Goal: Task Accomplishment & Management: Manage account settings

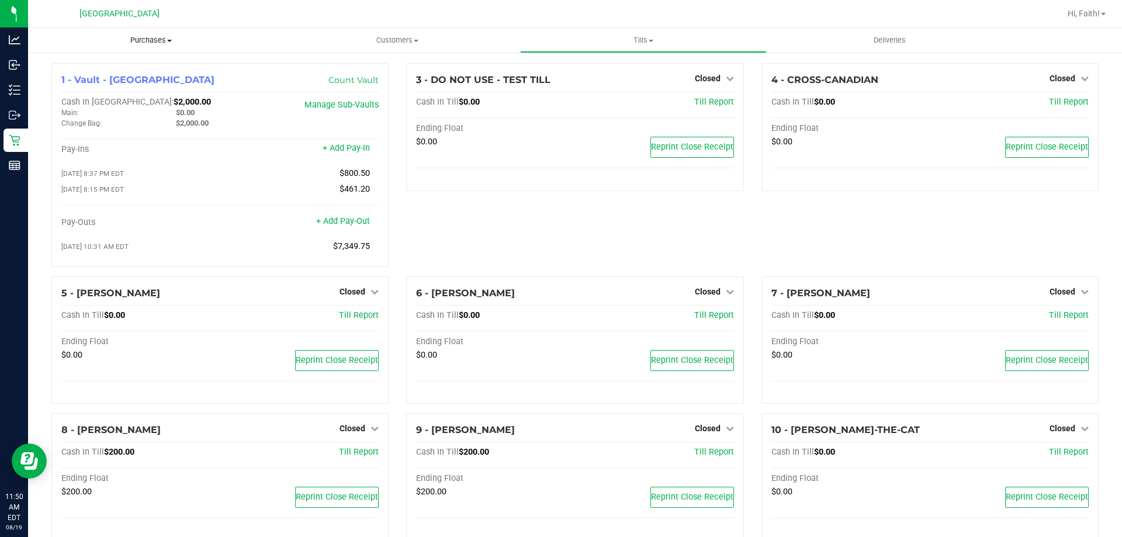
click at [161, 49] on uib-tab-heading "Purchases Summary of purchases Fulfillment All purchases" at bounding box center [151, 40] width 246 height 25
click at [96, 103] on span "All purchases" at bounding box center [69, 99] width 83 height 10
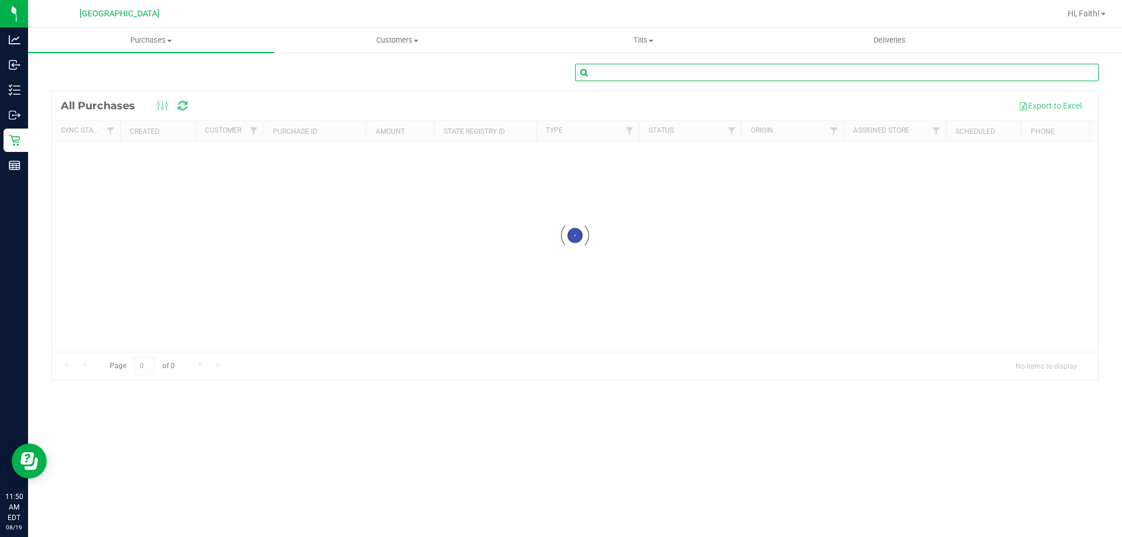
click at [756, 70] on input "text" at bounding box center [837, 73] width 524 height 18
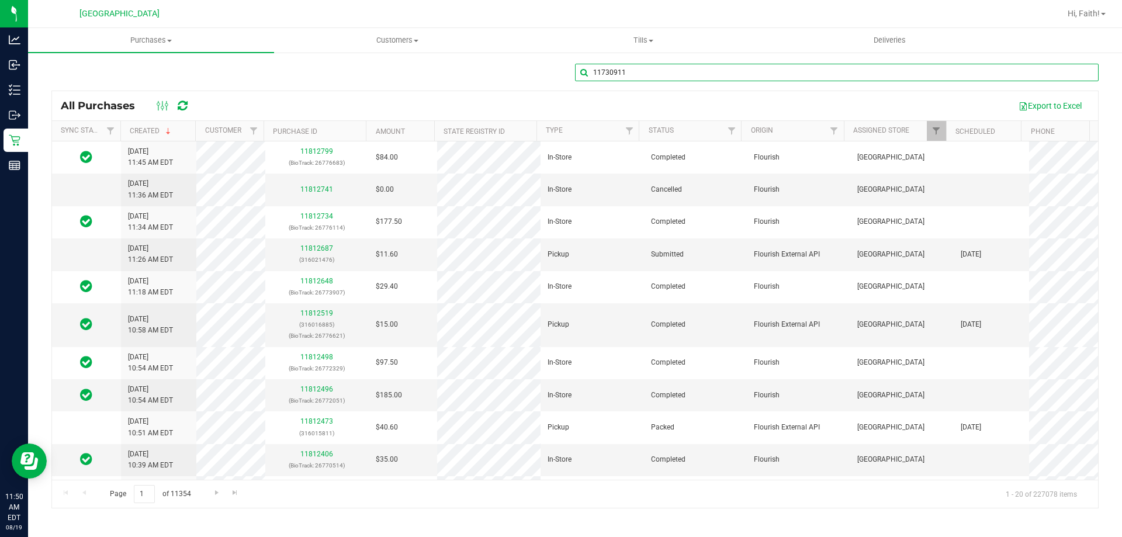
type input "11730911"
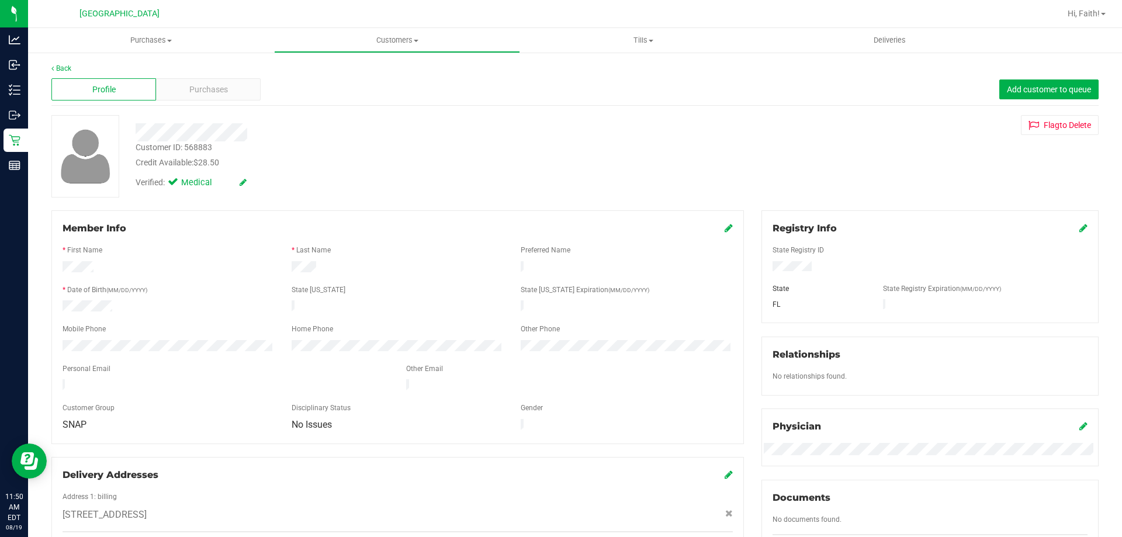
click at [195, 147] on div "Customer ID: 568883" at bounding box center [174, 147] width 77 height 12
copy div "568883"
click at [206, 147] on div "Customer ID: 568883" at bounding box center [174, 147] width 77 height 12
drag, startPoint x: 178, startPoint y: 76, endPoint x: 190, endPoint y: 102, distance: 29.0
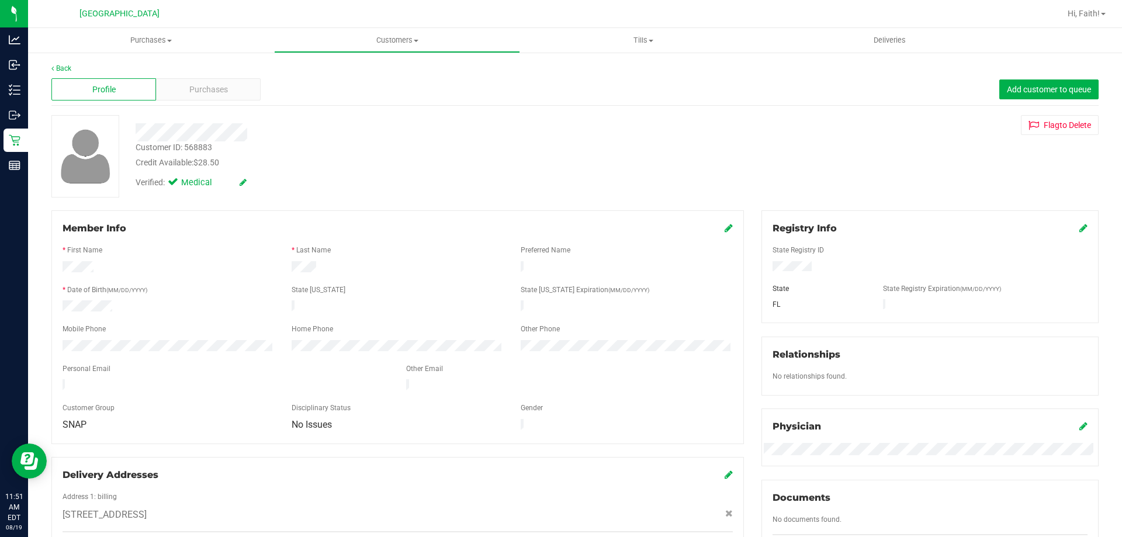
click at [178, 77] on div "Profile Purchases Add customer to queue" at bounding box center [575, 90] width 1048 height 32
click at [192, 101] on div "Profile Purchases Add customer to queue" at bounding box center [575, 90] width 1048 height 32
click at [192, 92] on span "Purchases" at bounding box center [208, 90] width 39 height 12
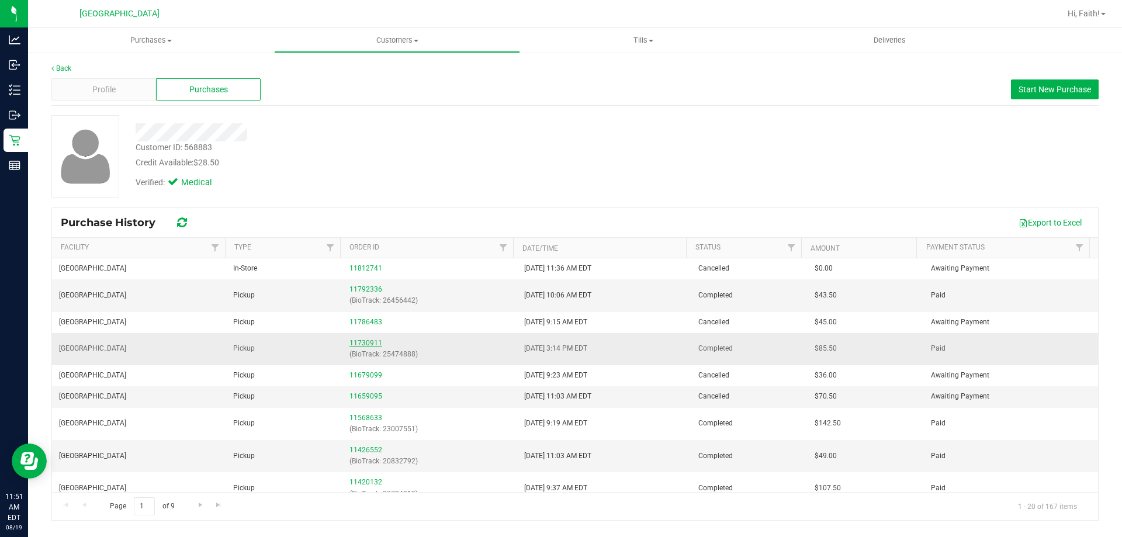
click at [371, 343] on link "11730911" at bounding box center [366, 343] width 33 height 8
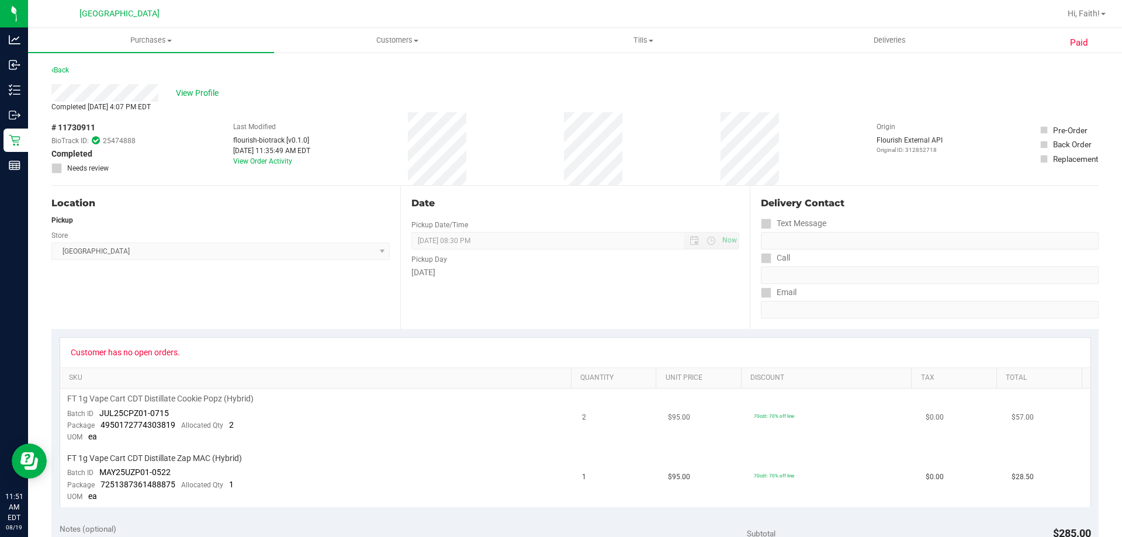
click at [137, 416] on span "JUL25CPZ01-0715" at bounding box center [134, 413] width 70 height 9
click at [153, 415] on span "JUL25CPZ01-0715" at bounding box center [134, 413] width 70 height 9
drag, startPoint x: 99, startPoint y: 414, endPoint x: 171, endPoint y: 412, distance: 71.3
click at [171, 412] on td "FT 1g Vape Cart CDT Distillate Cookie Popz (Hybrid) Batch ID JUL25CPZ01-0715 Pa…" at bounding box center [318, 419] width 516 height 60
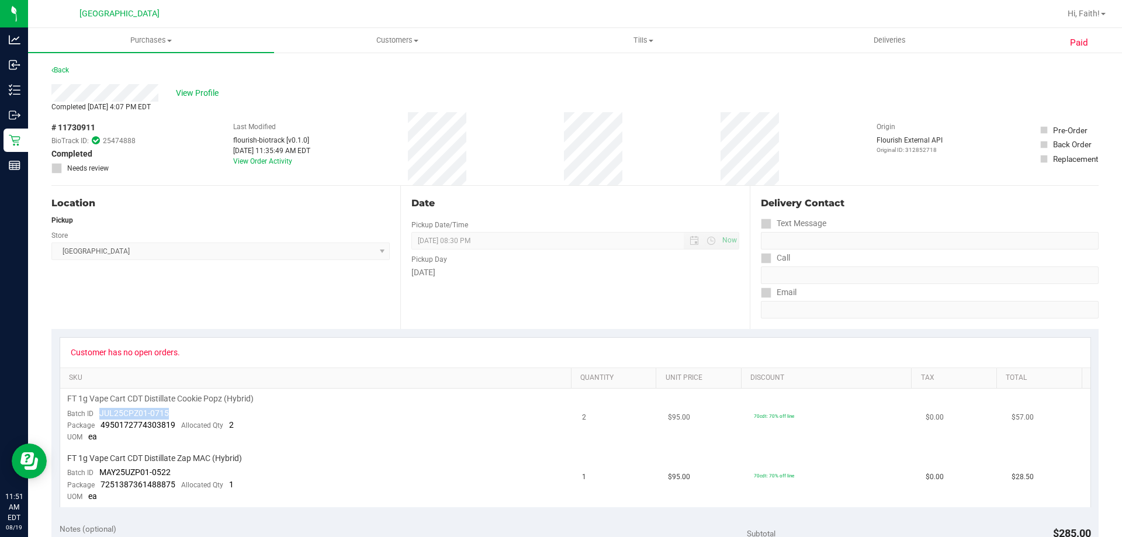
copy span "JUL25CPZ01-0715"
click at [105, 420] on div "Package 4950172774303819 Allocated Qty 2" at bounding box center [150, 426] width 167 height 12
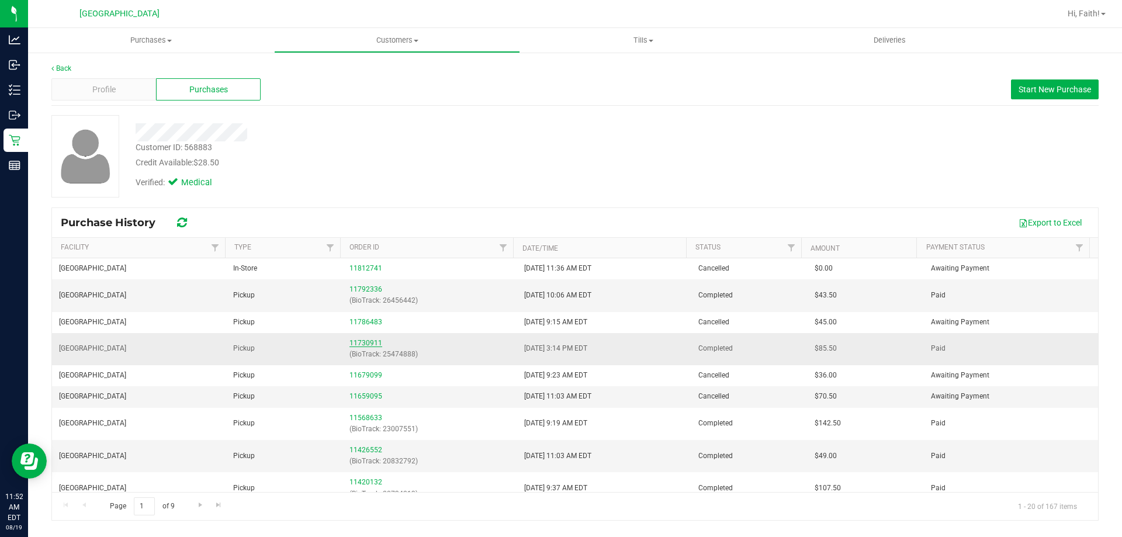
click at [358, 340] on link "11730911" at bounding box center [366, 343] width 33 height 8
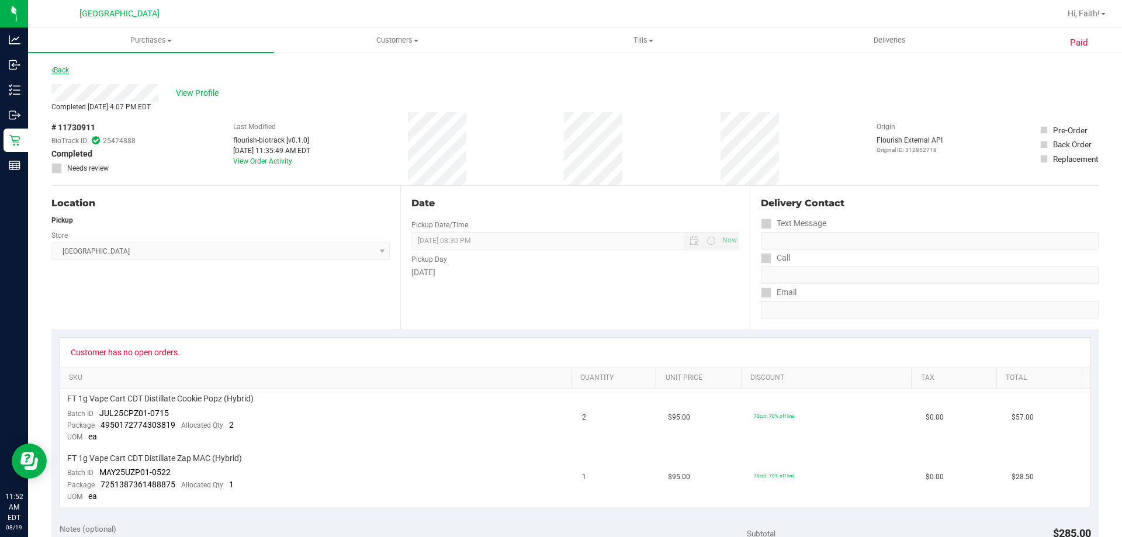
click at [68, 71] on div "Back" at bounding box center [575, 73] width 1048 height 21
click at [67, 70] on link "Back" at bounding box center [60, 70] width 18 height 8
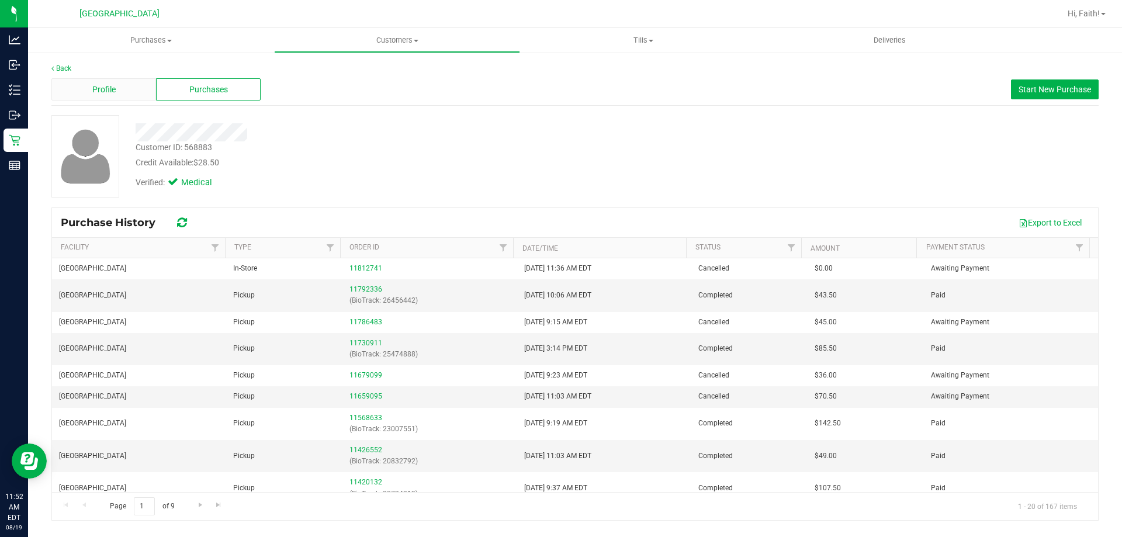
click at [111, 82] on div "Profile" at bounding box center [103, 89] width 105 height 22
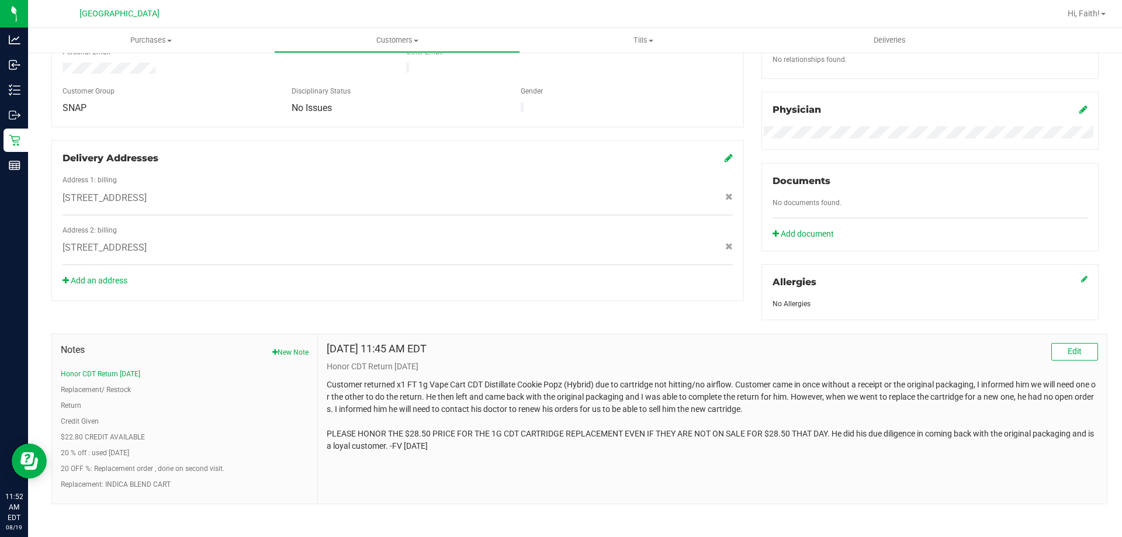
scroll to position [321, 0]
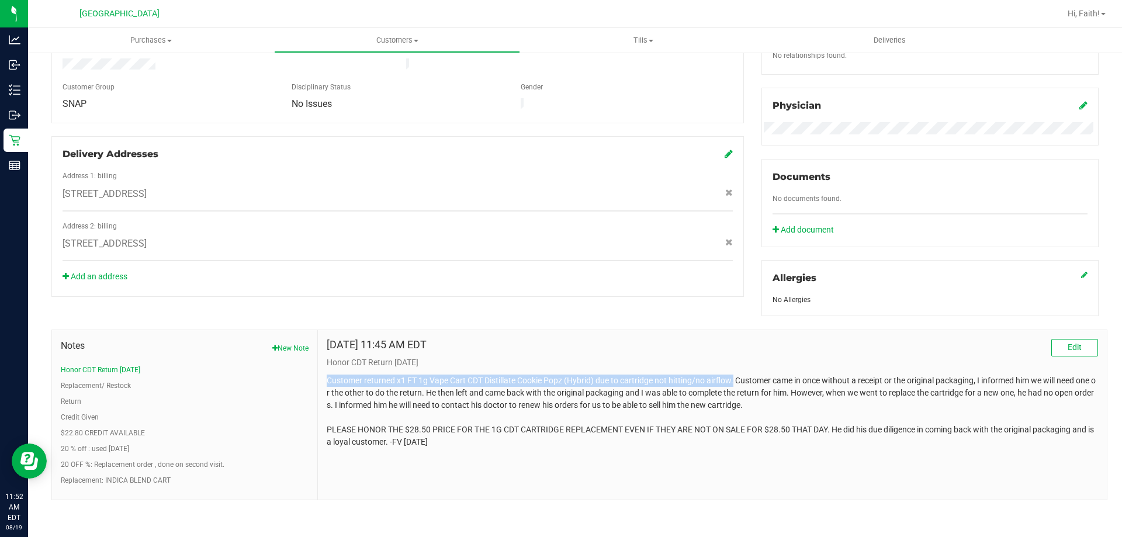
drag, startPoint x: 325, startPoint y: 379, endPoint x: 734, endPoint y: 375, distance: 408.6
click at [734, 375] on p "Customer returned x1 FT 1g Vape Cart CDT Distillate Cookie Popz (Hybrid) due to…" at bounding box center [713, 412] width 772 height 74
copy p "Customer returned x1 FT 1g Vape Cart CDT Distillate Cookie Popz (Hybrid) due to…"
click at [744, 395] on p "Customer returned x1 FT 1g Vape Cart CDT Distillate Cookie Popz (Hybrid) due to…" at bounding box center [713, 412] width 772 height 74
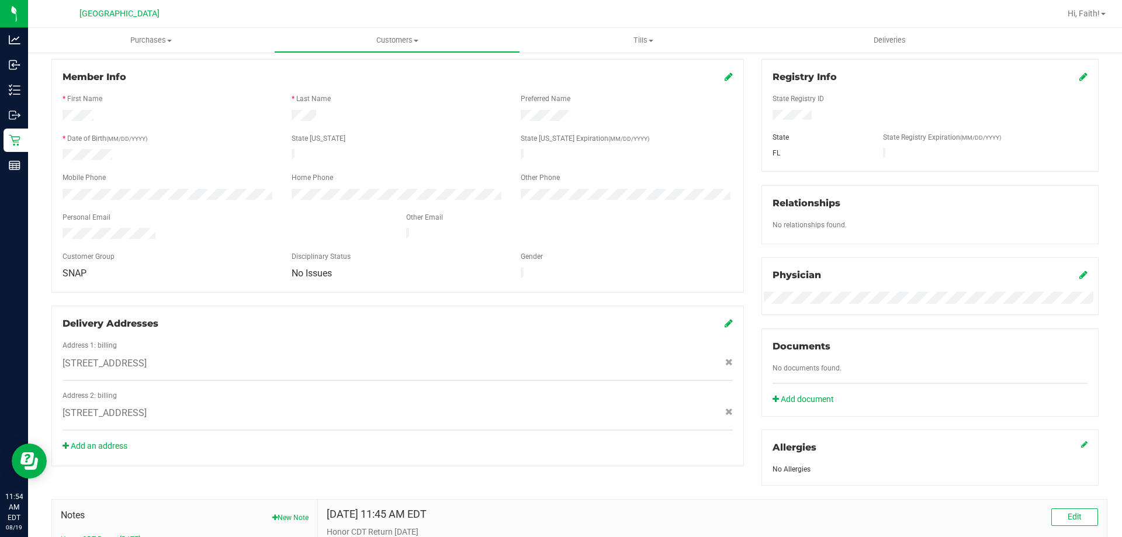
scroll to position [29, 0]
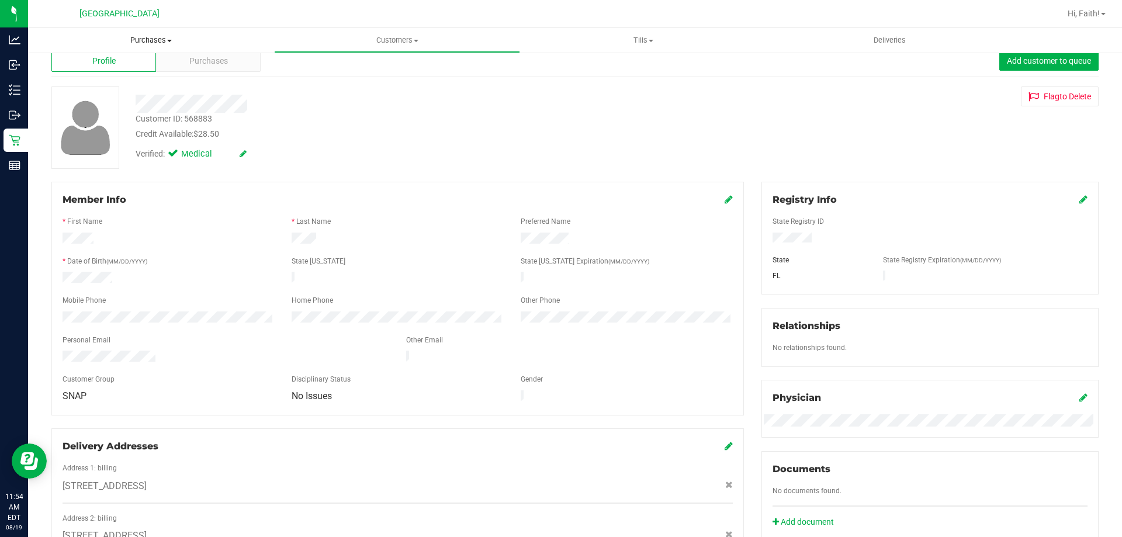
click at [124, 37] on span "Purchases" at bounding box center [151, 40] width 246 height 11
click at [105, 102] on span "All purchases" at bounding box center [69, 99] width 83 height 10
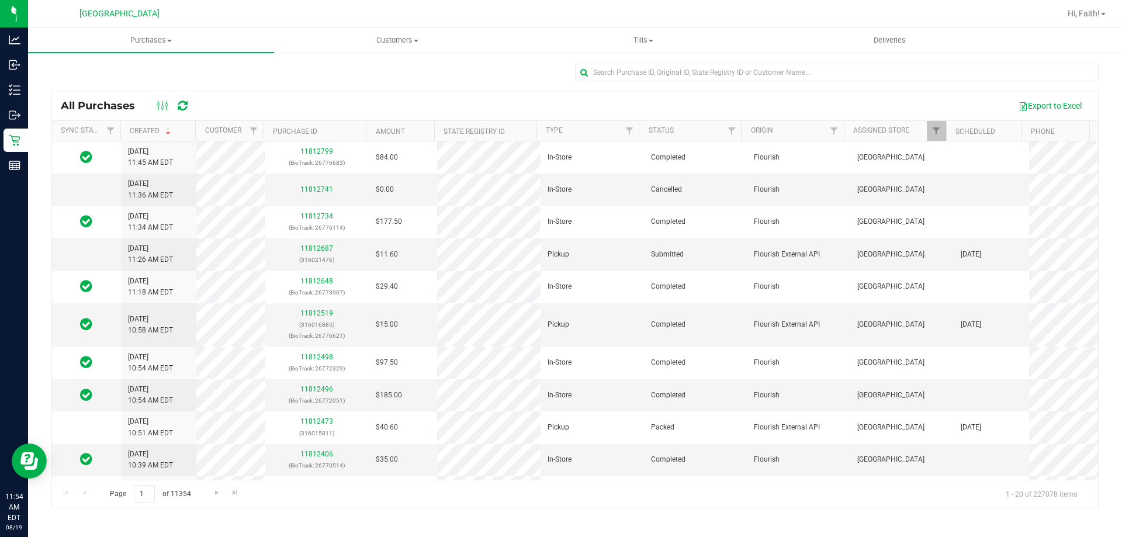
click at [658, 55] on div "All Purchases Export to Excel Sync Status Created Customer Purchase ID Amount S…" at bounding box center [575, 285] width 1094 height 469
click at [657, 63] on div "All Purchases Export to Excel Sync Status Created Customer Purchase ID Amount S…" at bounding box center [575, 285] width 1094 height 469
click at [656, 70] on input "text" at bounding box center [837, 73] width 524 height 18
type input "11684347"
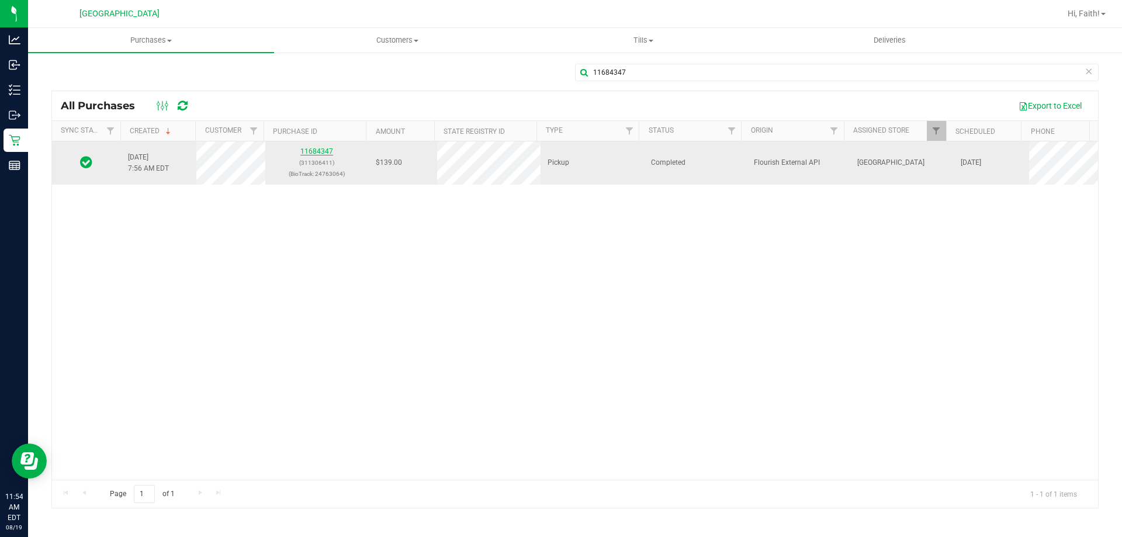
click at [324, 148] on link "11684347" at bounding box center [316, 151] width 33 height 8
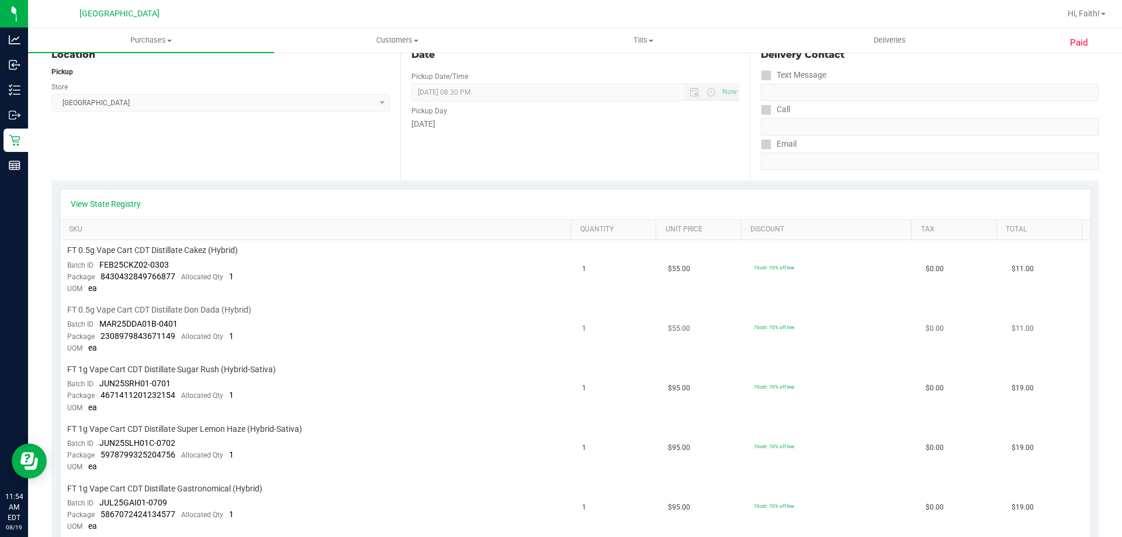
scroll to position [175, 0]
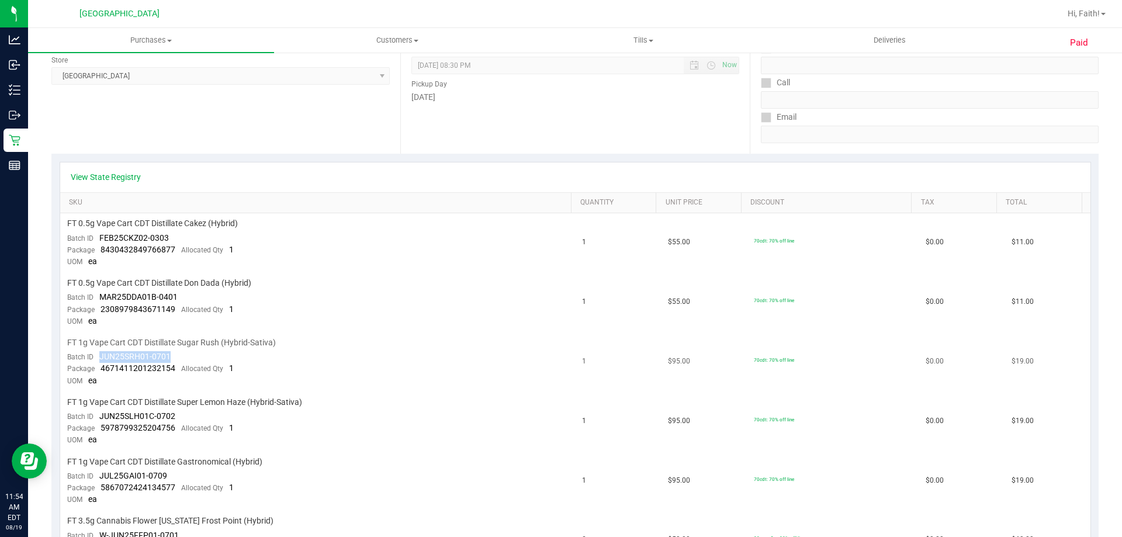
drag, startPoint x: 100, startPoint y: 356, endPoint x: 172, endPoint y: 360, distance: 72.0
click at [172, 360] on td "FT 1g Vape Cart CDT Distillate Sugar Rush (Hybrid-Sativa) Batch ID JUN25SRH01-0…" at bounding box center [318, 363] width 516 height 60
copy span "JUN25SRH01-0701"
click at [264, 347] on span "FT 1g Vape Cart CDT Distillate Sugar Rush (Hybrid-Sativa)" at bounding box center [171, 342] width 209 height 11
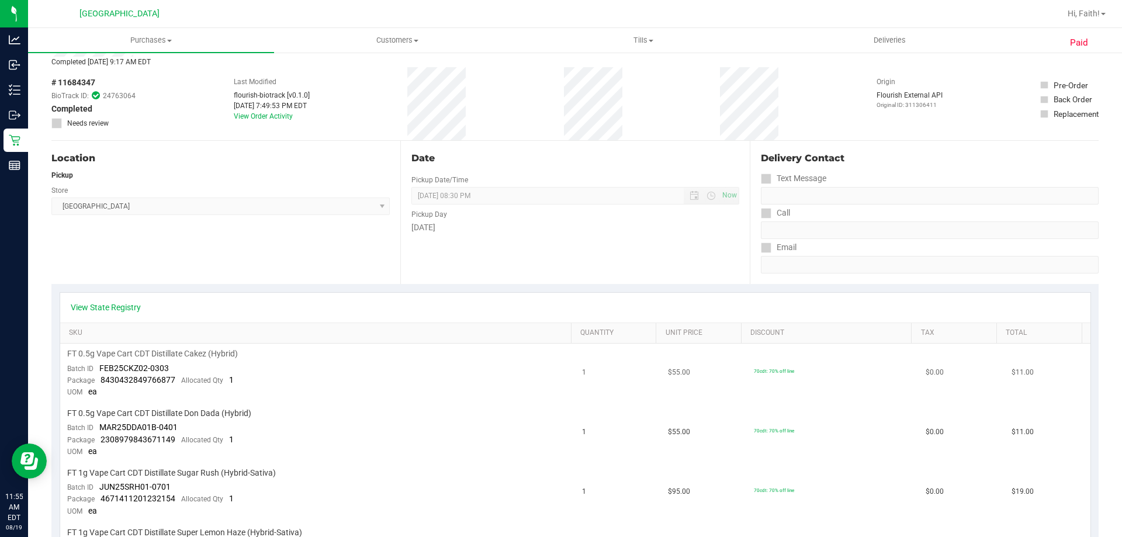
scroll to position [0, 0]
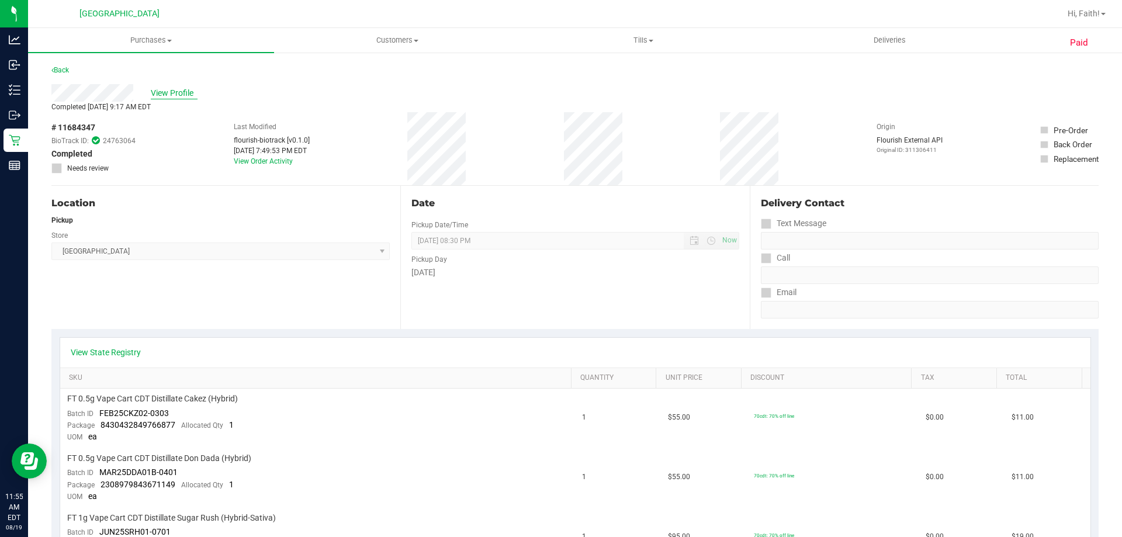
click at [165, 91] on span "View Profile" at bounding box center [174, 93] width 47 height 12
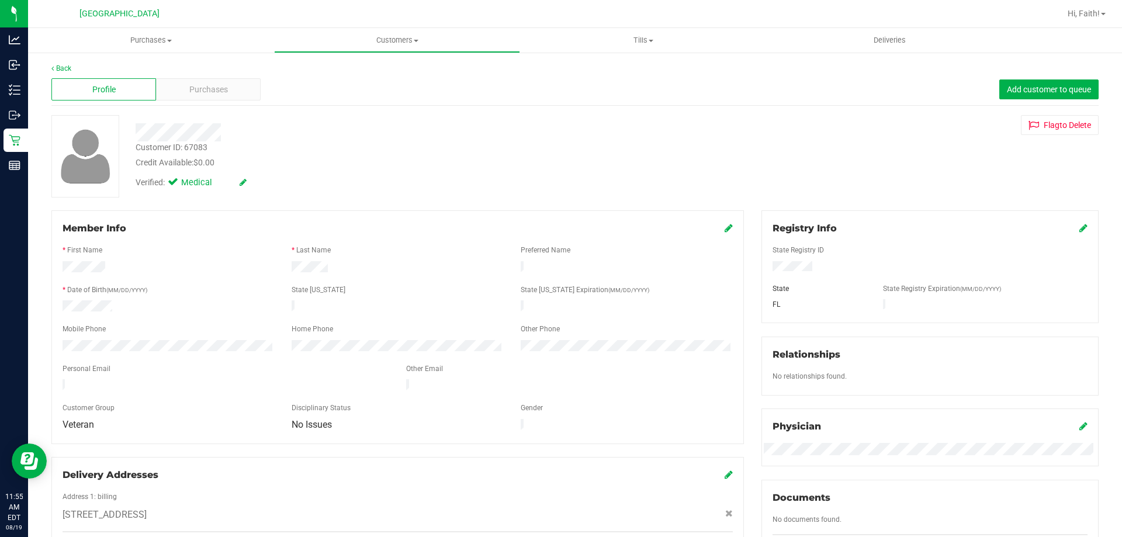
click at [195, 147] on div "Customer ID: 67083" at bounding box center [172, 147] width 72 height 12
copy div "67083"
click at [206, 88] on span "Purchases" at bounding box center [208, 90] width 39 height 12
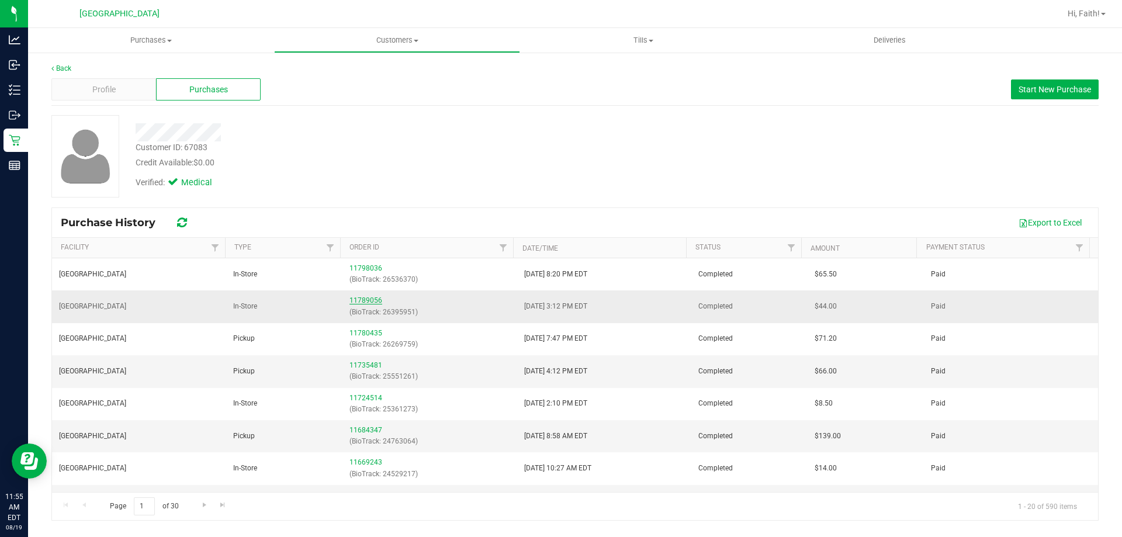
click at [375, 301] on link "11789056" at bounding box center [366, 300] width 33 height 8
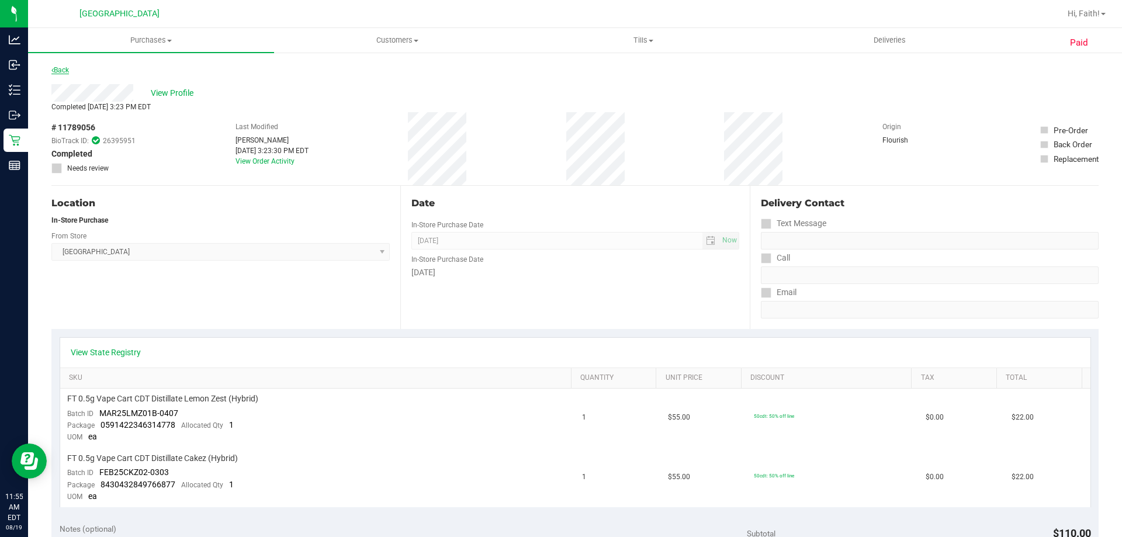
click at [66, 73] on link "Back" at bounding box center [60, 70] width 18 height 8
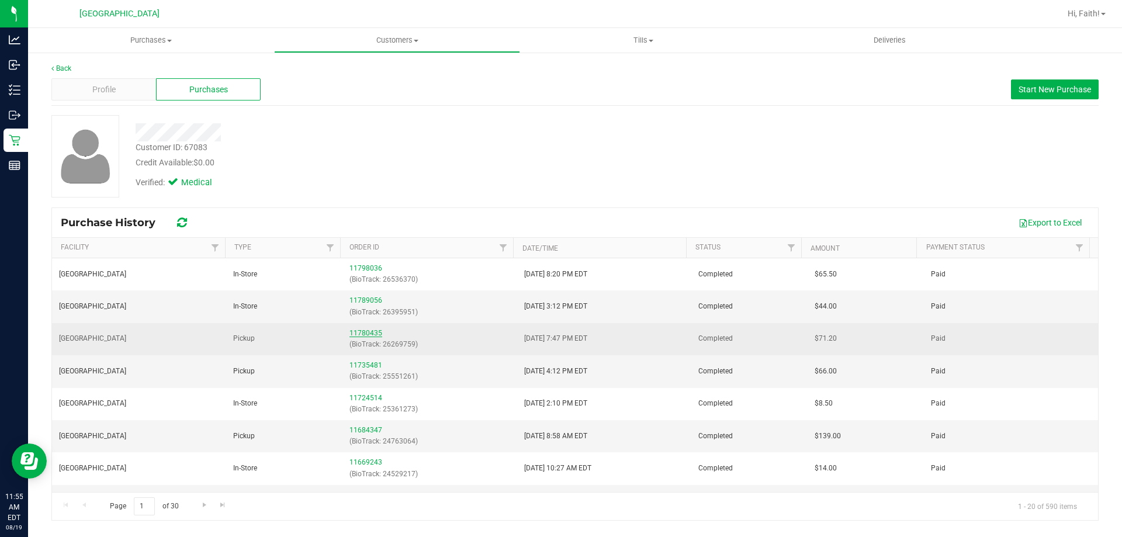
click at [370, 333] on link "11780435" at bounding box center [366, 333] width 33 height 8
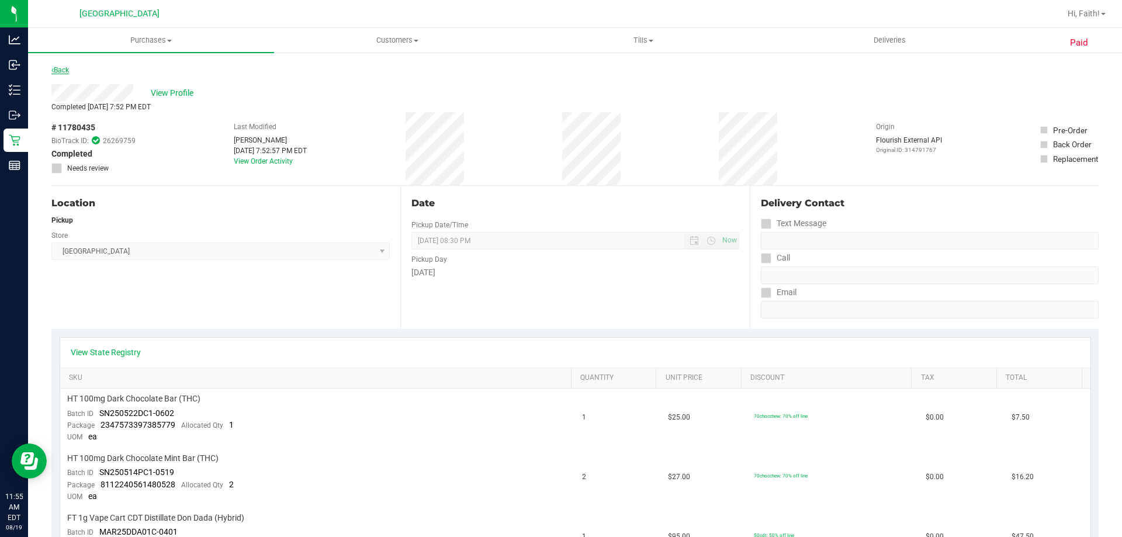
click at [61, 67] on link "Back" at bounding box center [60, 70] width 18 height 8
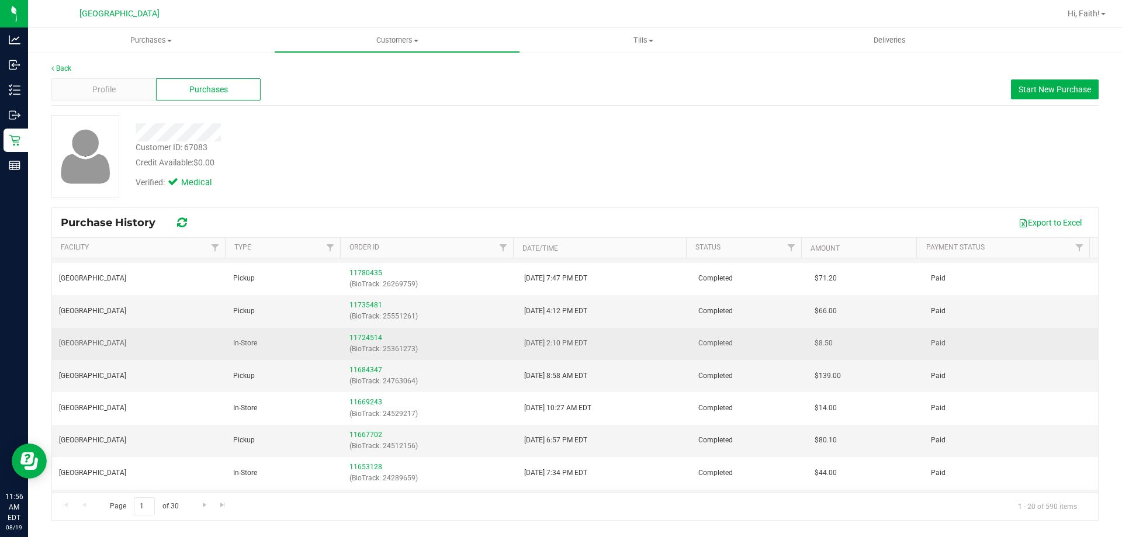
scroll to position [117, 0]
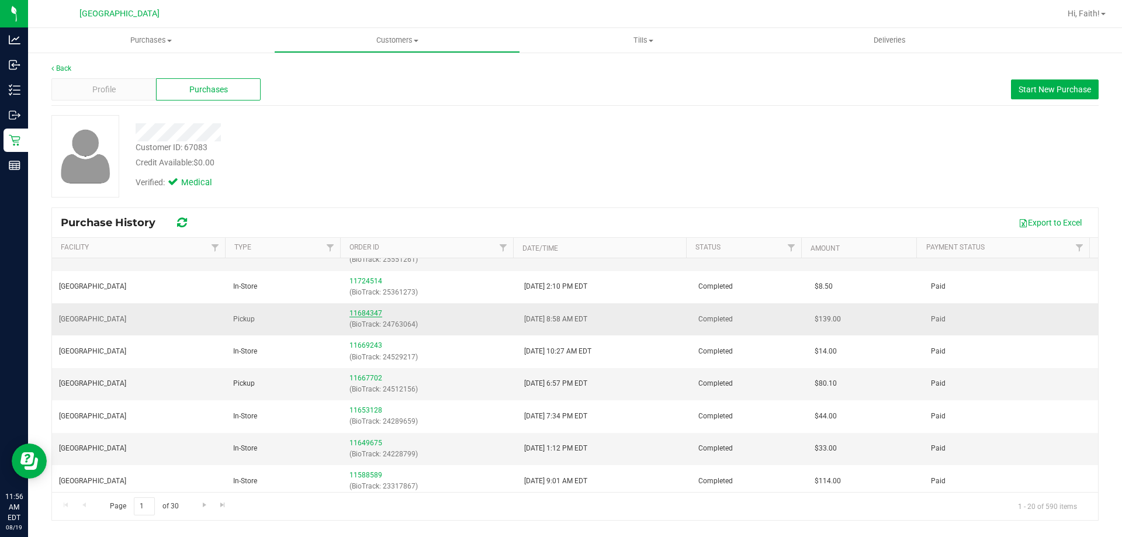
click at [367, 316] on link "11684347" at bounding box center [366, 313] width 33 height 8
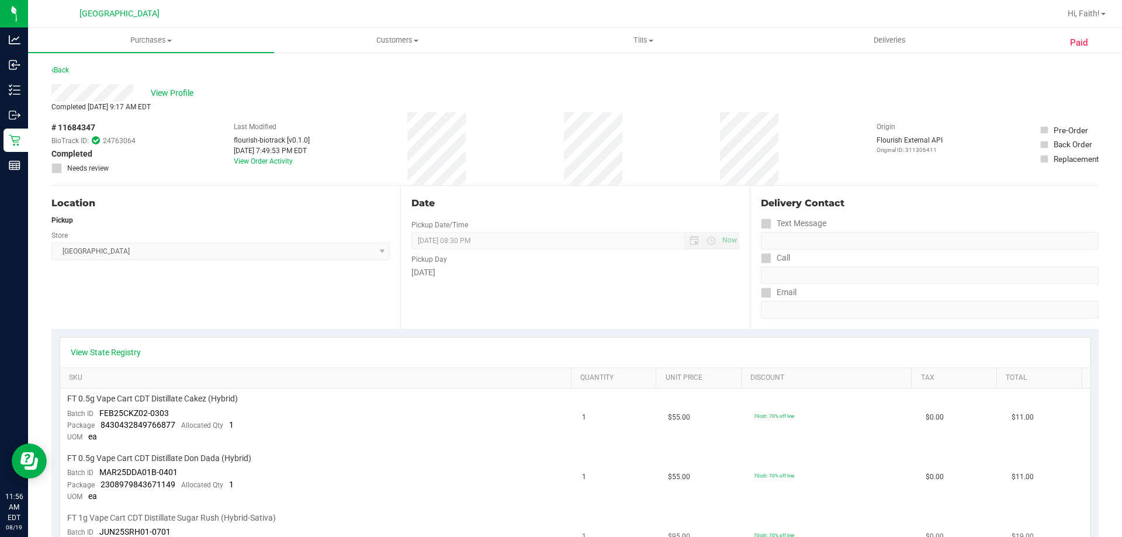
scroll to position [234, 0]
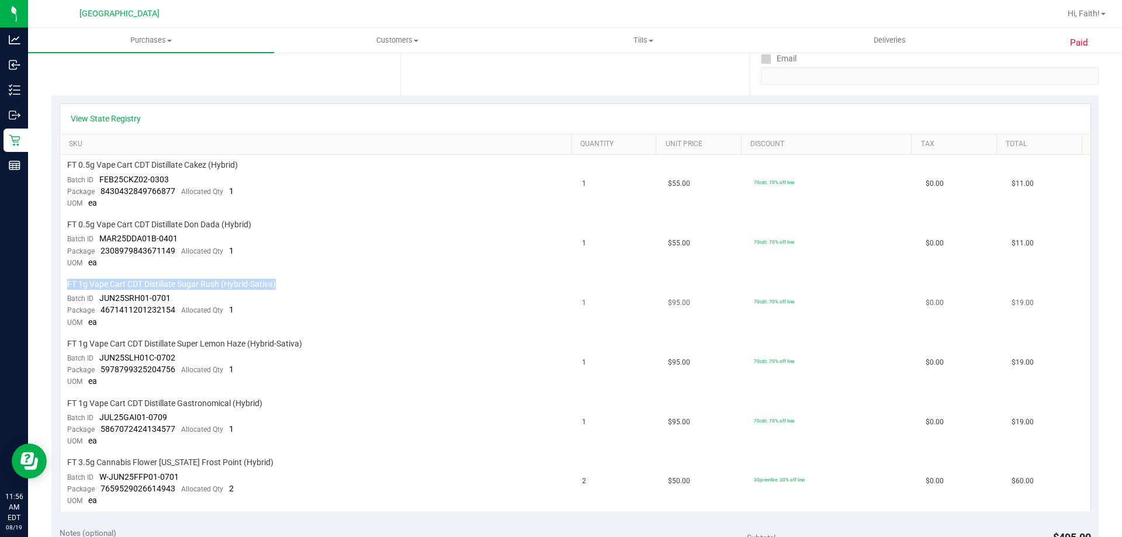
drag, startPoint x: 66, startPoint y: 282, endPoint x: 244, endPoint y: 278, distance: 178.3
click at [244, 278] on td "FT 1g Vape Cart CDT Distillate Sugar Rush (Hybrid-Sativa) Batch ID JUN25SRH01-0…" at bounding box center [318, 304] width 516 height 60
copy span "FT 1g Vape Cart CDT Distillate Sugar Rush (Hybrid-Sativa)"
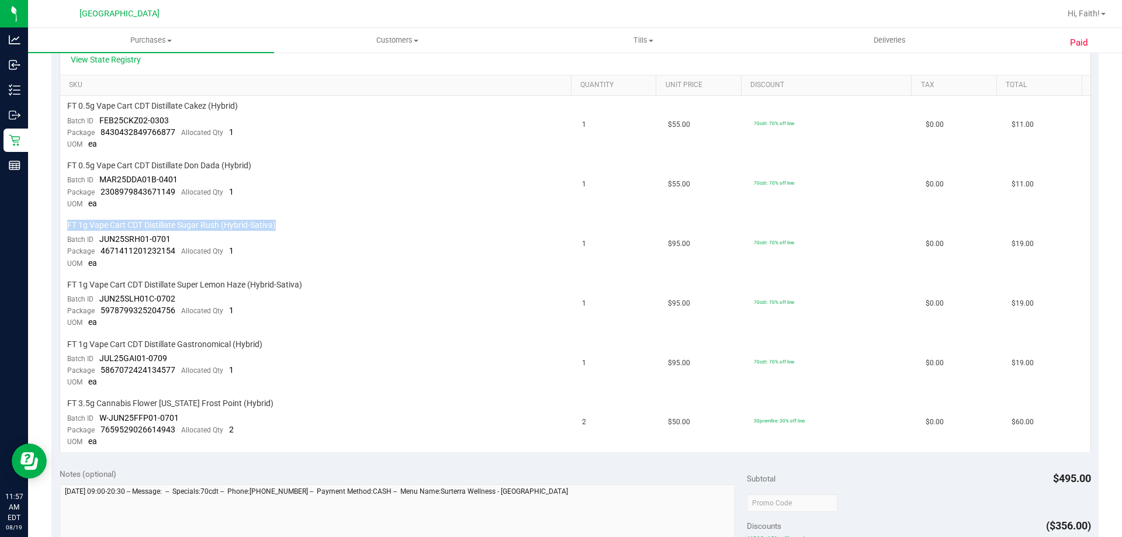
scroll to position [292, 0]
click at [231, 206] on td "FT 0.5g Vape Cart CDT Distillate Don Dada (Hybrid) Batch ID MAR25DDA01B-0401 Pa…" at bounding box center [318, 186] width 516 height 60
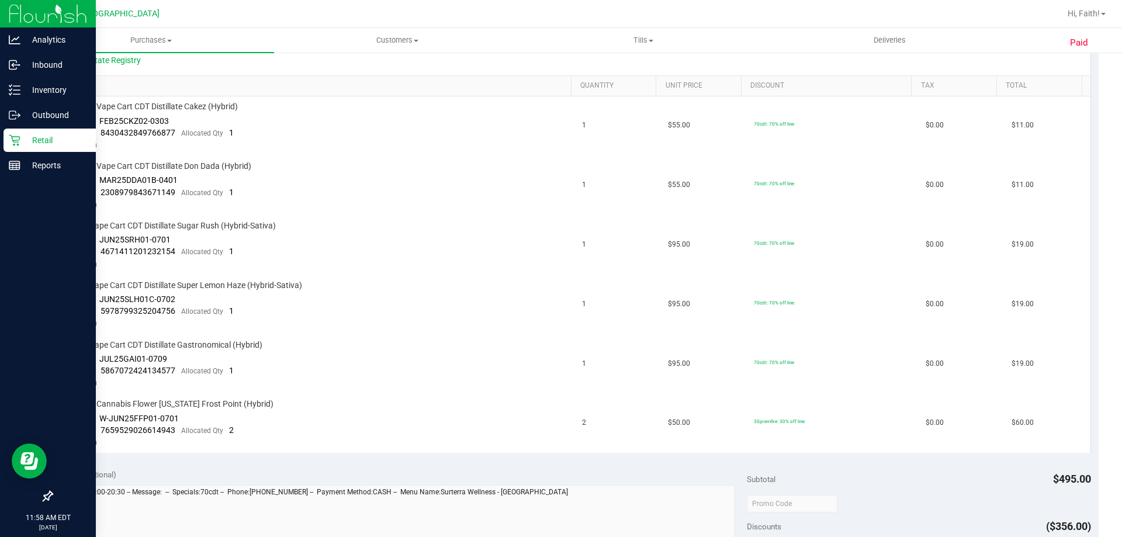
click at [32, 144] on p "Retail" at bounding box center [55, 140] width 70 height 14
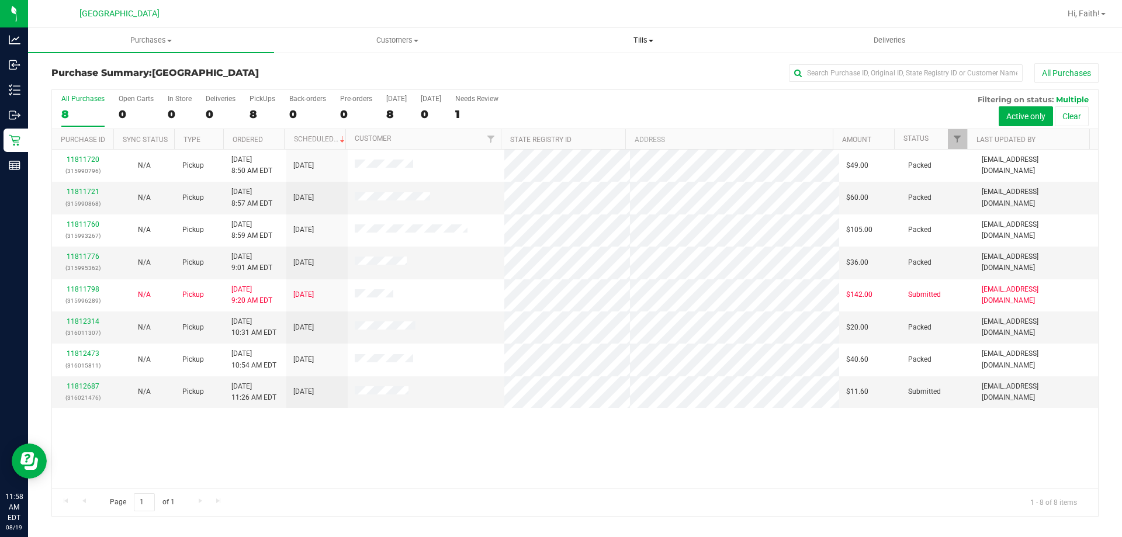
click at [640, 34] on uib-tab-heading "Tills Manage tills Reconcile e-payments" at bounding box center [643, 40] width 245 height 23
click at [91, 387] on link "11812687" at bounding box center [83, 386] width 33 height 8
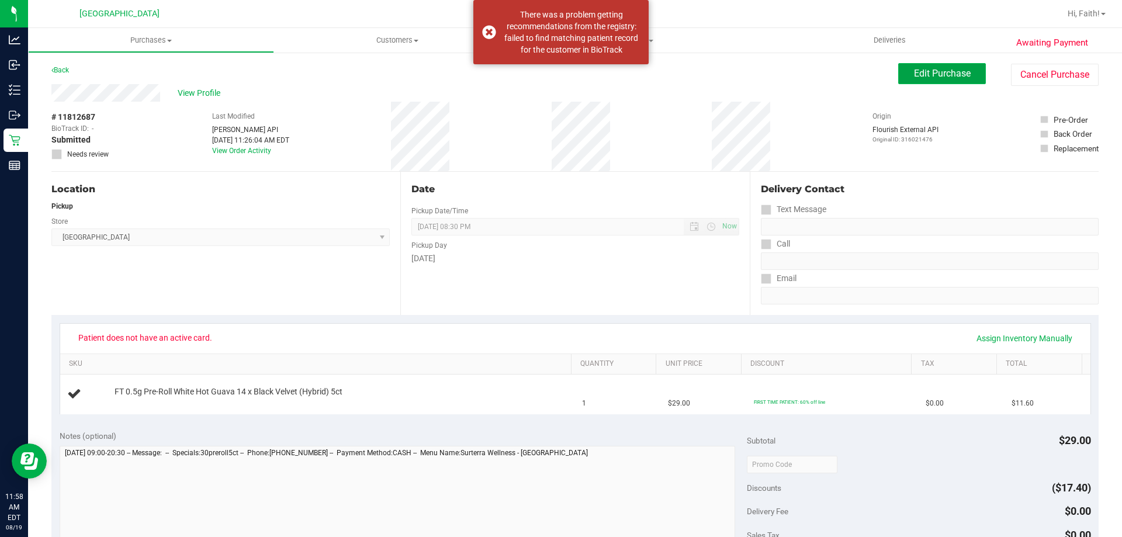
click at [932, 77] on span "Edit Purchase" at bounding box center [942, 73] width 57 height 11
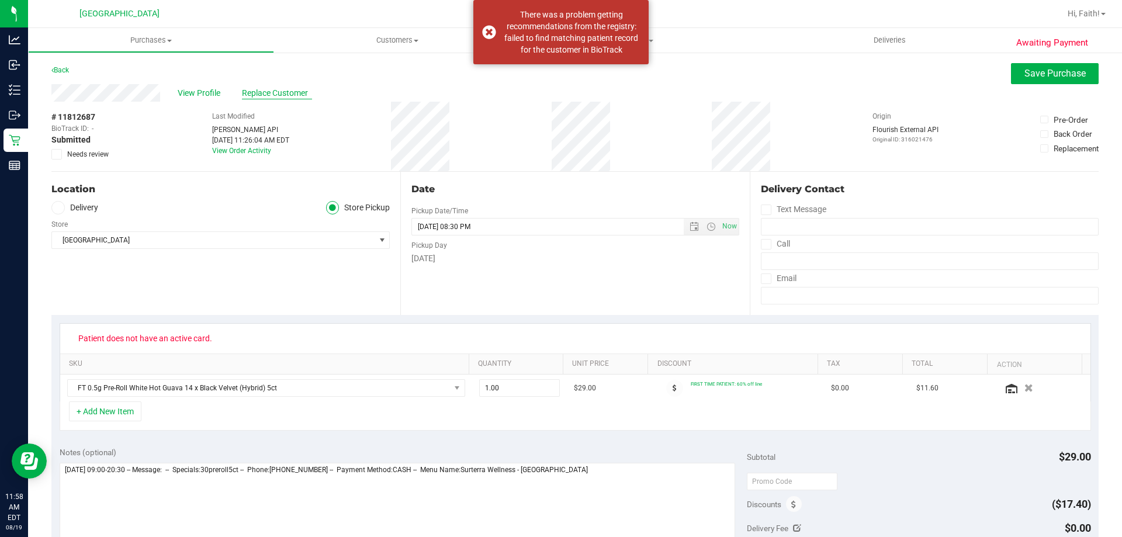
click at [267, 95] on span "Replace Customer" at bounding box center [277, 93] width 70 height 12
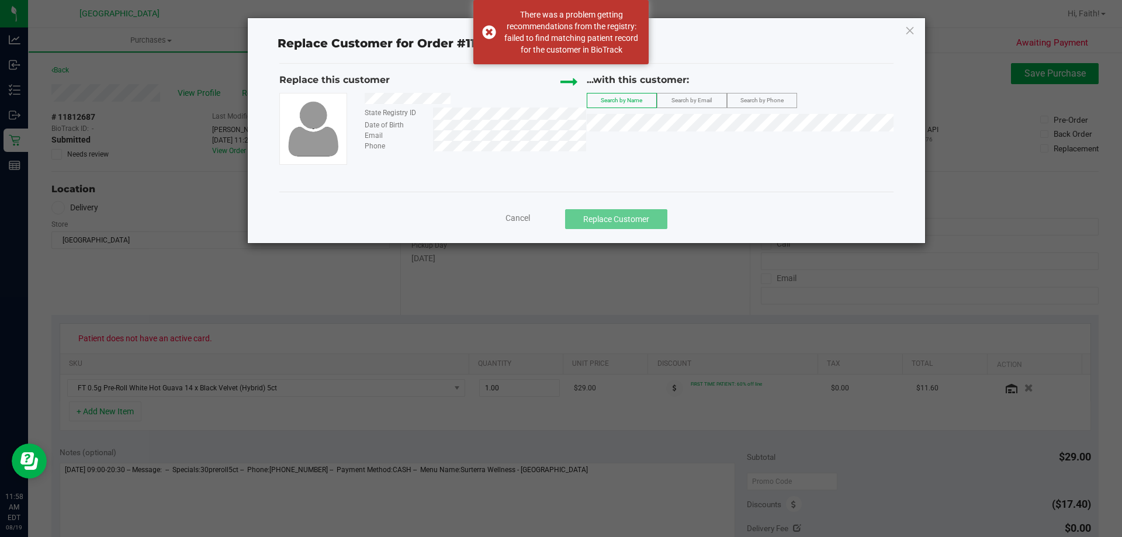
click at [686, 106] on label "Search by Email" at bounding box center [692, 101] width 69 height 14
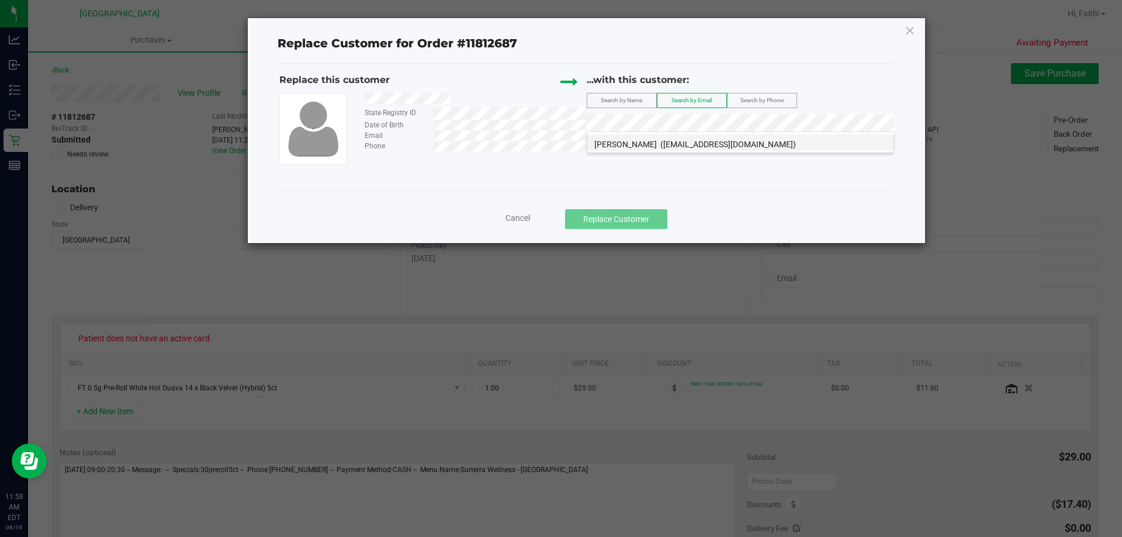
click at [703, 147] on span "([EMAIL_ADDRESS][DOMAIN_NAME])" at bounding box center [729, 144] width 136 height 9
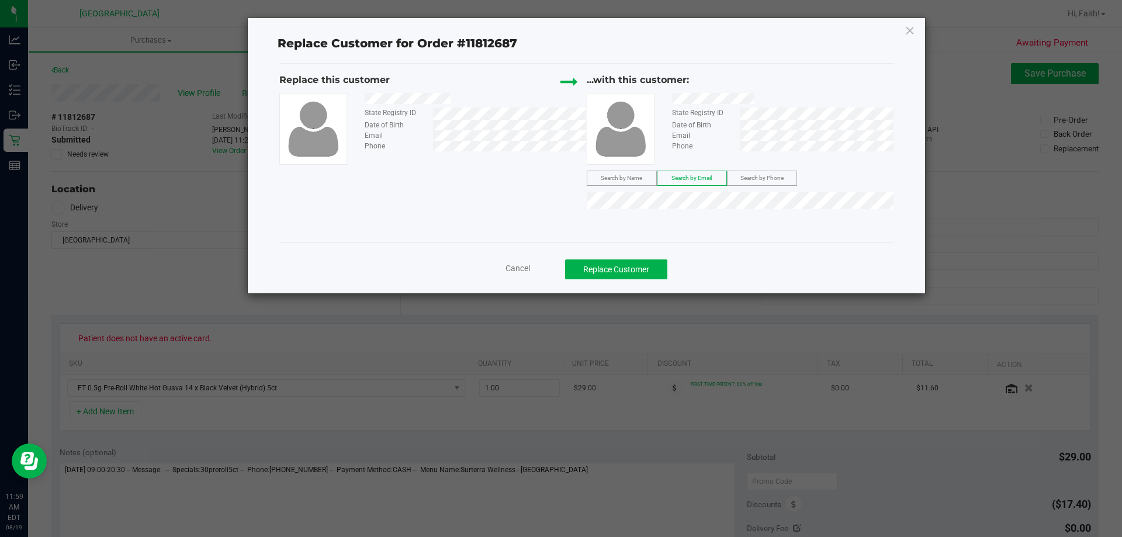
click at [423, 153] on div "State Registry ID Date of Birth Email Phone" at bounding box center [432, 129] width 307 height 72
click at [772, 175] on span "Search by Phone" at bounding box center [762, 178] width 43 height 6
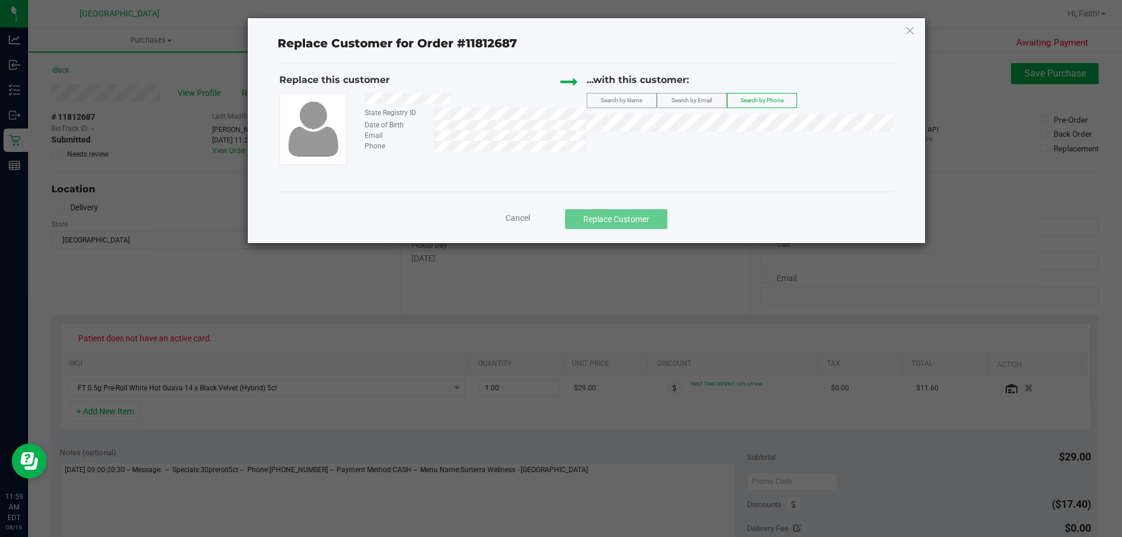
click at [704, 92] on div "...with this customer:" at bounding box center [740, 83] width 307 height 20
click at [706, 98] on span "Search by Email" at bounding box center [692, 100] width 40 height 6
click at [654, 141] on li "[PERSON_NAME] ([EMAIL_ADDRESS][DOMAIN_NAME])" at bounding box center [741, 142] width 306 height 16
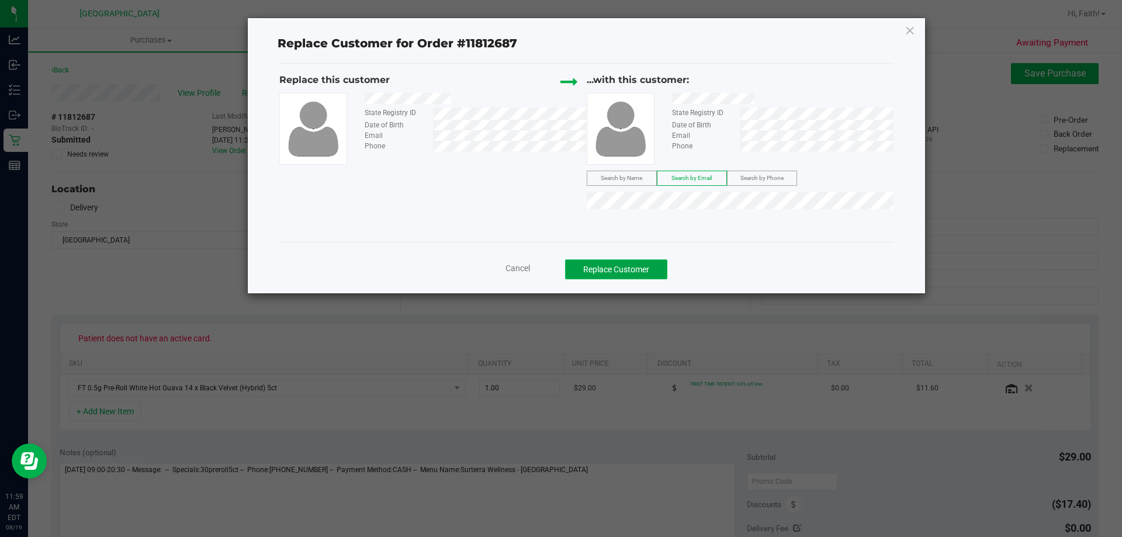
click at [654, 263] on button "Replace Customer" at bounding box center [616, 270] width 102 height 20
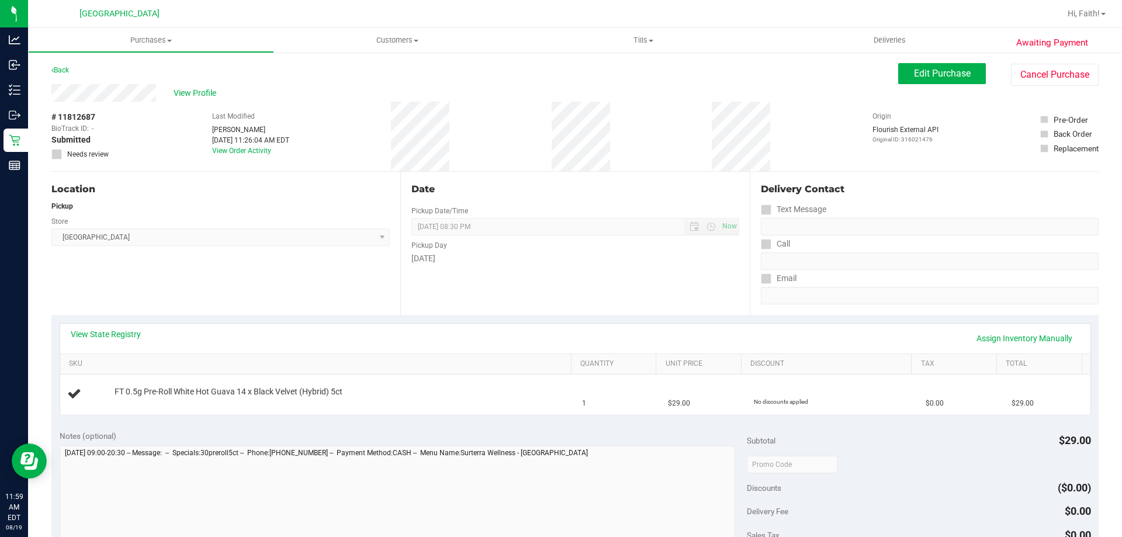
click at [157, 92] on div "View Profile" at bounding box center [474, 93] width 847 height 18
click at [371, 32] on uib-tab-heading "Customers All customers Add a new customer All physicians" at bounding box center [397, 40] width 245 height 23
click at [328, 72] on span "All customers" at bounding box center [316, 70] width 84 height 10
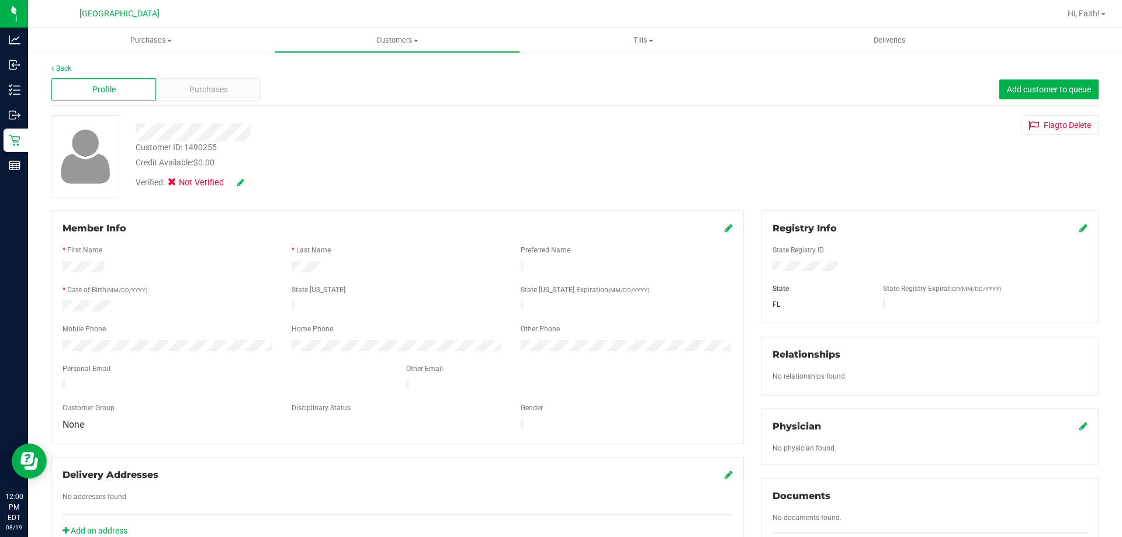
click at [725, 225] on icon at bounding box center [729, 227] width 8 height 9
click at [419, 444] on span "Please Select Disciplinary status" at bounding box center [398, 436] width 212 height 18
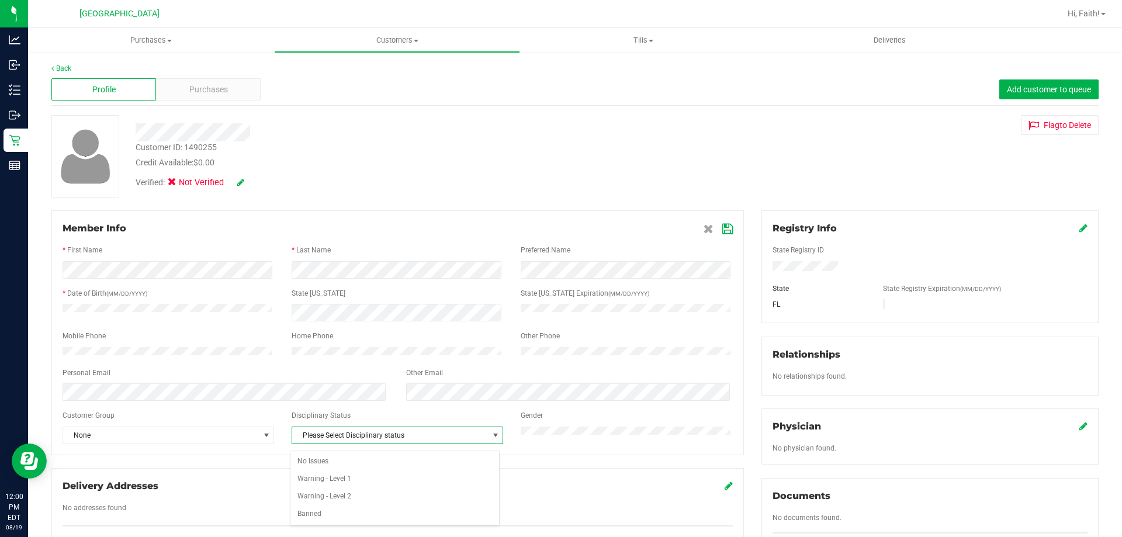
click at [397, 444] on span "Please Select Disciplinary status" at bounding box center [390, 435] width 196 height 16
click at [723, 227] on icon at bounding box center [728, 228] width 11 height 9
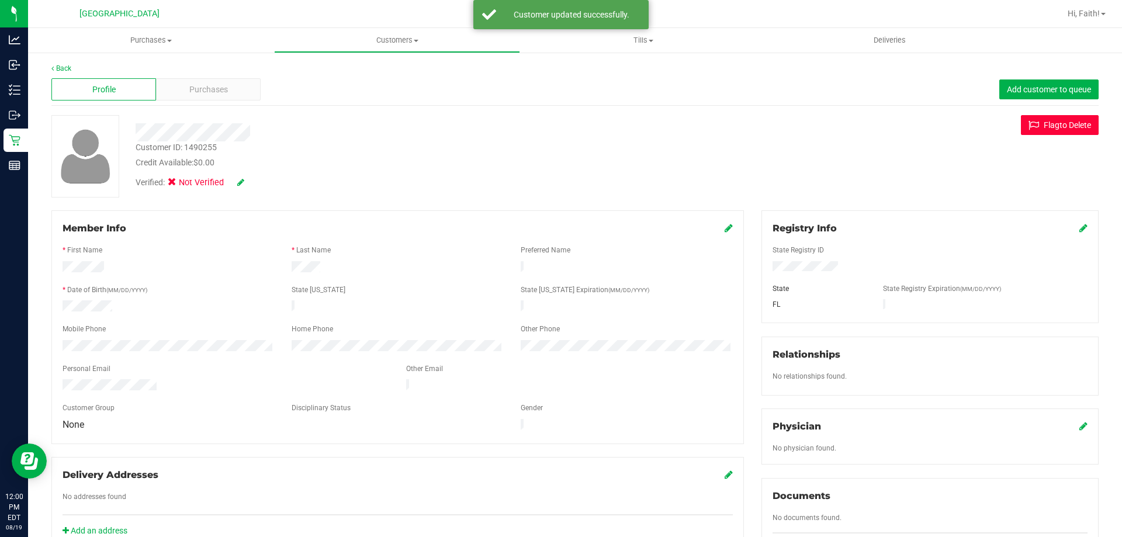
click at [1038, 126] on button "Flag to [GEOGRAPHIC_DATA]" at bounding box center [1060, 125] width 78 height 20
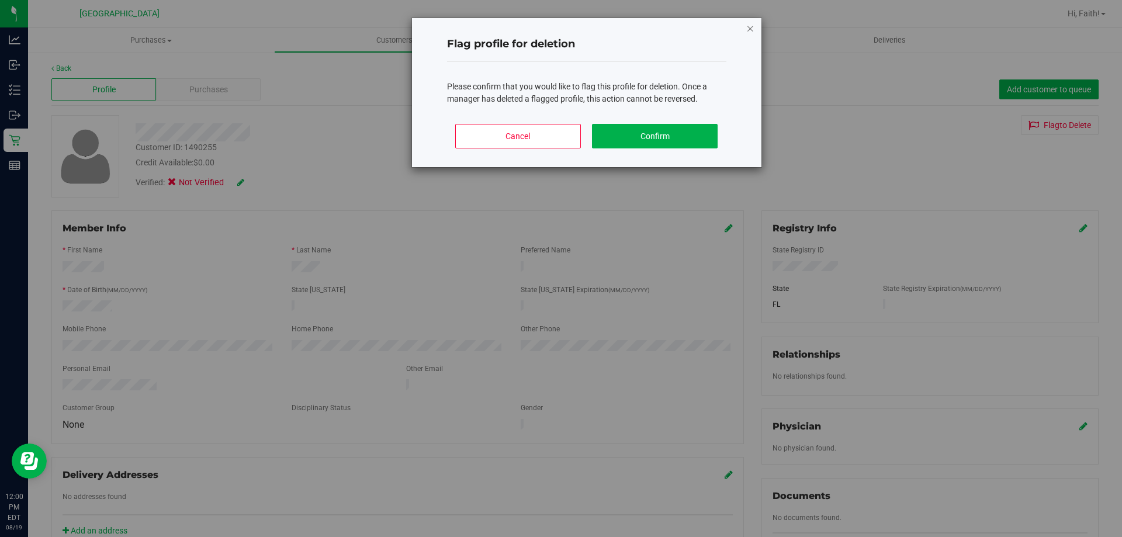
click at [750, 23] on icon "Close modal" at bounding box center [751, 28] width 8 height 14
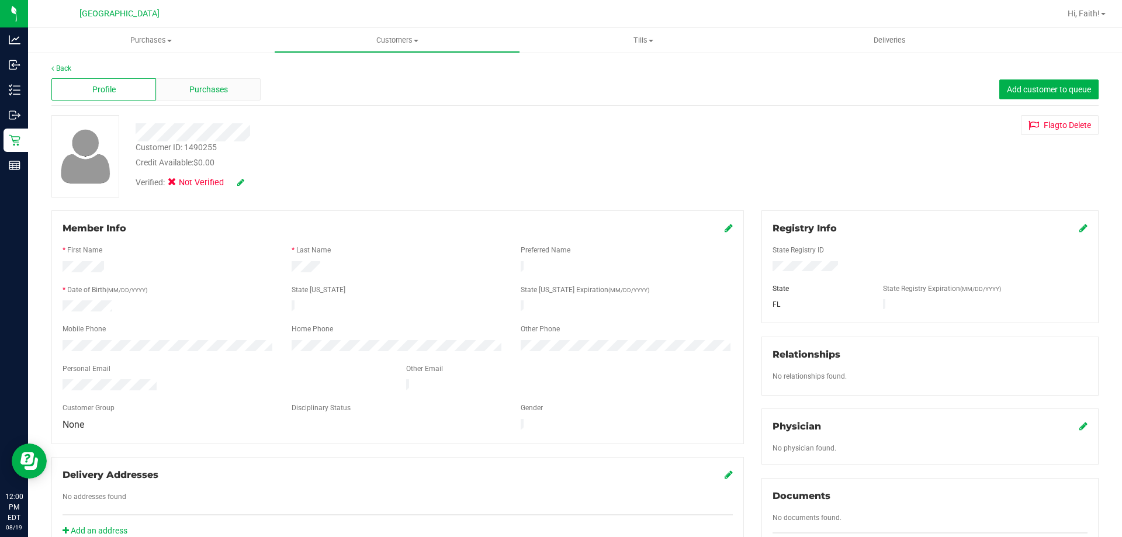
click at [175, 85] on div "Purchases" at bounding box center [208, 89] width 105 height 22
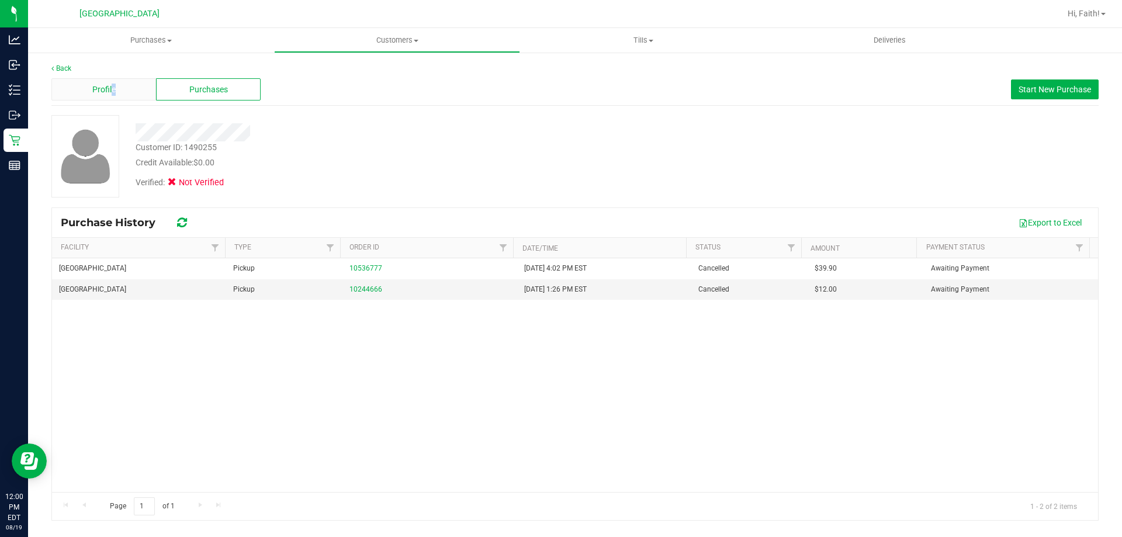
click at [113, 98] on div "Profile" at bounding box center [103, 89] width 105 height 22
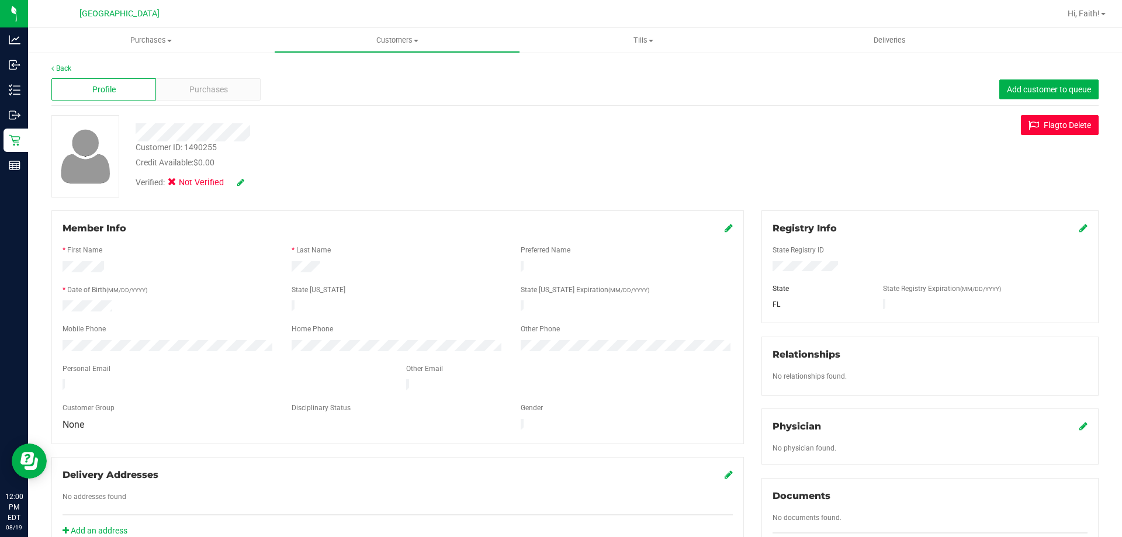
click at [1045, 131] on button "Flag to [GEOGRAPHIC_DATA]" at bounding box center [1060, 125] width 78 height 20
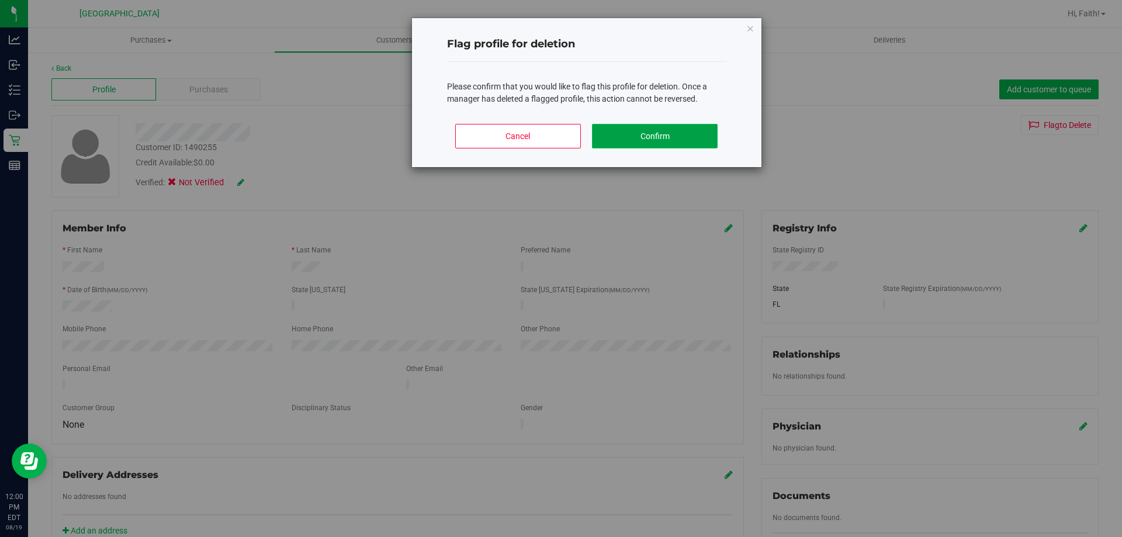
click at [682, 140] on button "Confirm" at bounding box center [655, 136] width 126 height 25
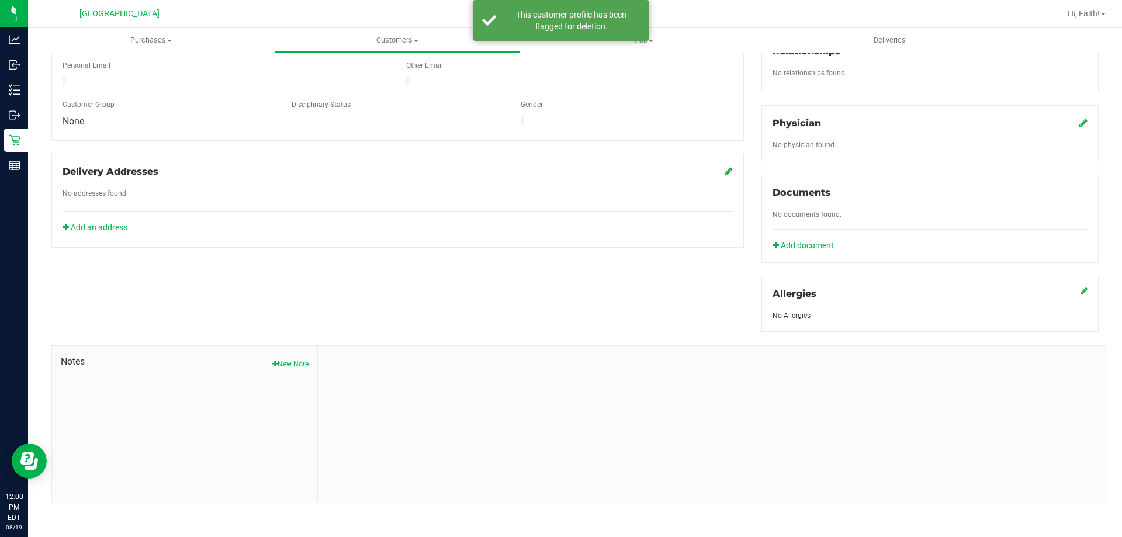
scroll to position [306, 0]
click at [275, 358] on button "New Note" at bounding box center [290, 361] width 36 height 11
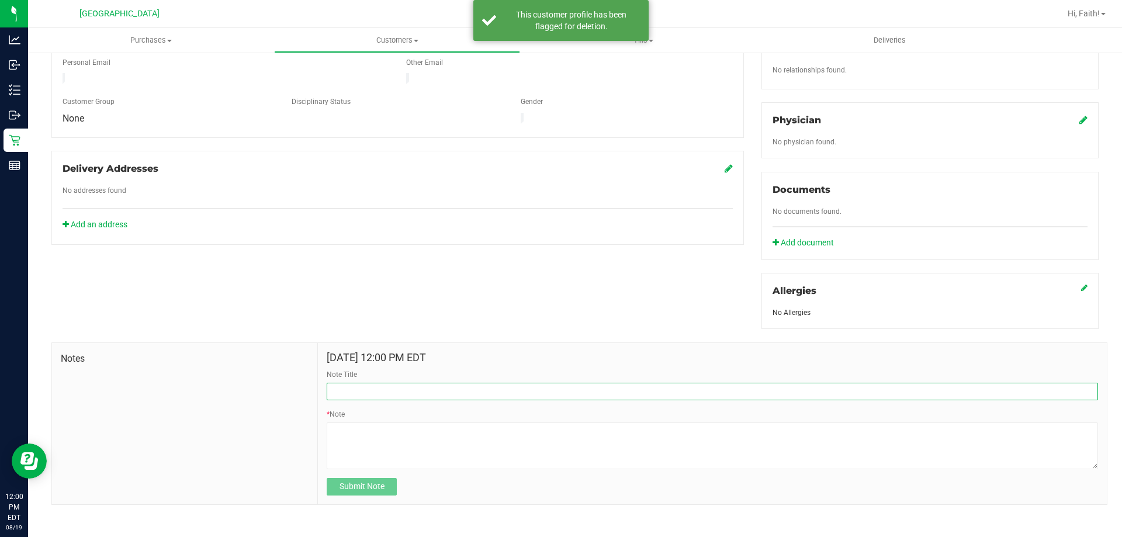
click at [489, 394] on input "Note Title" at bounding box center [713, 392] width 772 height 18
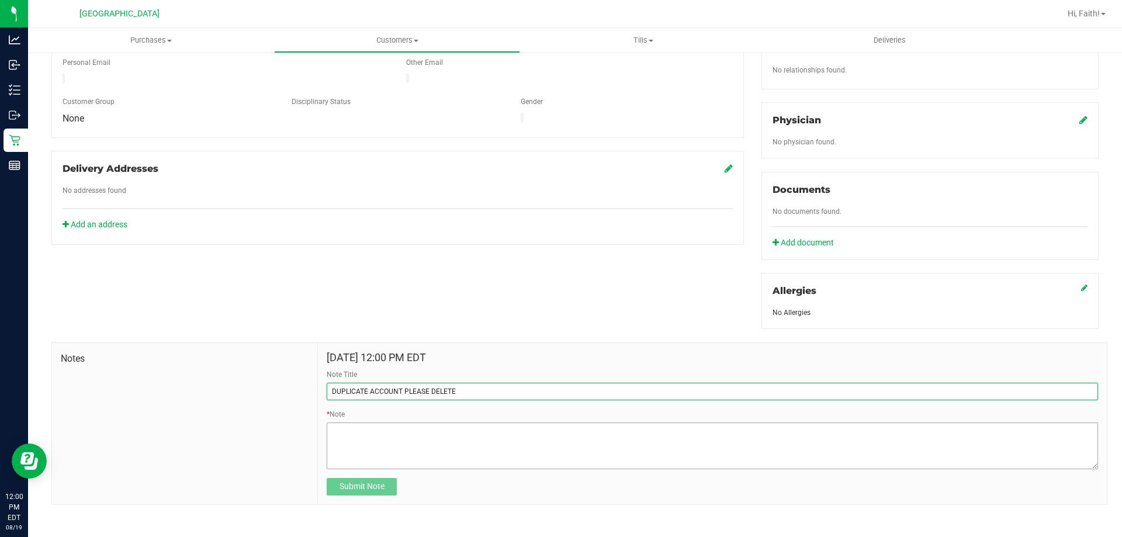
type input "DUPLICATE ACCOUNT PLEASE DELETE"
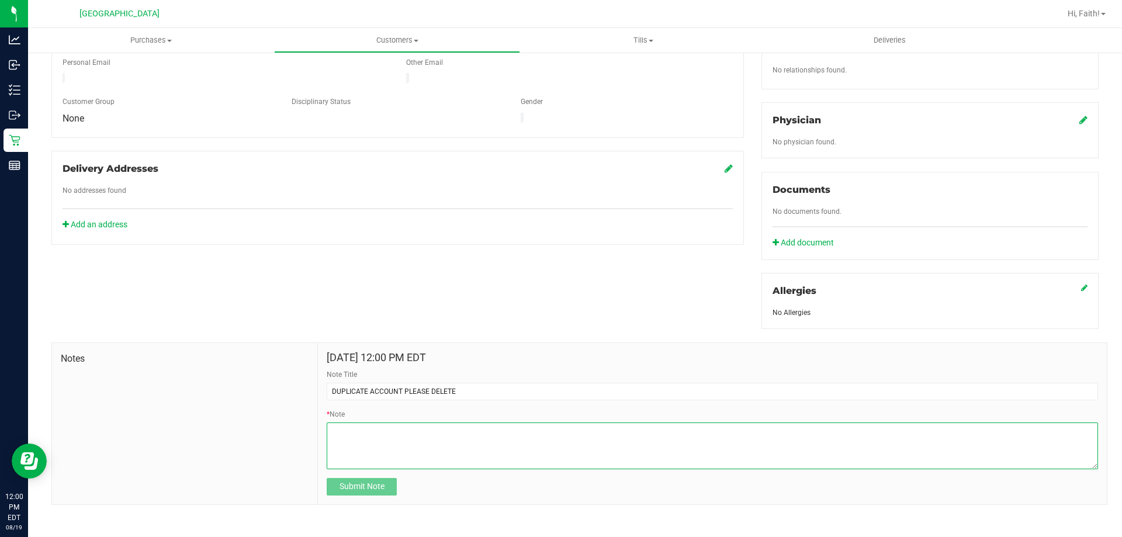
click at [491, 448] on textarea "* Note" at bounding box center [713, 446] width 772 height 47
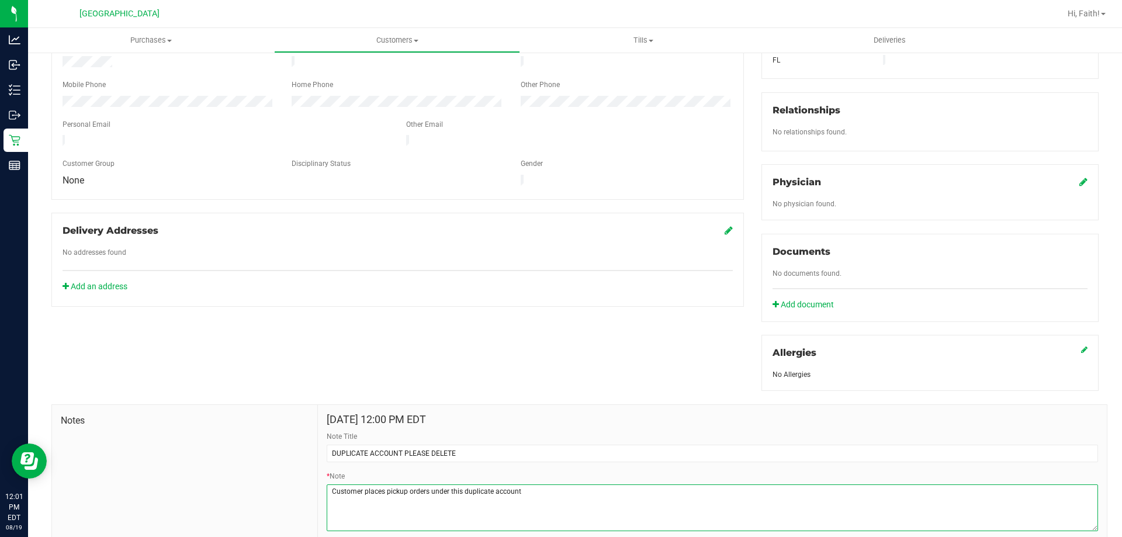
scroll to position [311, 0]
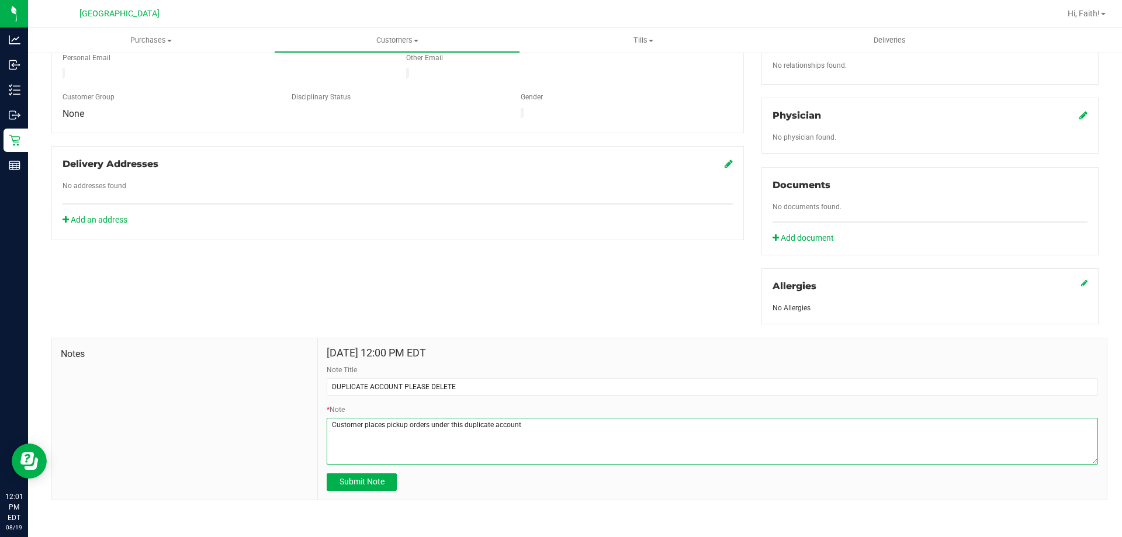
click at [543, 423] on textarea "* Note" at bounding box center [713, 441] width 772 height 47
type textarea "Customer places pickup orders under this duplicate account with incorrect regis…"
click at [384, 486] on button "Submit Note" at bounding box center [362, 483] width 70 height 18
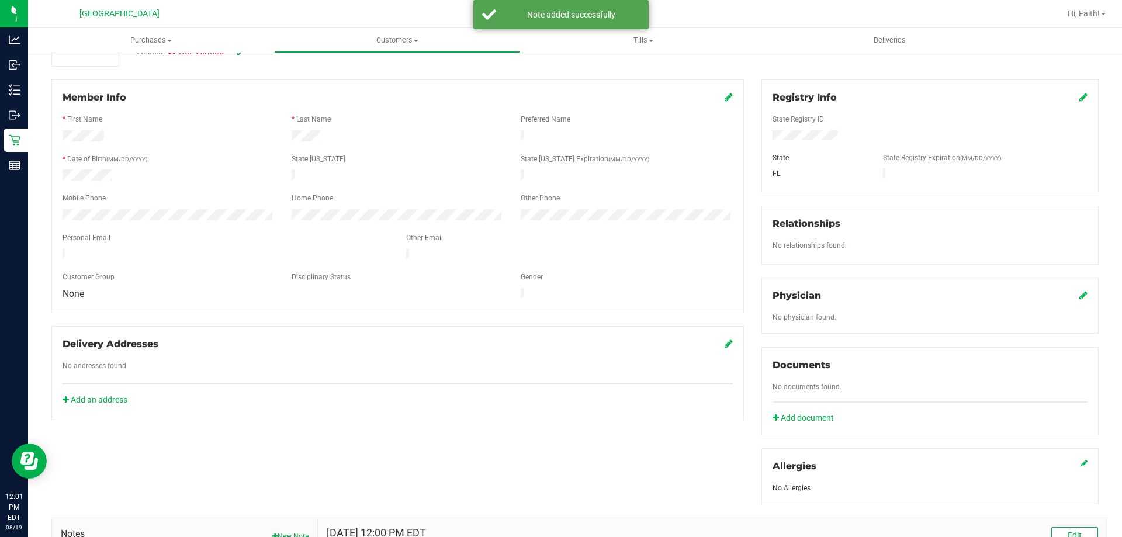
scroll to position [0, 0]
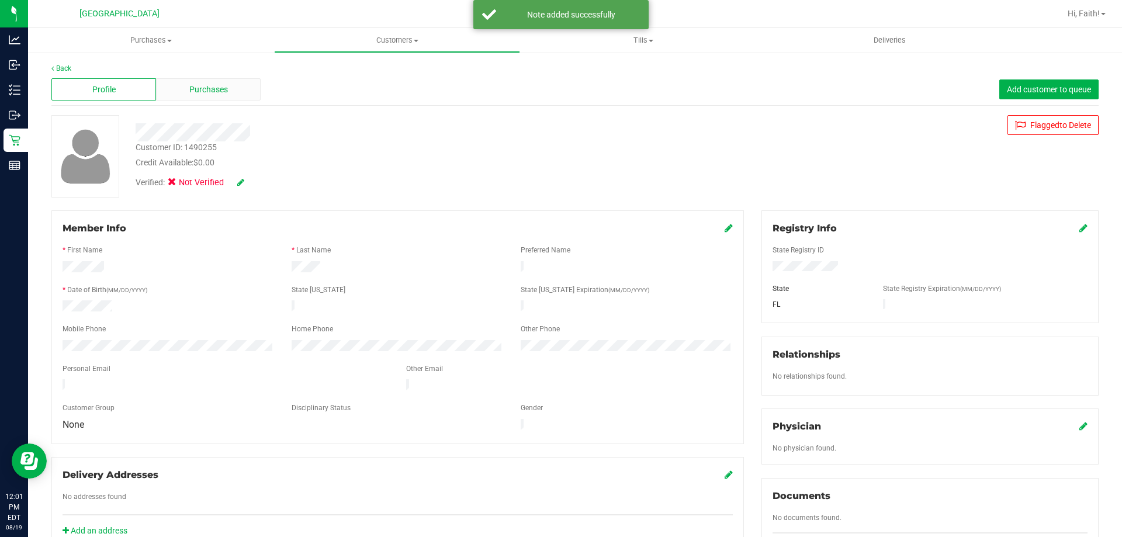
click at [178, 94] on div "Purchases" at bounding box center [208, 89] width 105 height 22
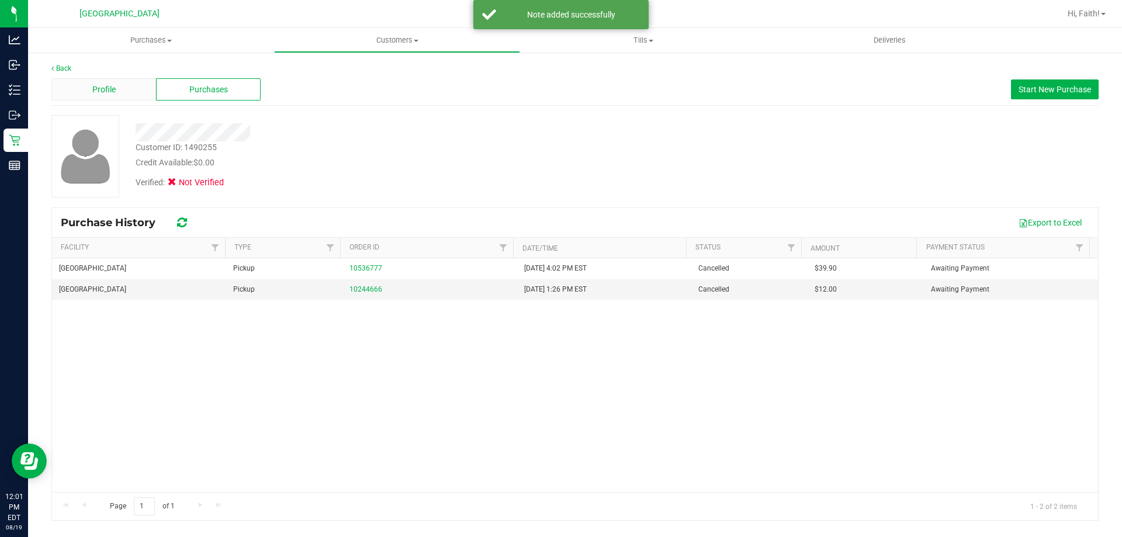
click at [96, 88] on span "Profile" at bounding box center [103, 90] width 23 height 12
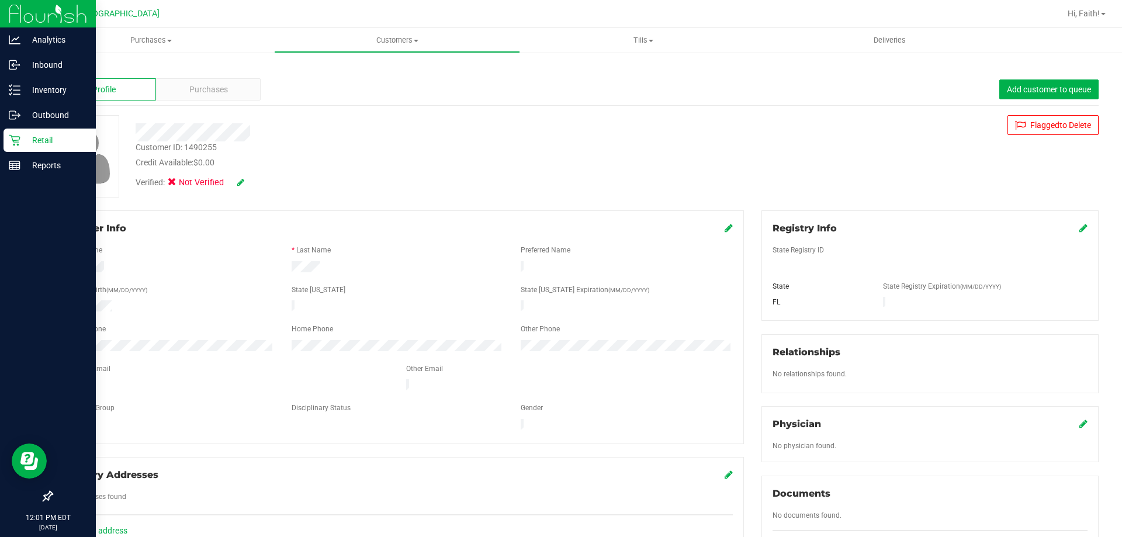
click at [8, 143] on div "Retail" at bounding box center [50, 140] width 92 height 23
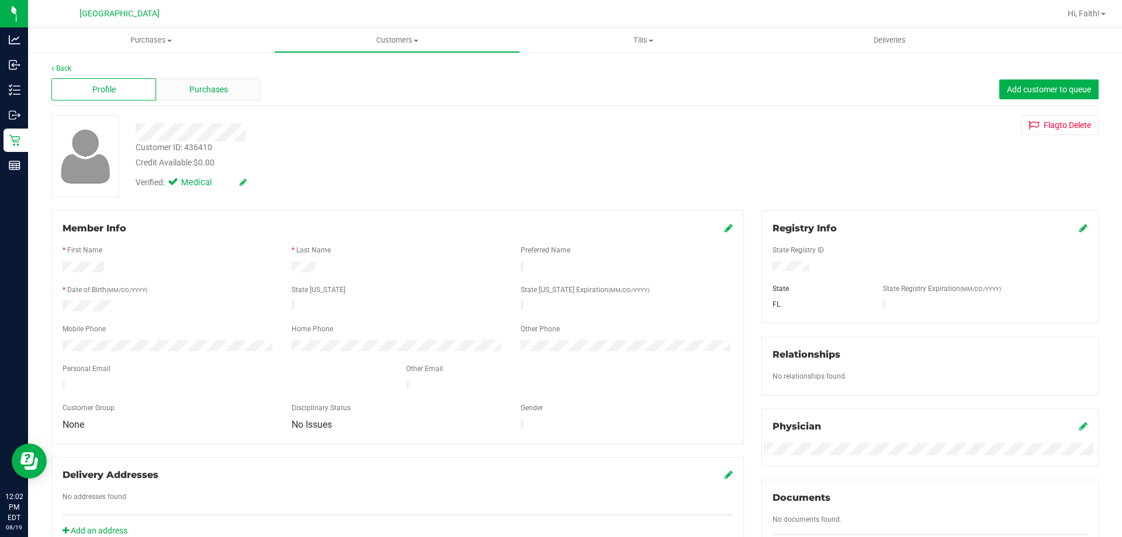
click at [206, 92] on span "Purchases" at bounding box center [208, 90] width 39 height 12
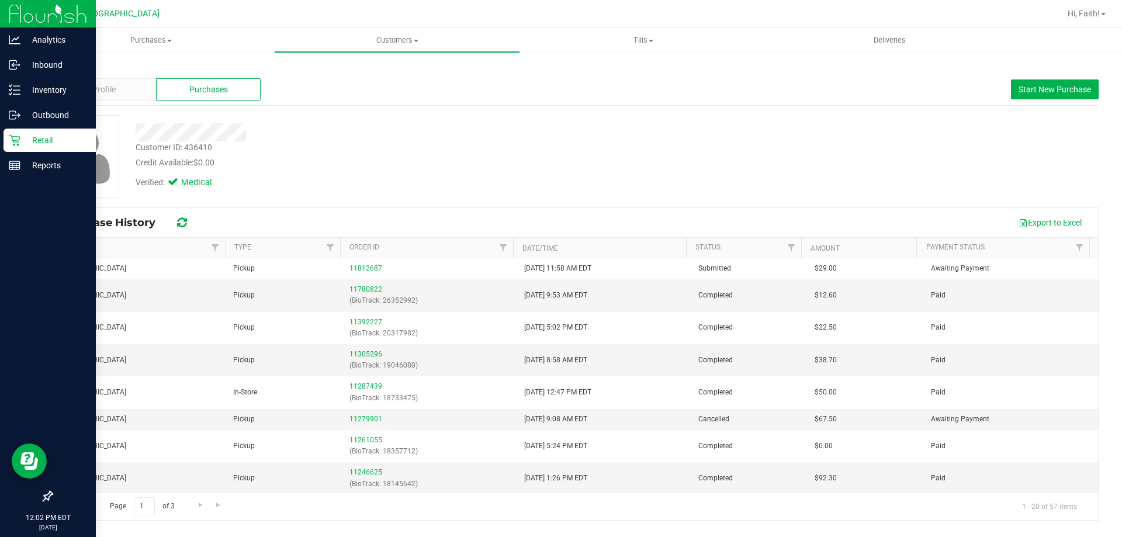
click at [25, 143] on p "Retail" at bounding box center [55, 140] width 70 height 14
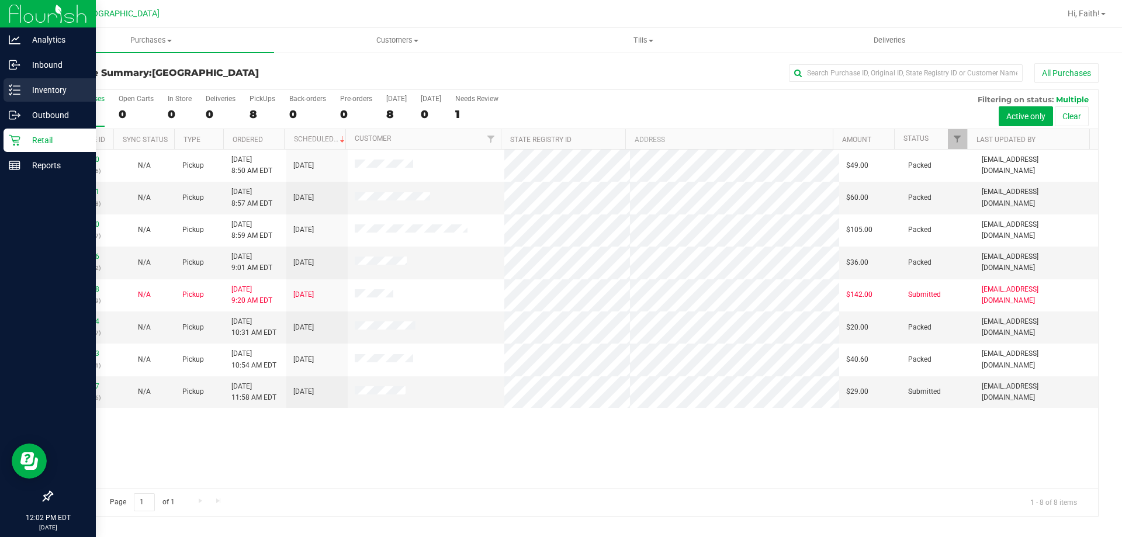
click at [35, 95] on p "Inventory" at bounding box center [55, 90] width 70 height 14
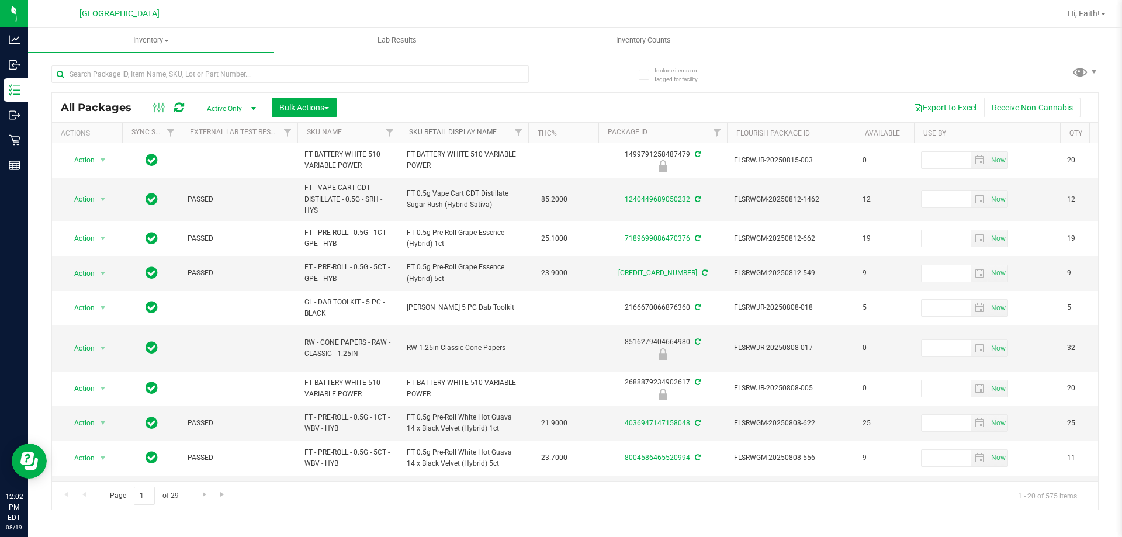
click at [449, 132] on link "Sku Retail Display Name" at bounding box center [453, 132] width 88 height 8
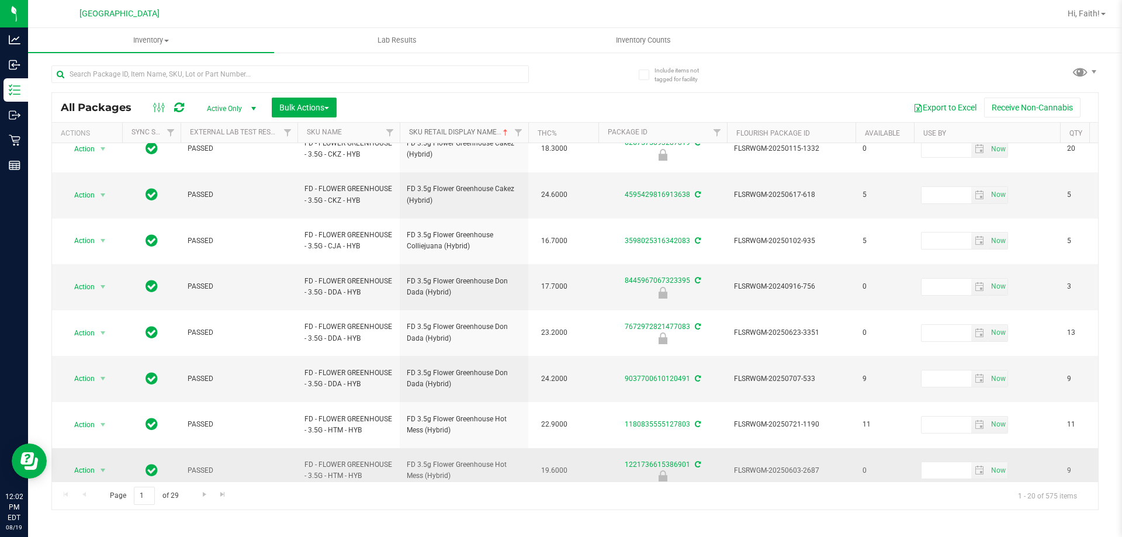
scroll to position [375, 0]
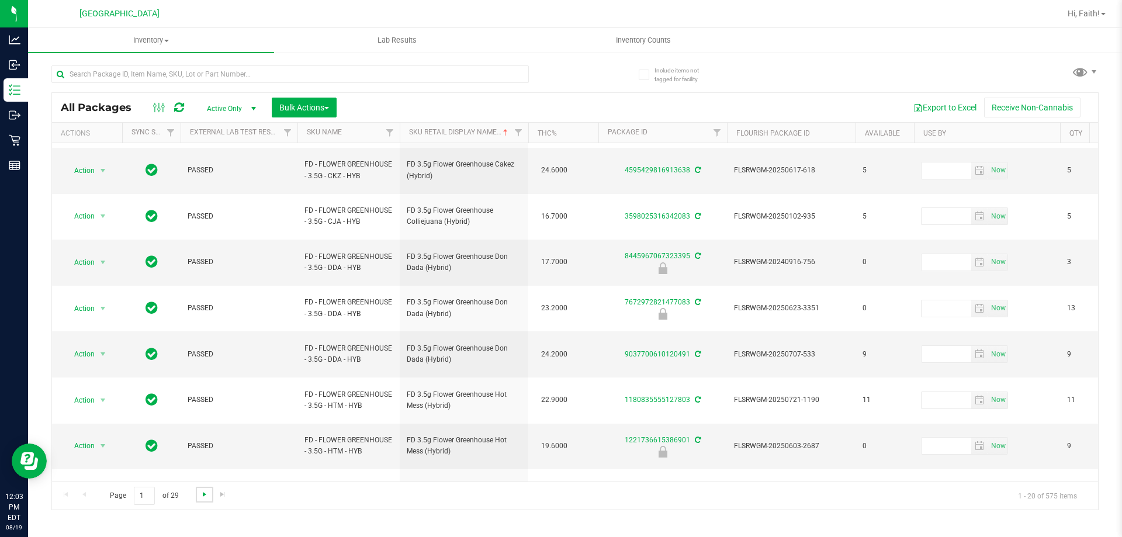
click at [207, 497] on span "Go to the next page" at bounding box center [204, 494] width 9 height 9
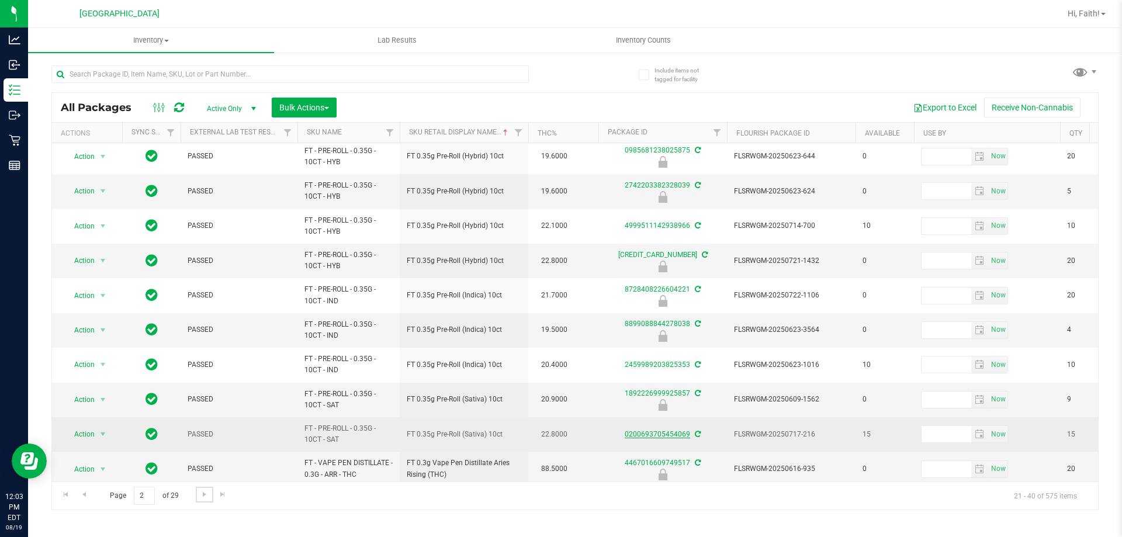
scroll to position [364, 0]
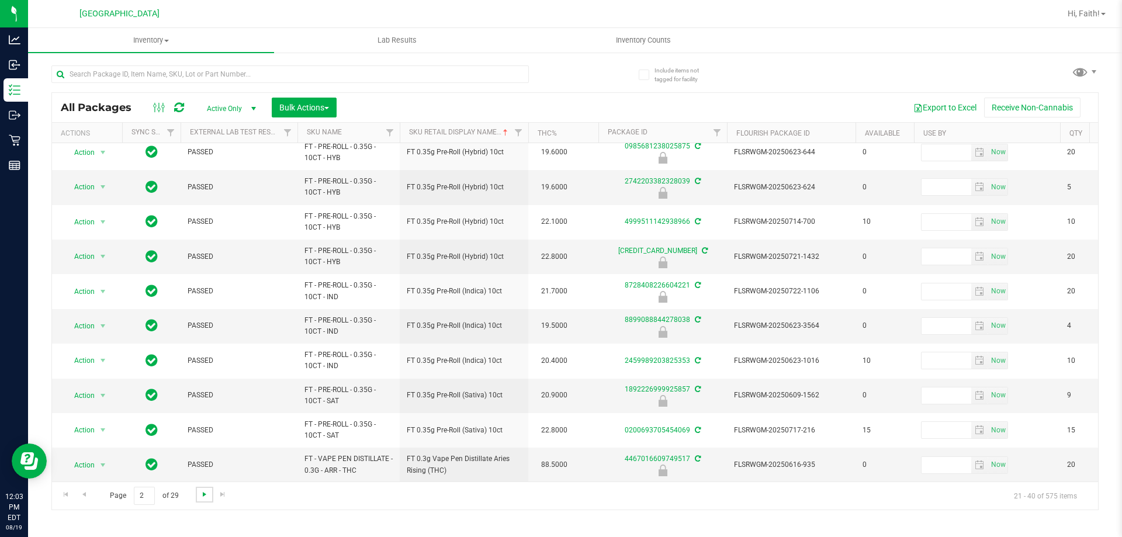
click at [202, 493] on span "Go to the next page" at bounding box center [204, 494] width 9 height 9
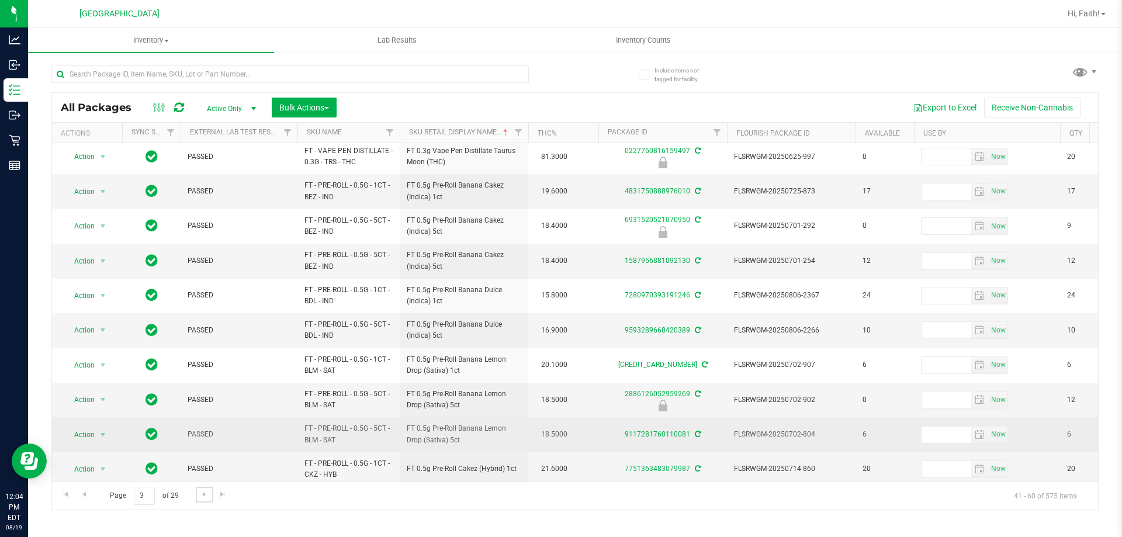
scroll to position [364, 0]
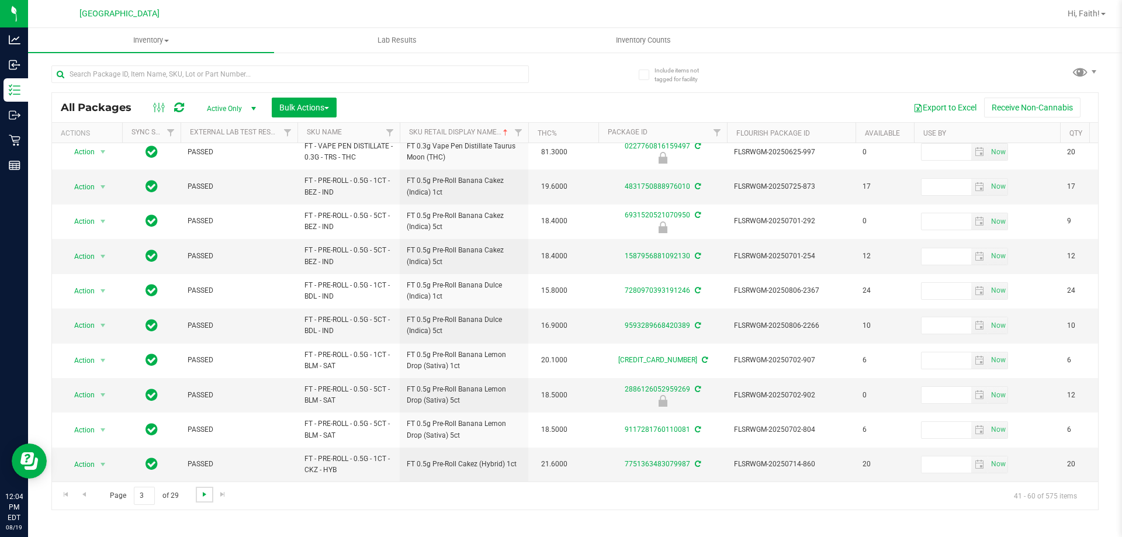
click at [205, 495] on span "Go to the next page" at bounding box center [204, 494] width 9 height 9
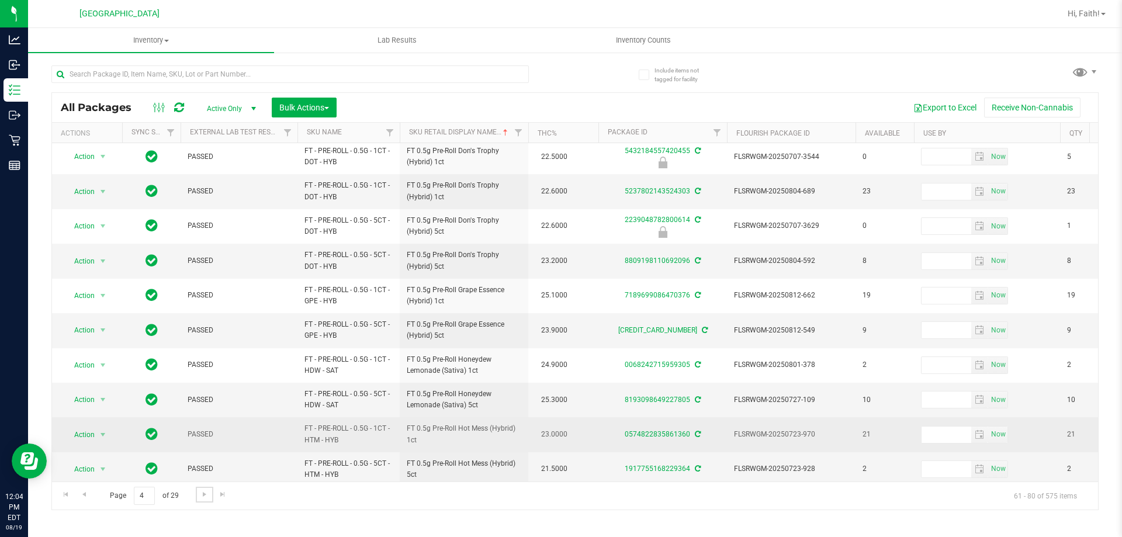
scroll to position [364, 0]
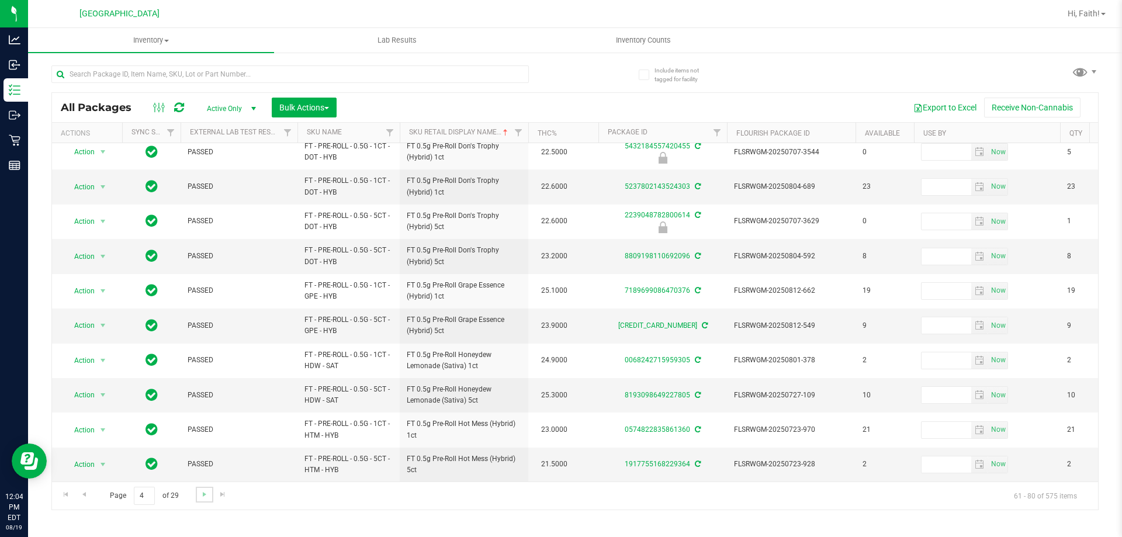
click at [212, 495] on link "Go to the next page" at bounding box center [204, 495] width 17 height 16
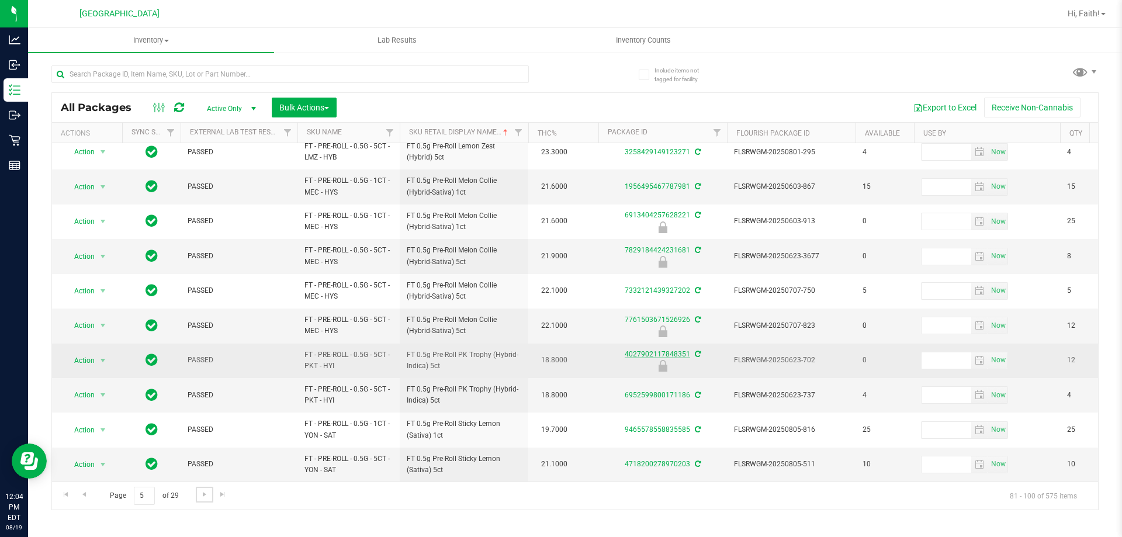
scroll to position [364, 0]
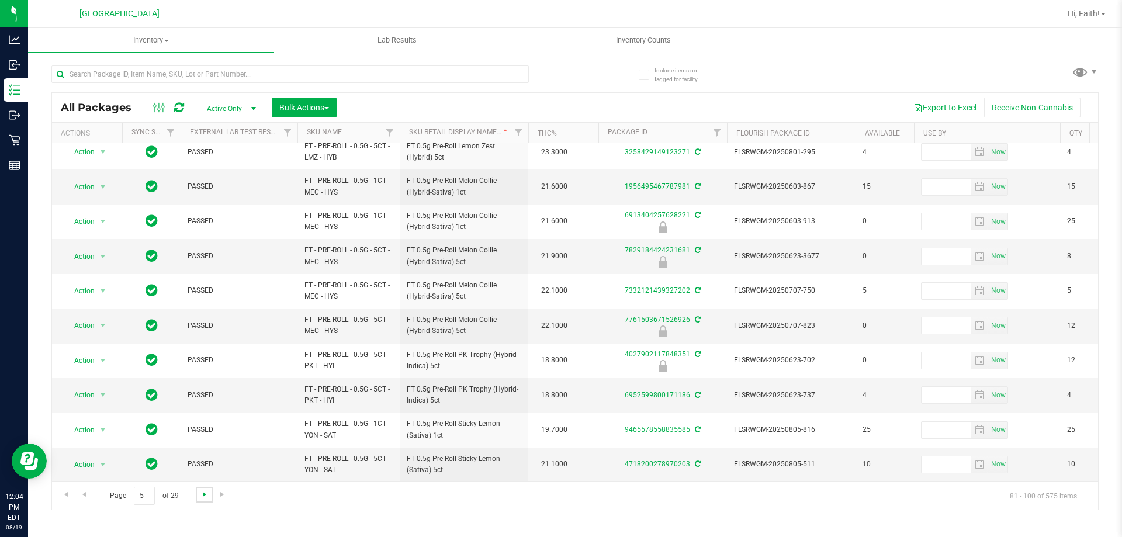
click at [201, 496] on span "Go to the next page" at bounding box center [204, 494] width 9 height 9
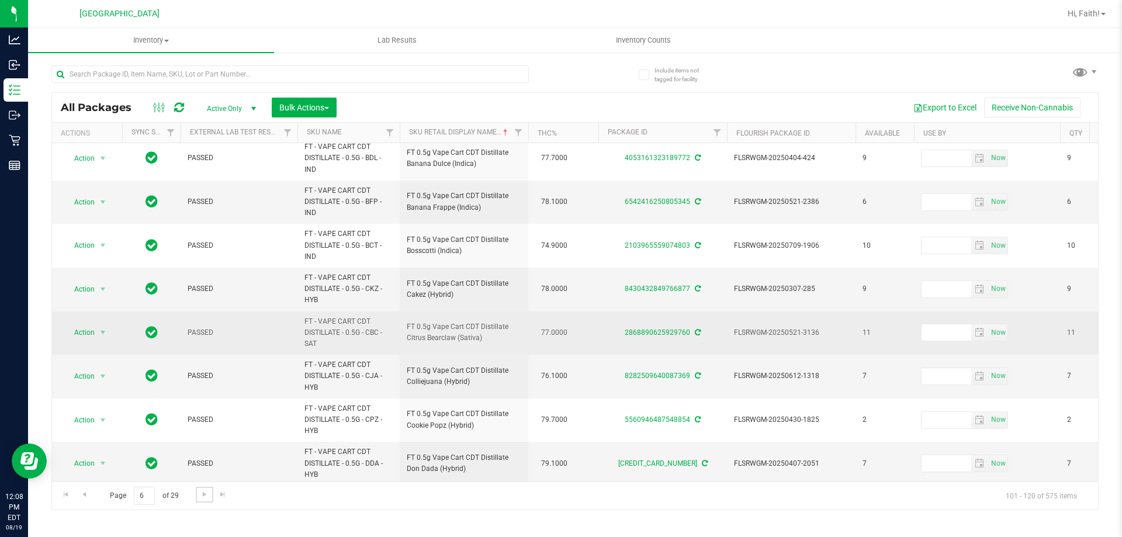
scroll to position [444, 0]
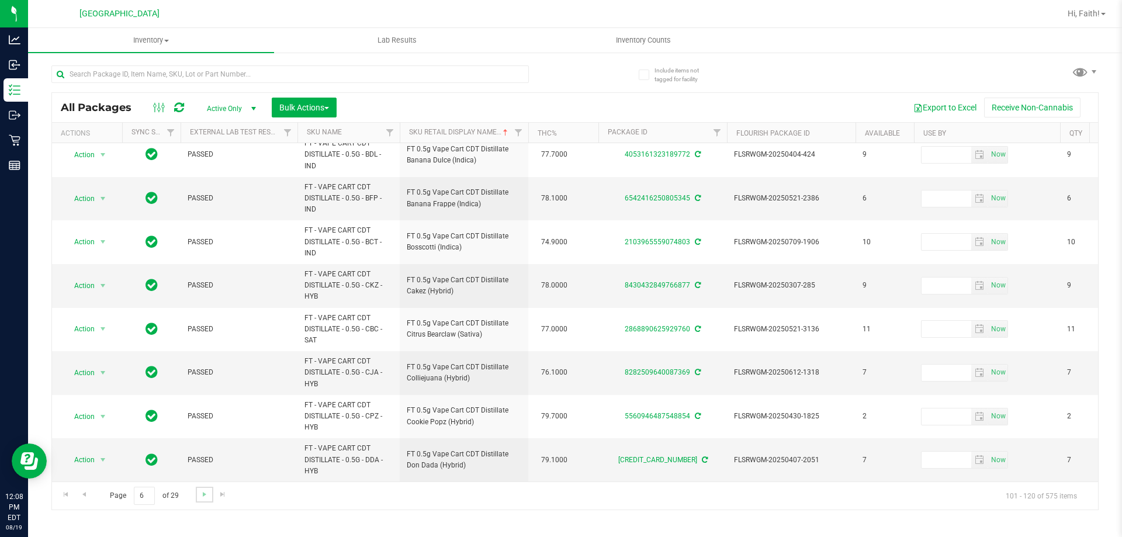
click at [205, 500] on link "Go to the next page" at bounding box center [204, 495] width 17 height 16
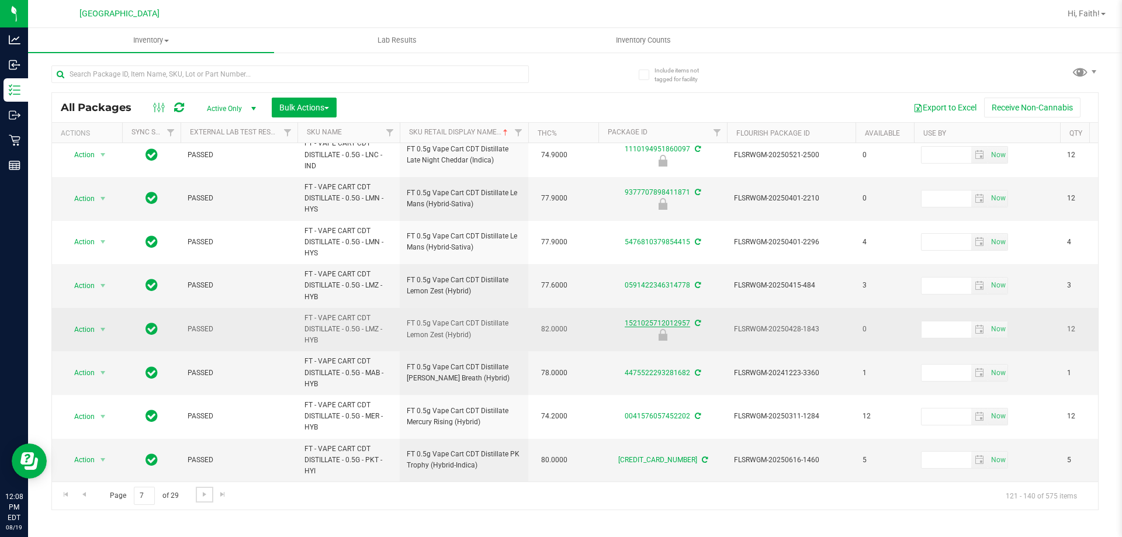
scroll to position [542, 0]
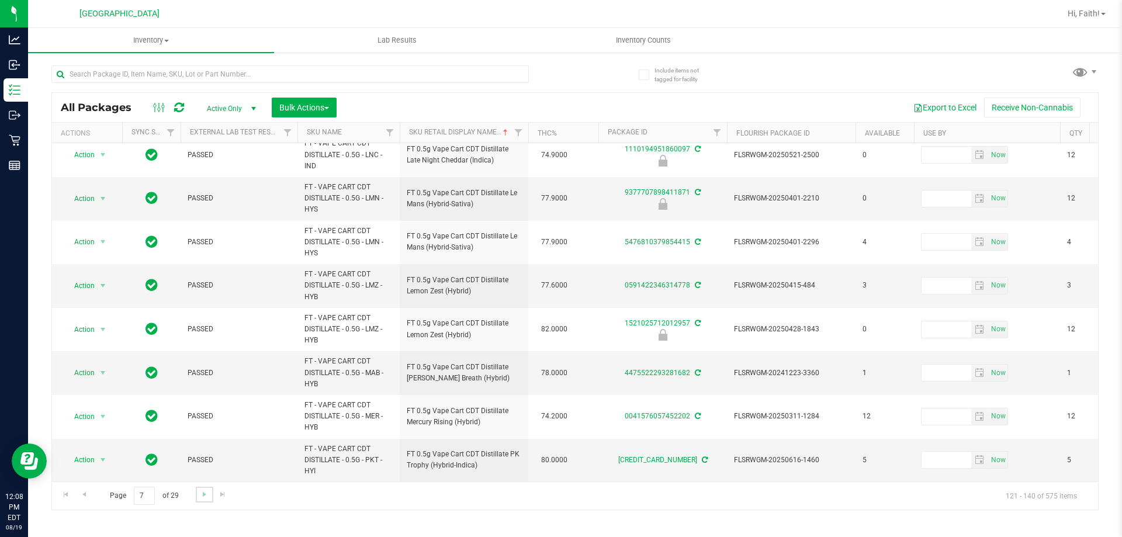
click at [202, 489] on link "Go to the next page" at bounding box center [204, 495] width 17 height 16
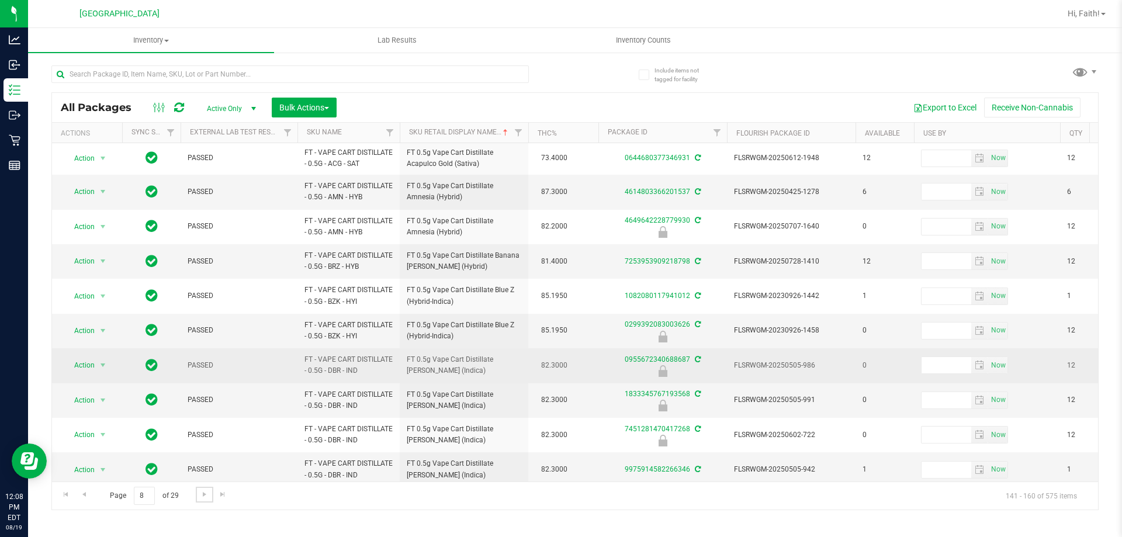
scroll to position [440, 0]
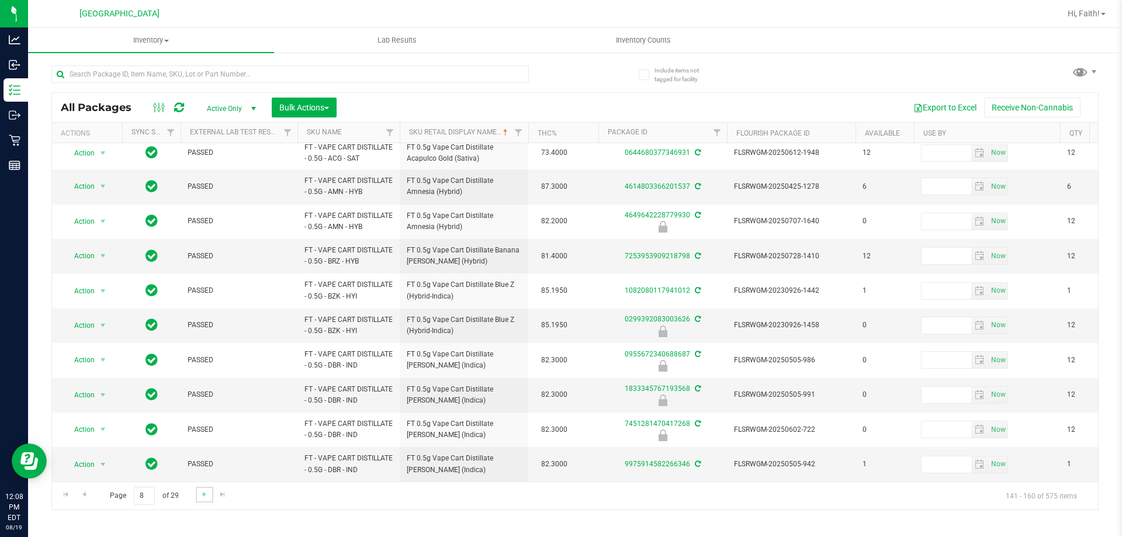
click at [205, 499] on link "Go to the next page" at bounding box center [204, 495] width 17 height 16
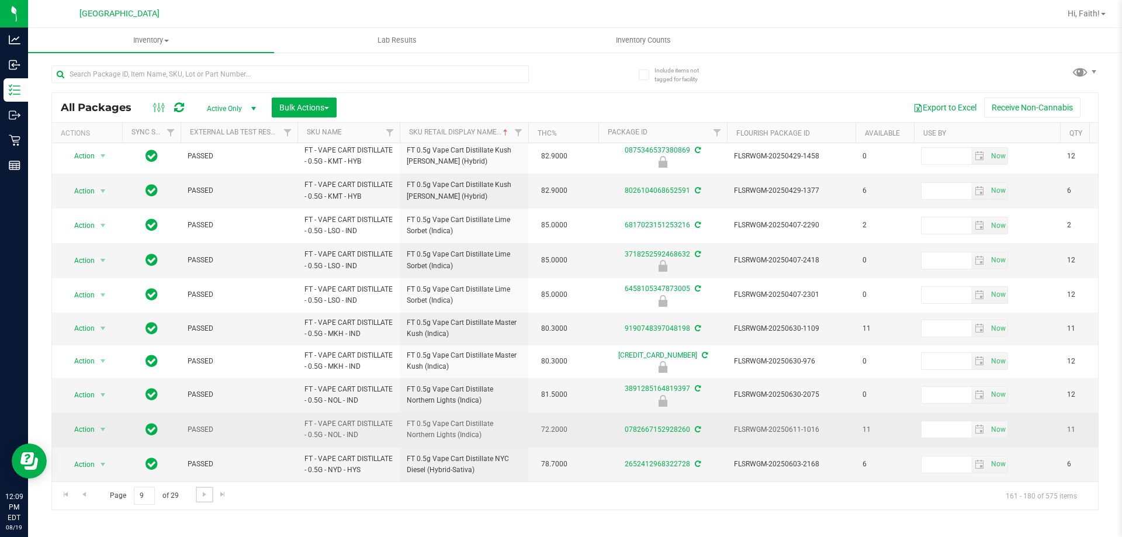
scroll to position [360, 0]
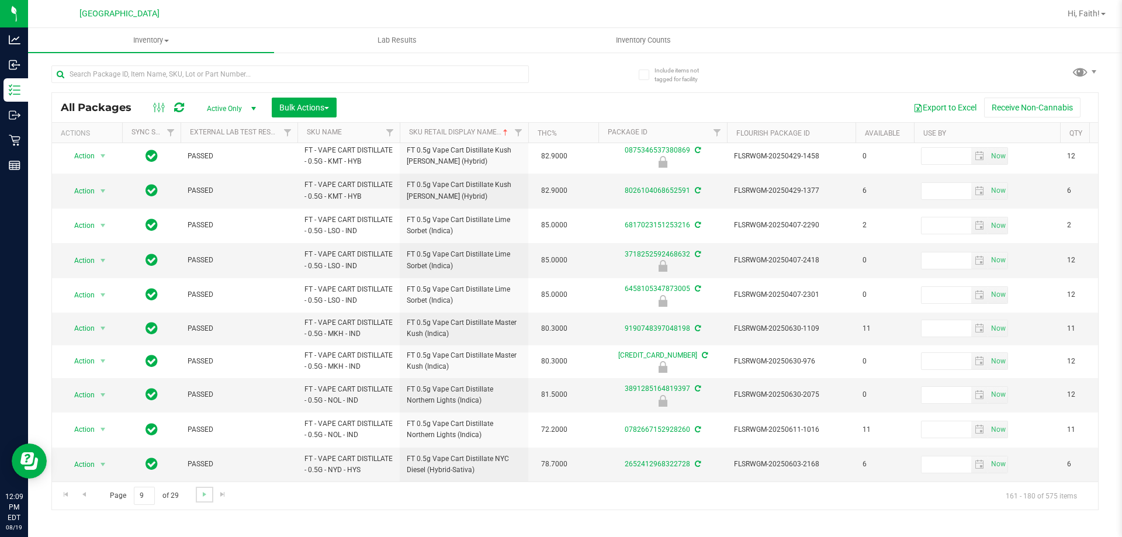
click at [206, 500] on link "Go to the next page" at bounding box center [204, 495] width 17 height 16
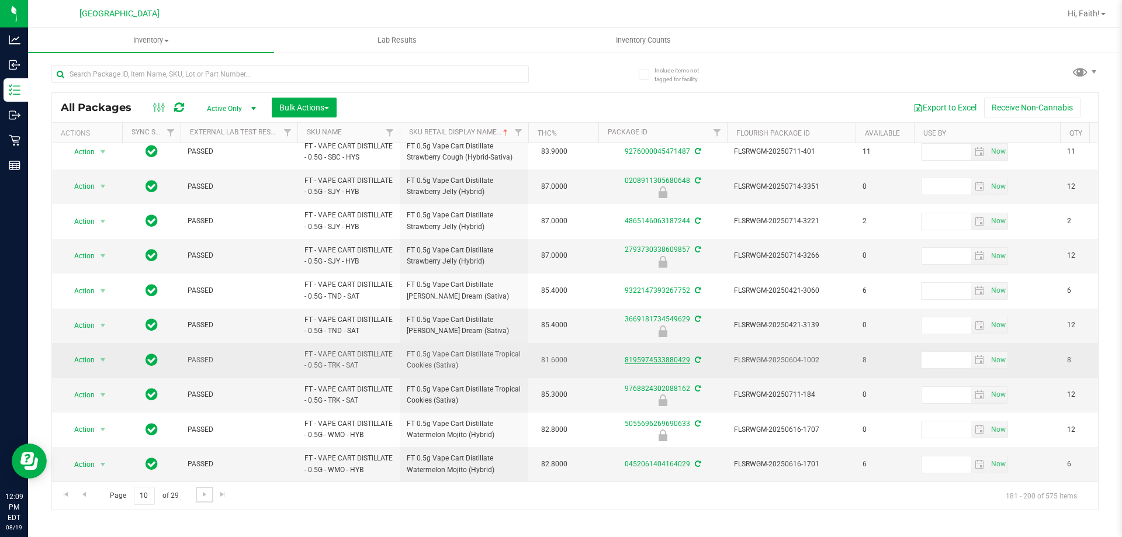
scroll to position [381, 0]
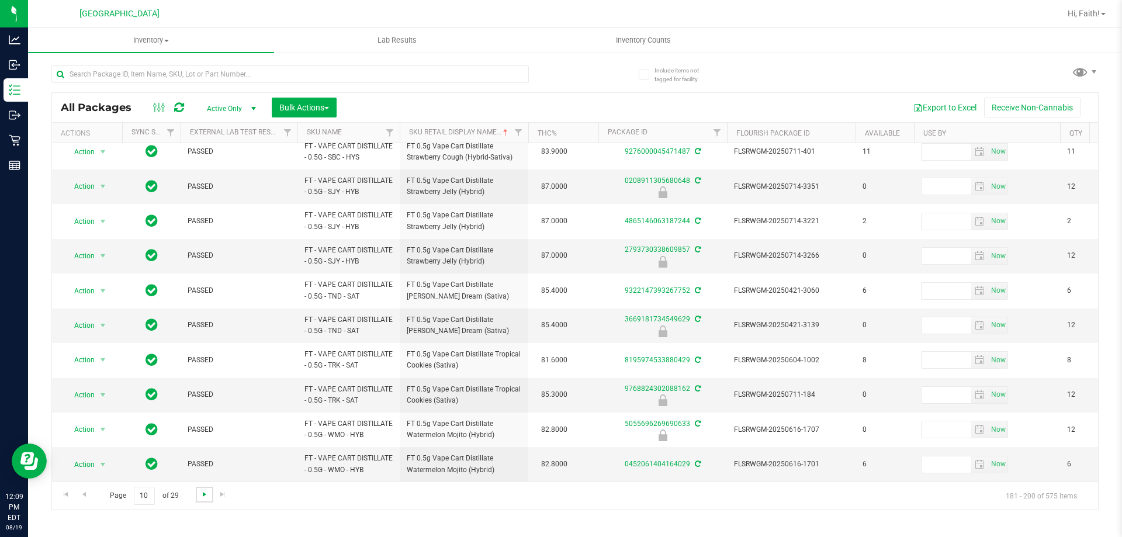
click at [201, 493] on span "Go to the next page" at bounding box center [204, 494] width 9 height 9
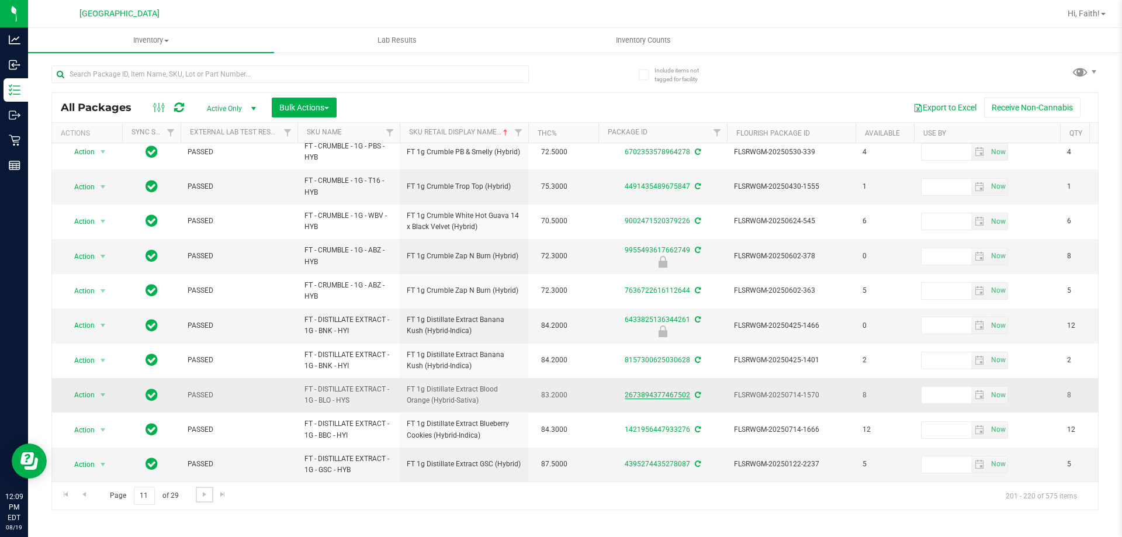
scroll to position [375, 0]
click at [198, 493] on link "Go to the next page" at bounding box center [204, 495] width 17 height 16
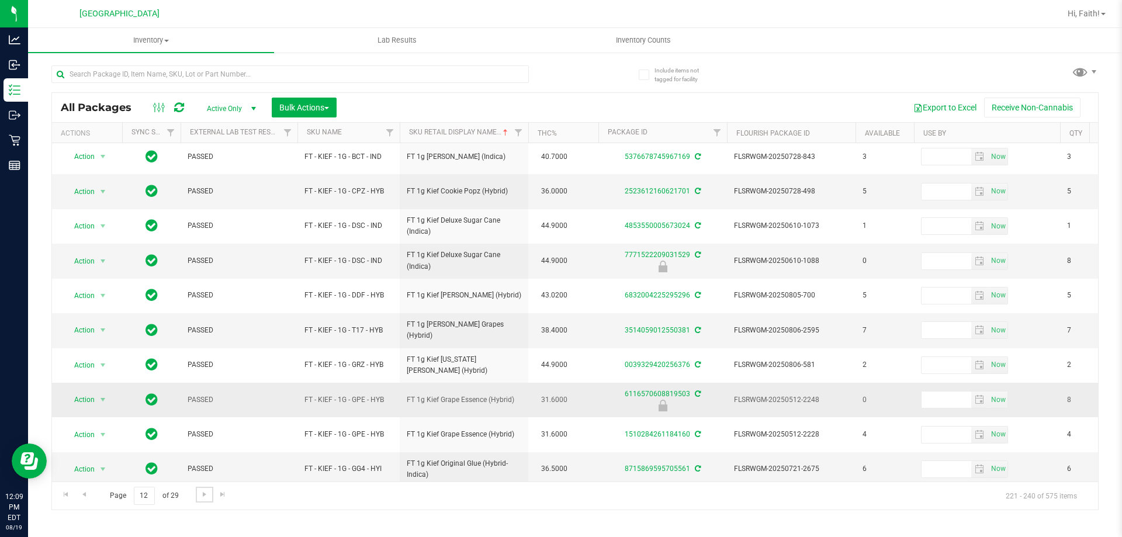
scroll to position [364, 0]
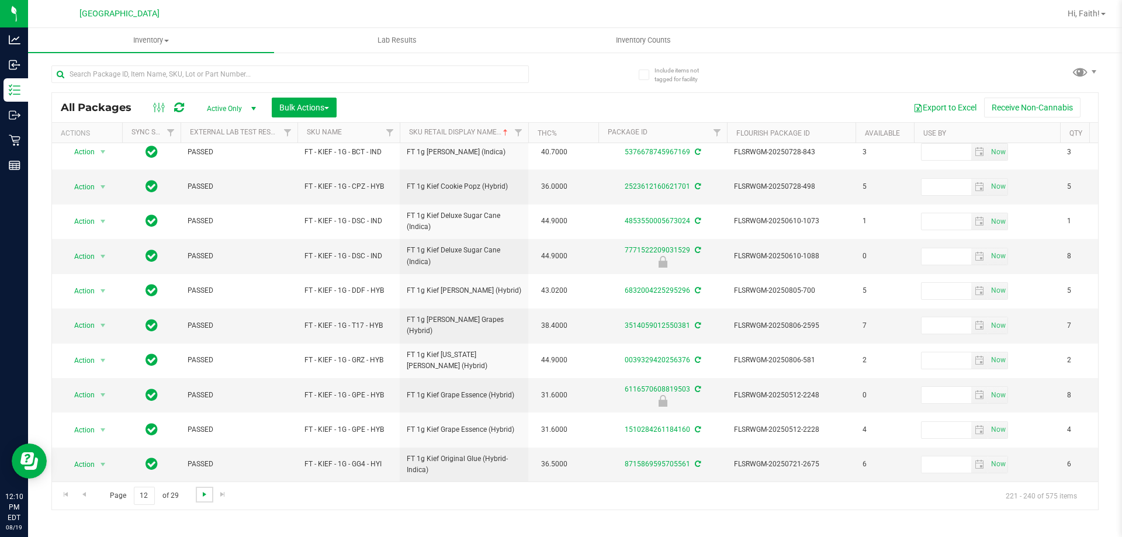
click at [201, 493] on span "Go to the next page" at bounding box center [204, 494] width 9 height 9
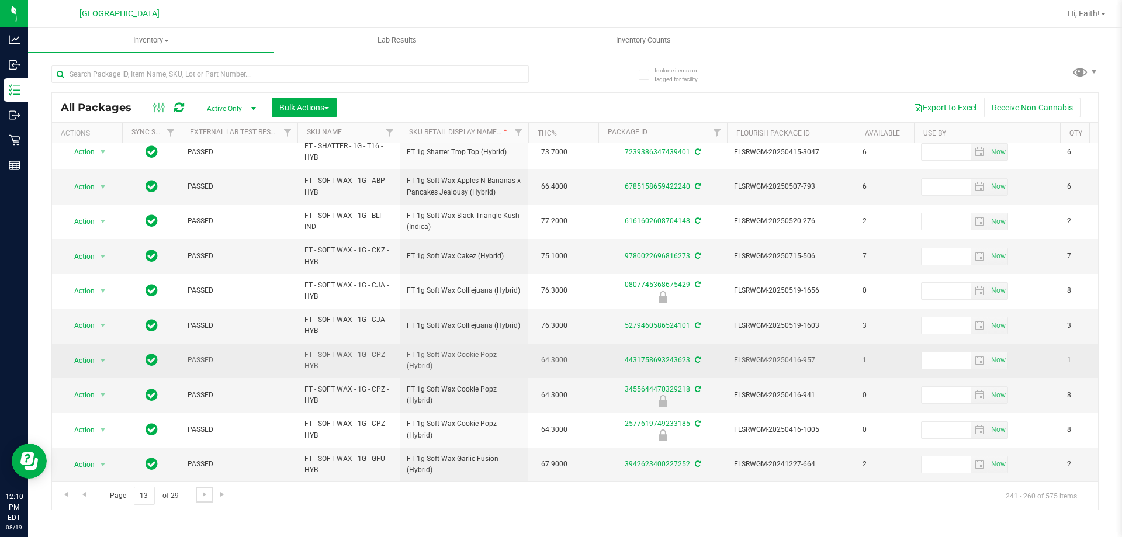
scroll to position [364, 0]
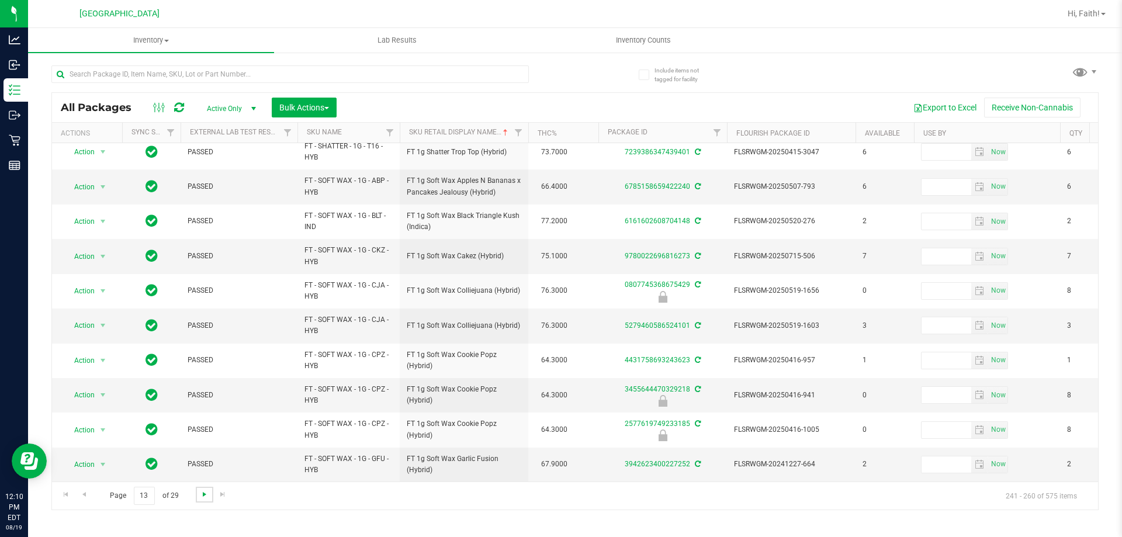
click at [202, 495] on span "Go to the next page" at bounding box center [204, 494] width 9 height 9
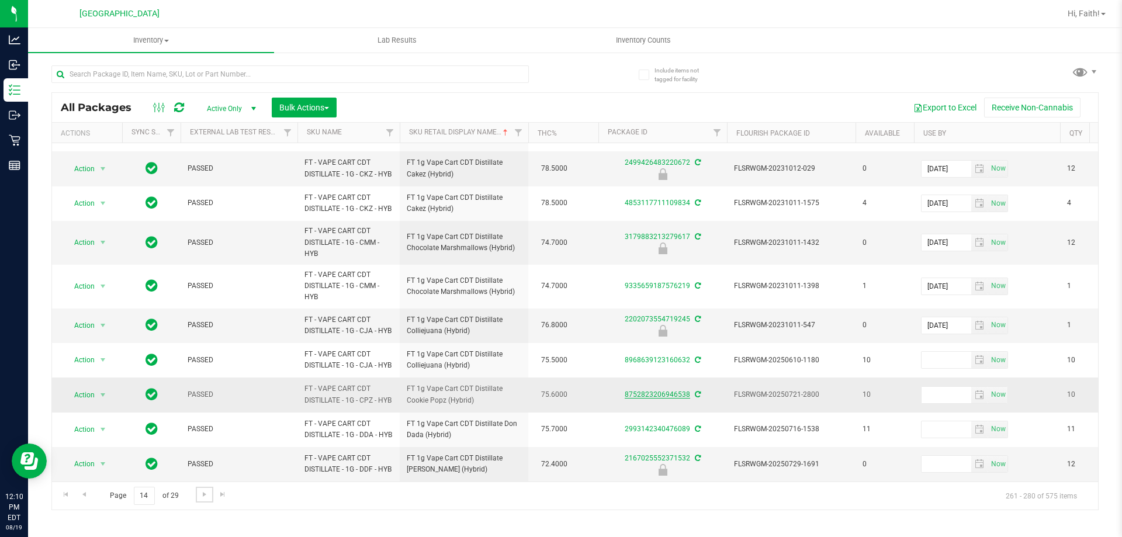
scroll to position [427, 0]
click at [203, 497] on span "Go to the next page" at bounding box center [204, 494] width 9 height 9
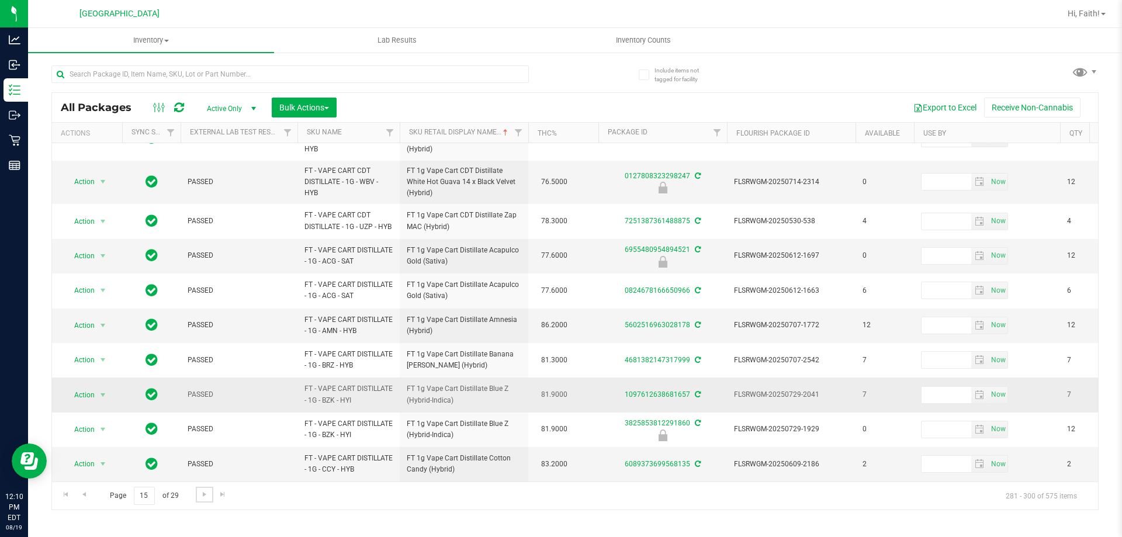
scroll to position [417, 0]
click at [207, 494] on span "Go to the next page" at bounding box center [204, 494] width 9 height 9
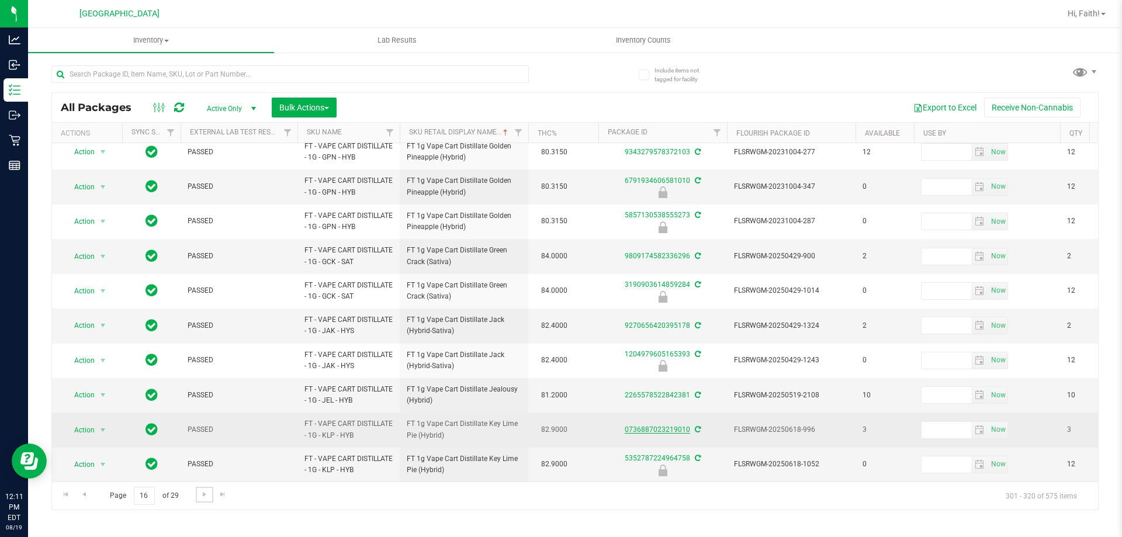
scroll to position [364, 0]
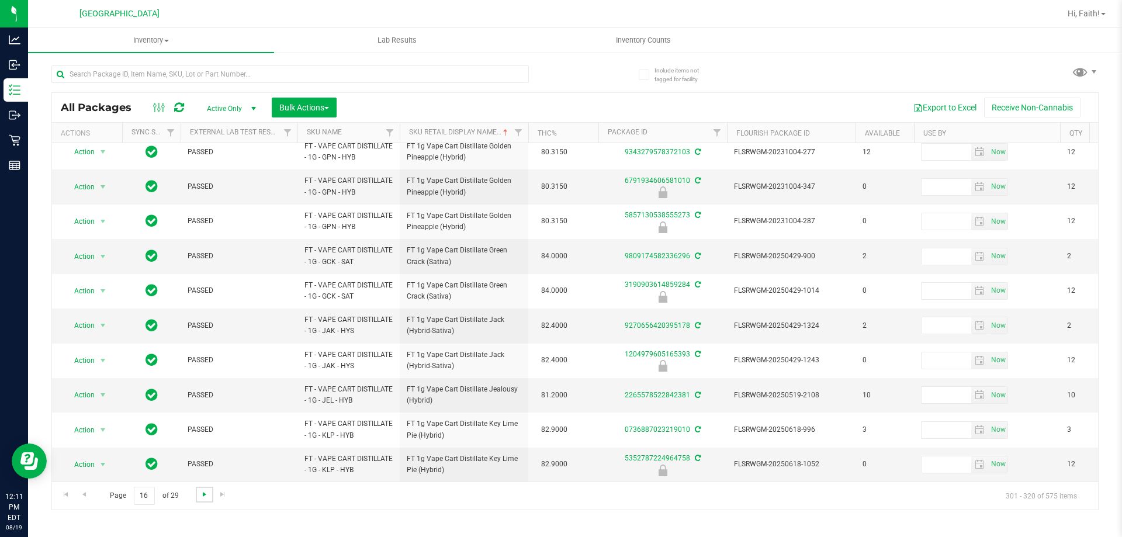
click at [207, 497] on span "Go to the next page" at bounding box center [204, 494] width 9 height 9
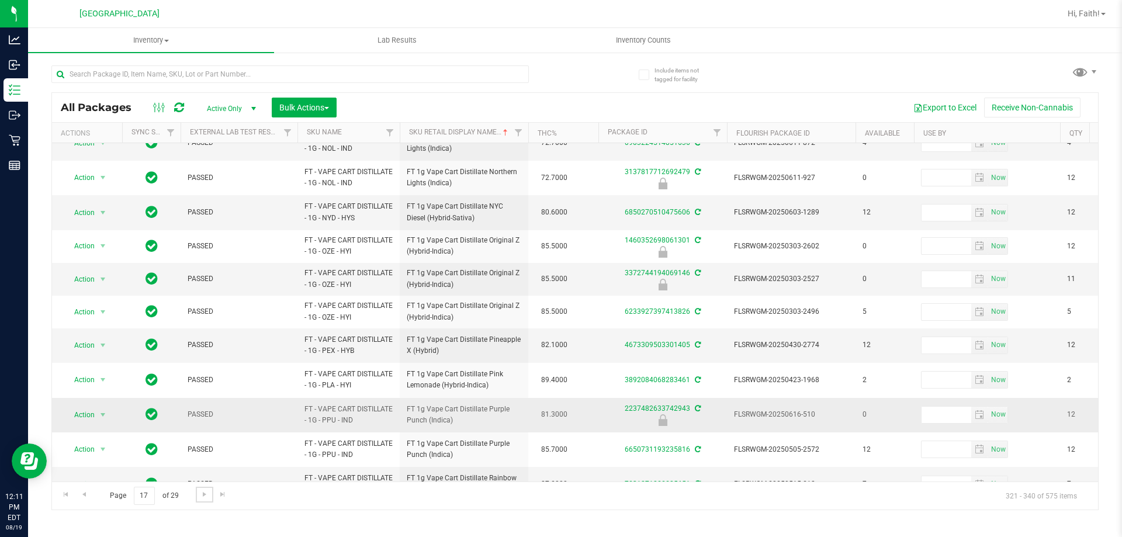
scroll to position [358, 0]
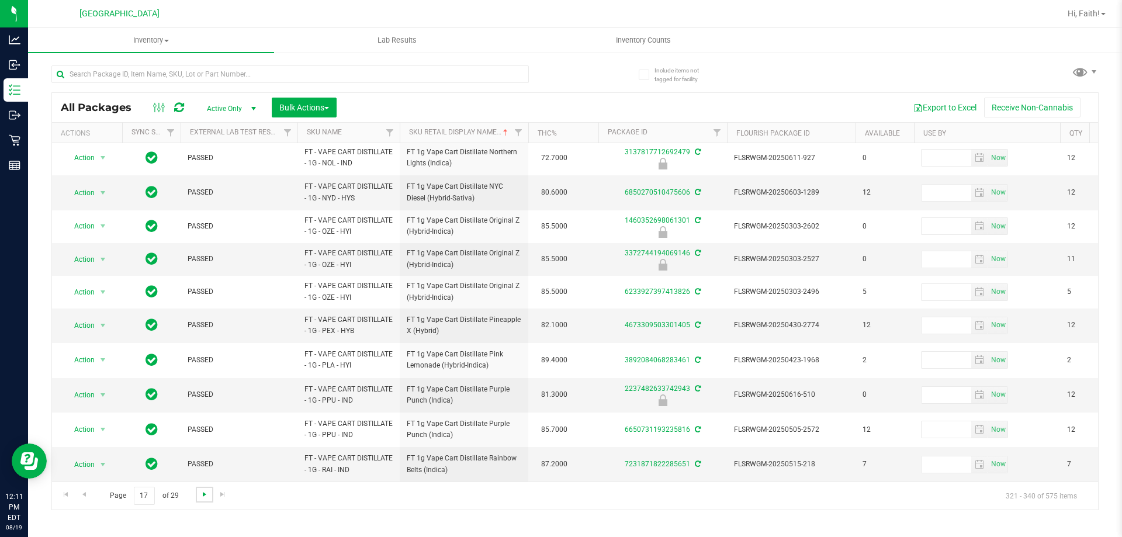
click at [206, 494] on span "Go to the next page" at bounding box center [204, 494] width 9 height 9
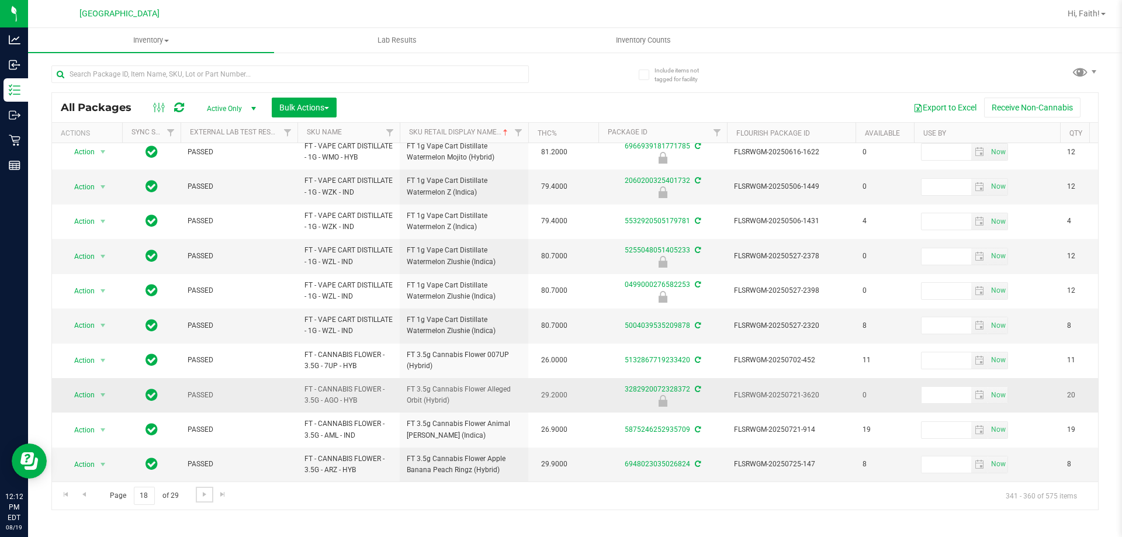
scroll to position [364, 0]
click at [196, 490] on link "Go to the next page" at bounding box center [204, 495] width 17 height 16
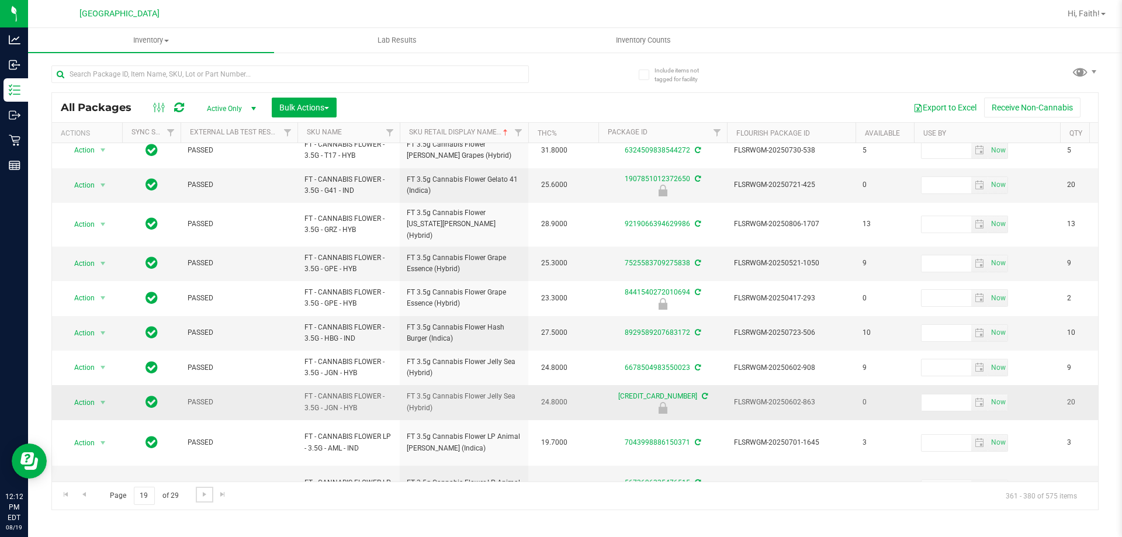
scroll to position [373, 0]
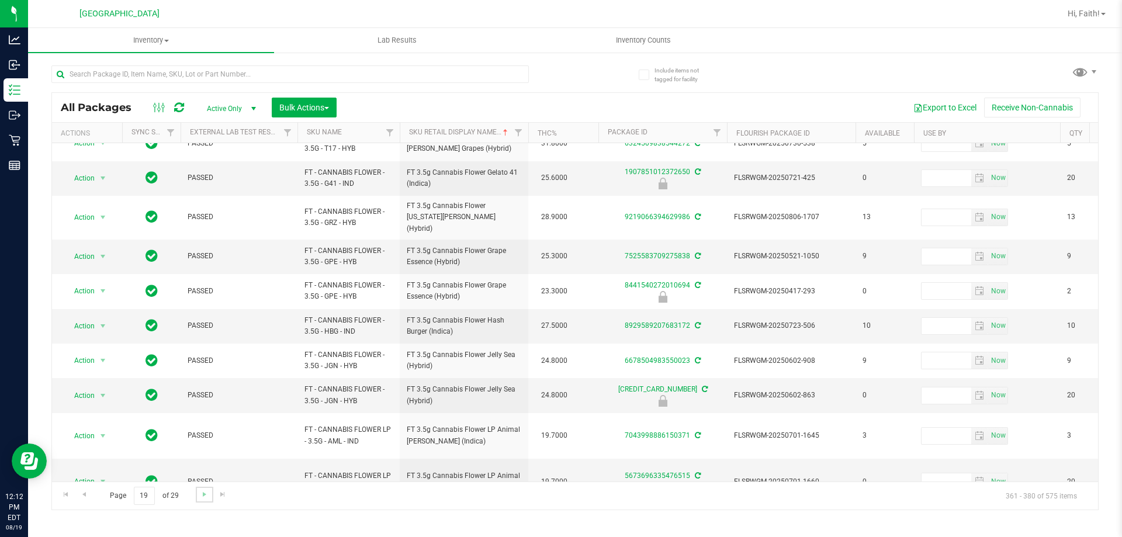
click at [198, 498] on link "Go to the next page" at bounding box center [204, 495] width 17 height 16
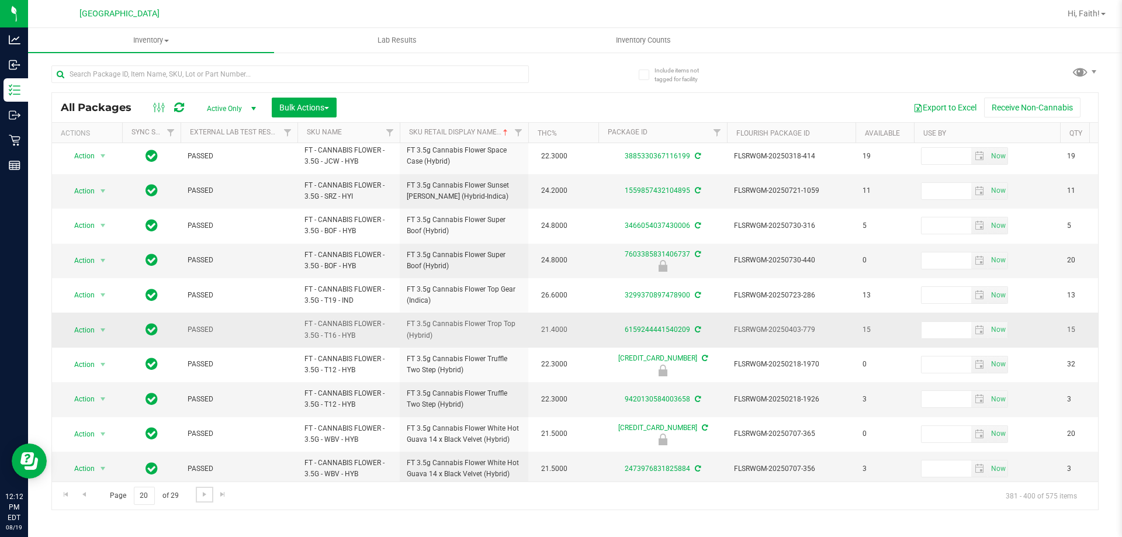
scroll to position [364, 0]
click at [205, 492] on span "Go to the next page" at bounding box center [204, 494] width 9 height 9
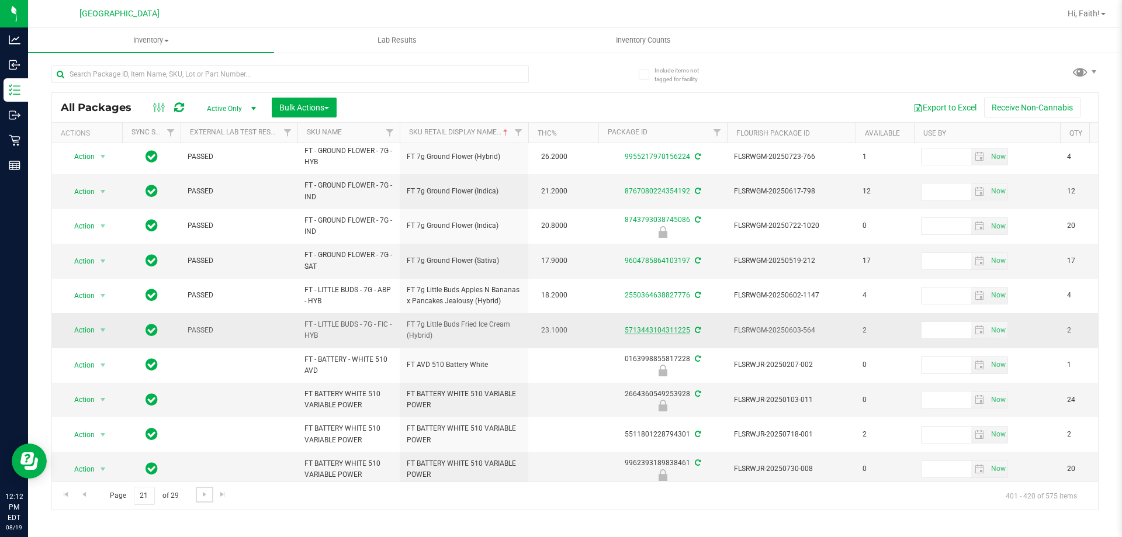
scroll to position [364, 0]
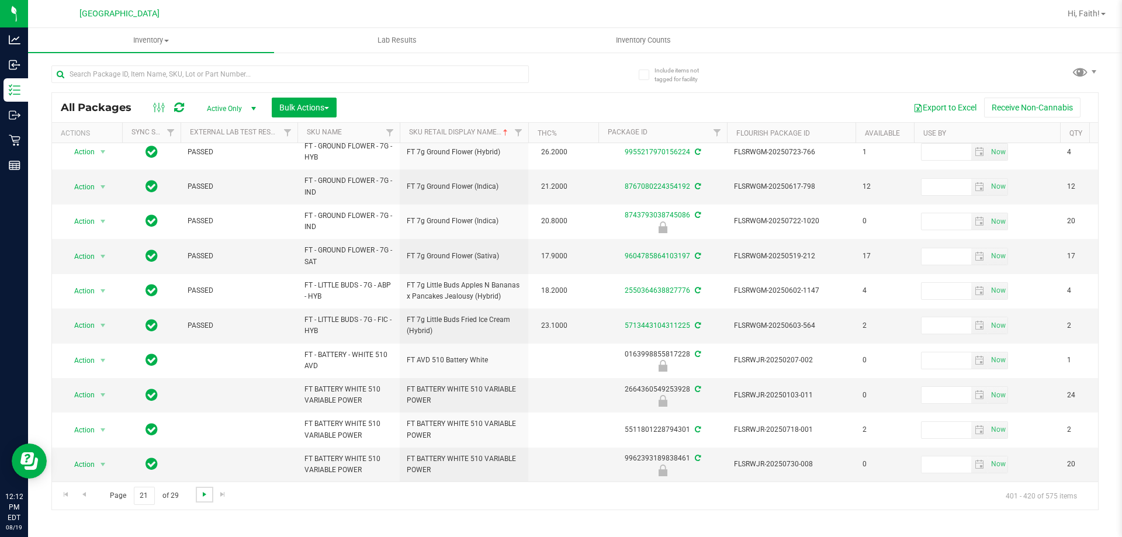
click at [206, 492] on span "Go to the next page" at bounding box center [204, 494] width 9 height 9
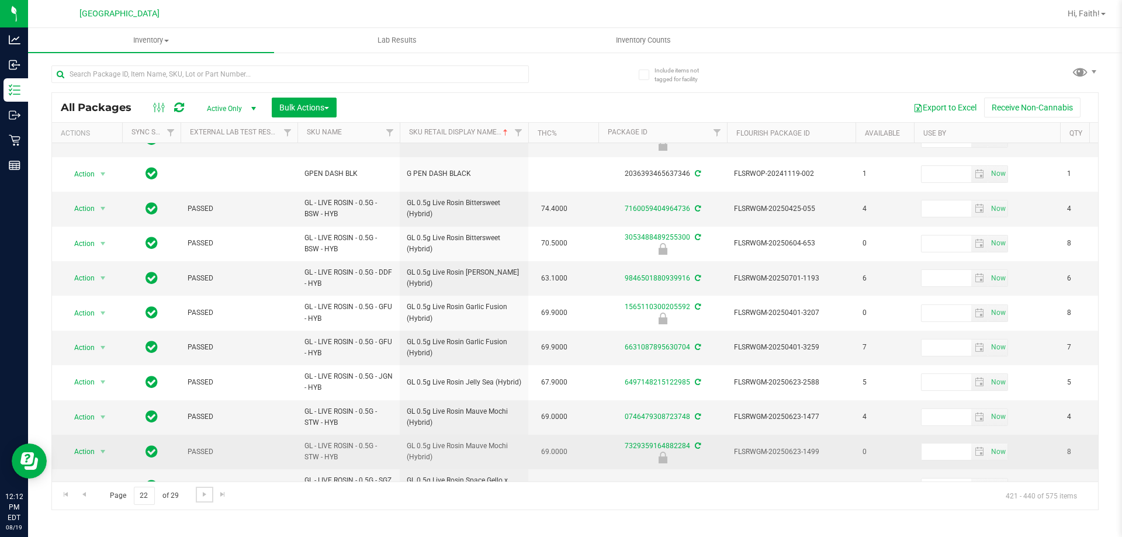
scroll to position [375, 0]
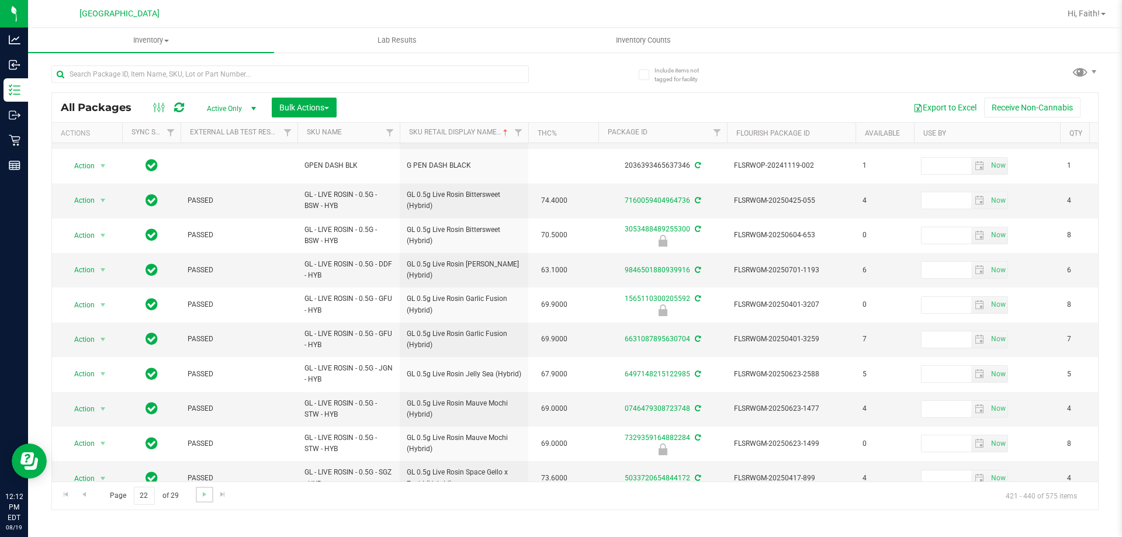
click at [198, 493] on link "Go to the next page" at bounding box center [204, 495] width 17 height 16
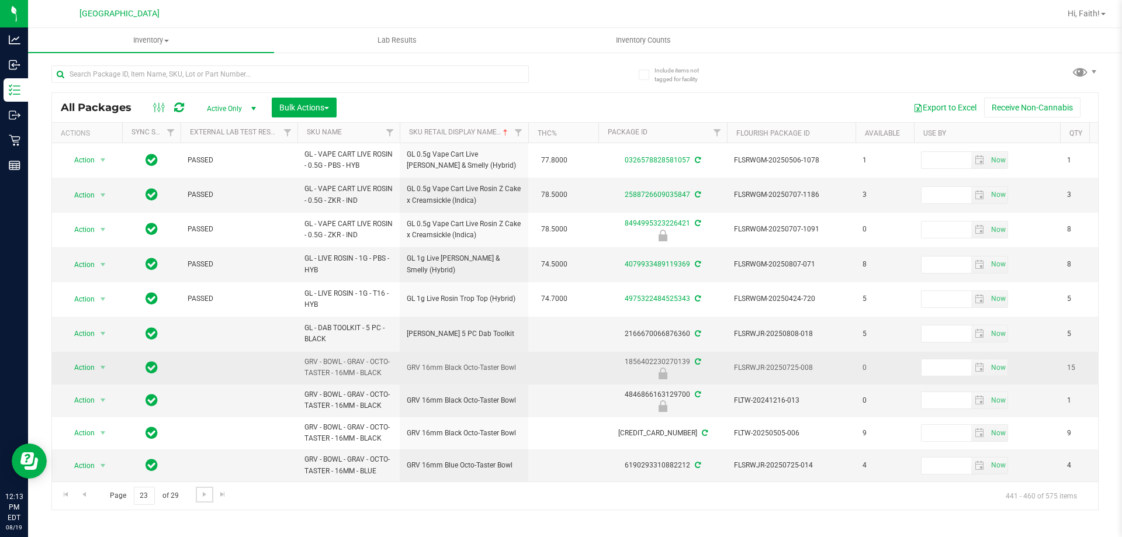
scroll to position [356, 0]
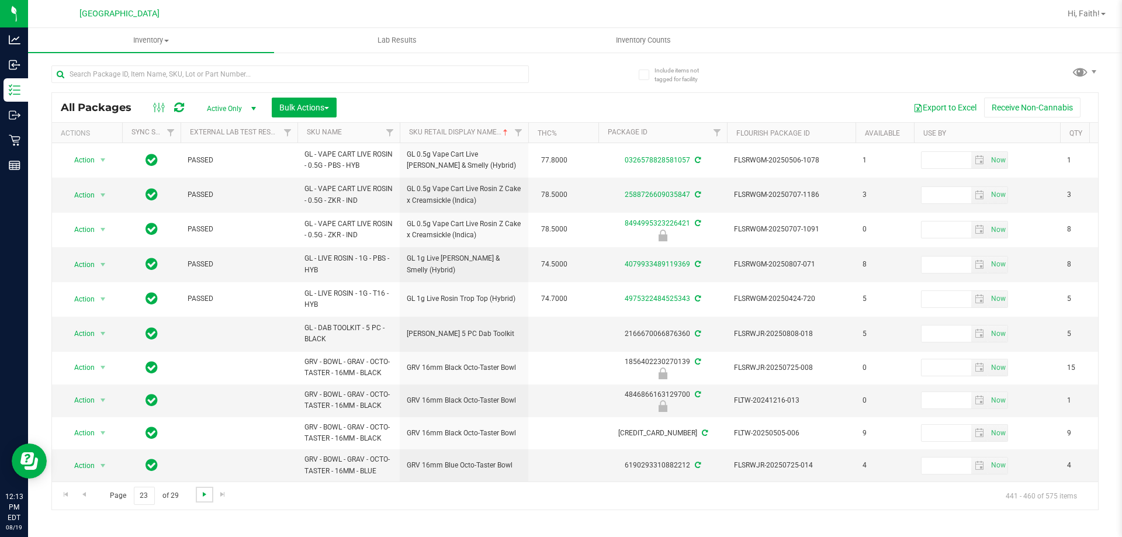
click at [205, 492] on span "Go to the next page" at bounding box center [204, 494] width 9 height 9
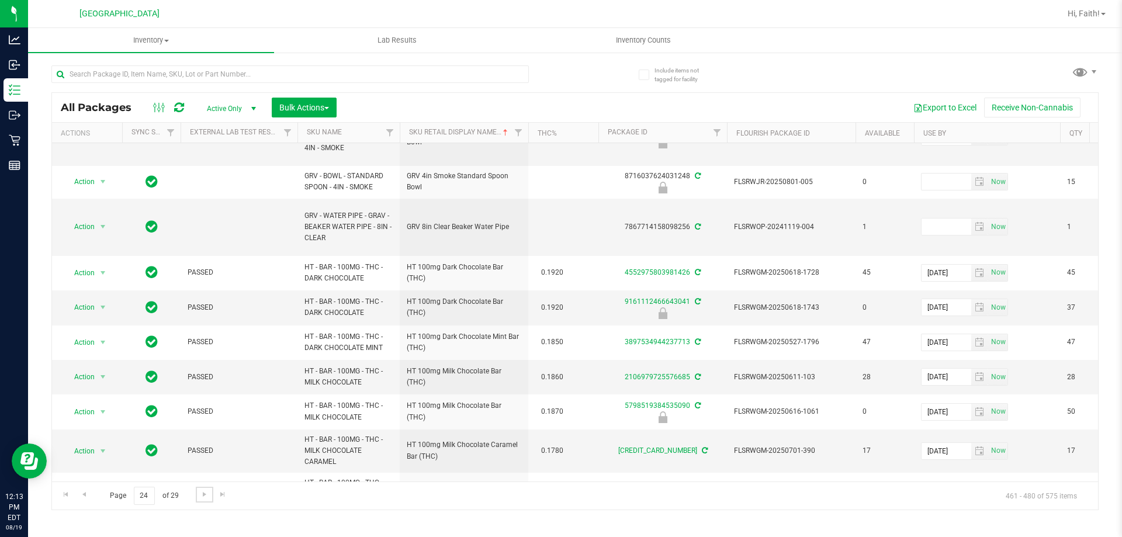
scroll to position [604, 0]
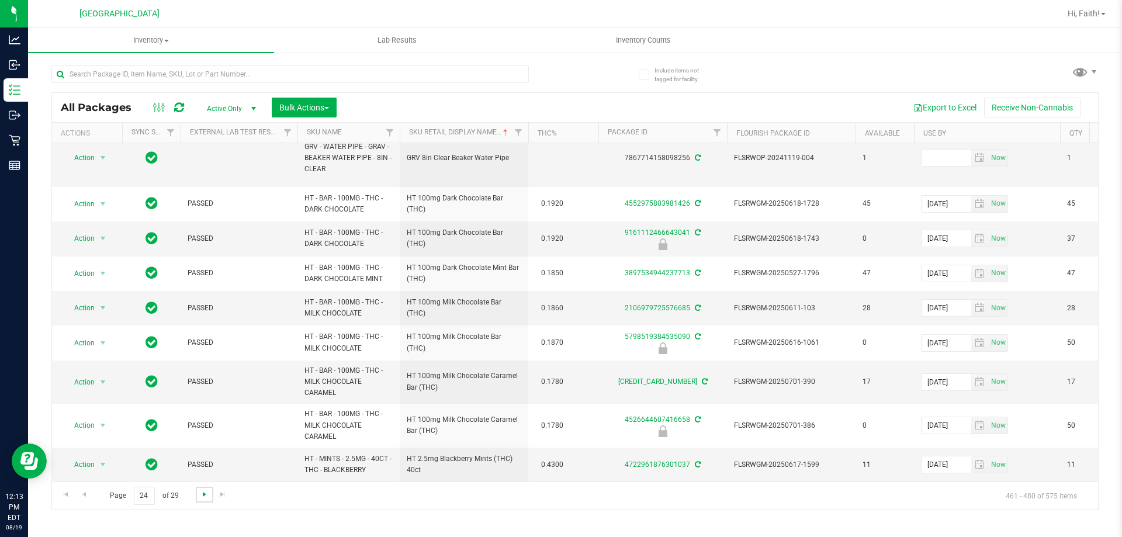
click at [201, 497] on span "Go to the next page" at bounding box center [204, 494] width 9 height 9
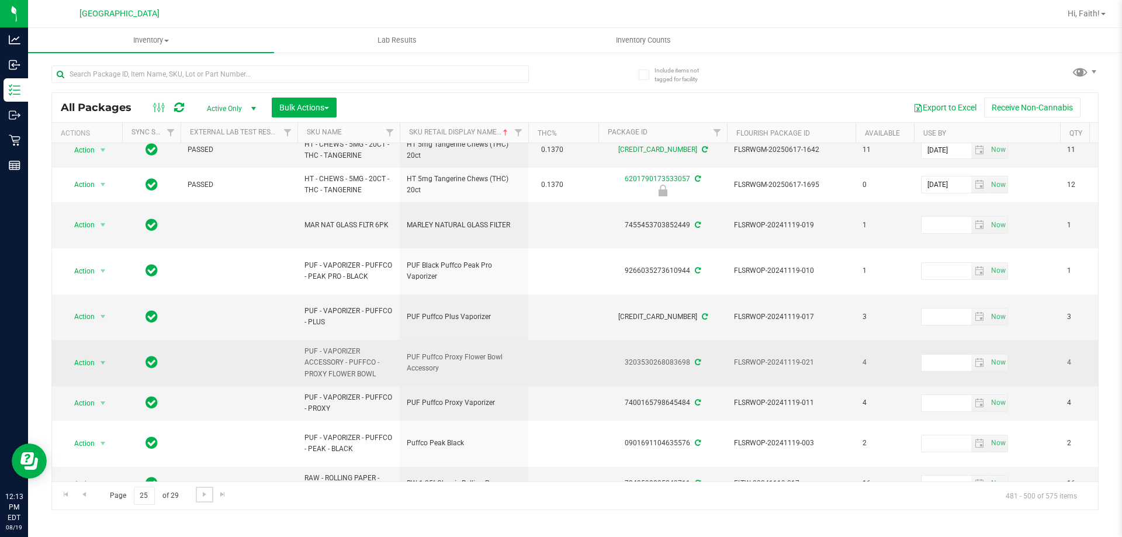
scroll to position [438, 0]
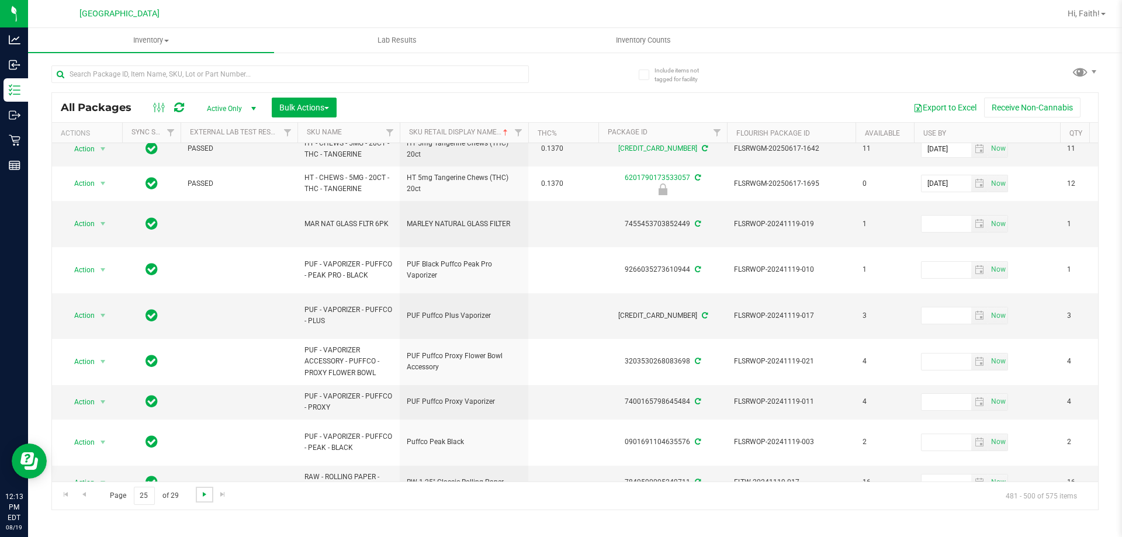
click at [200, 498] on span "Go to the next page" at bounding box center [204, 494] width 9 height 9
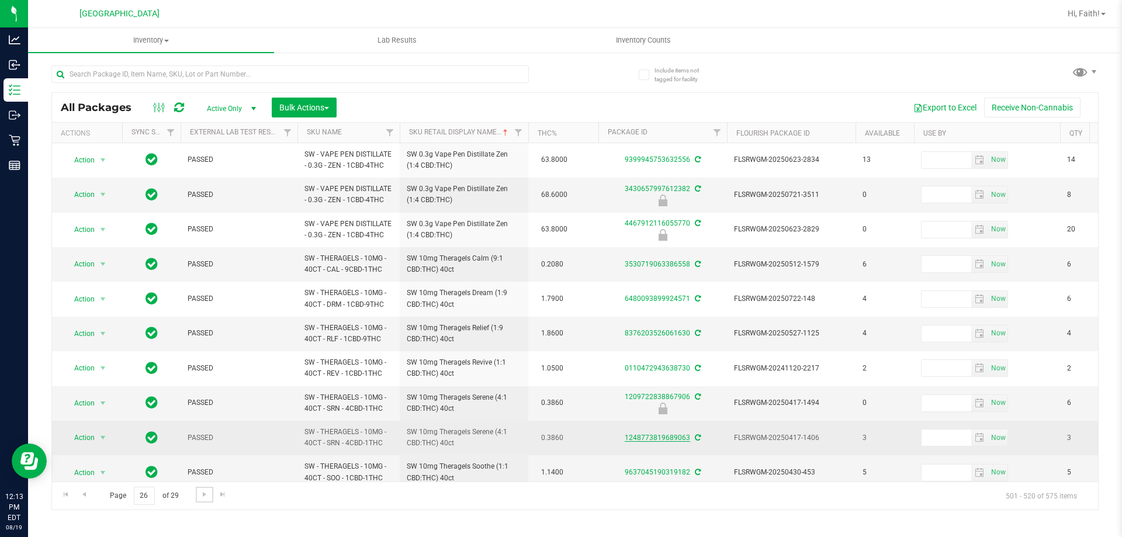
scroll to position [398, 0]
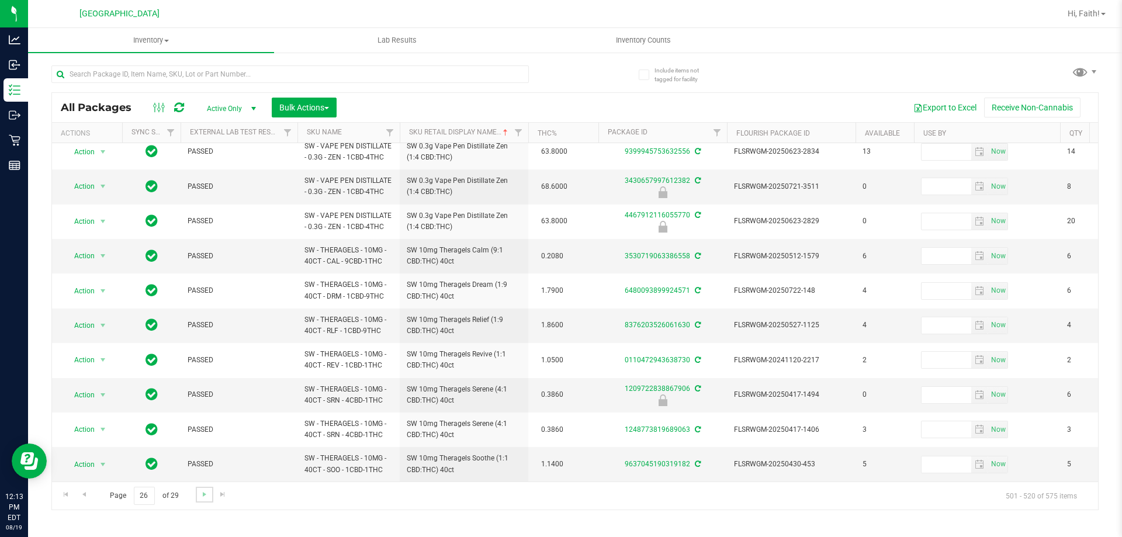
click at [199, 489] on link "Go to the next page" at bounding box center [204, 495] width 17 height 16
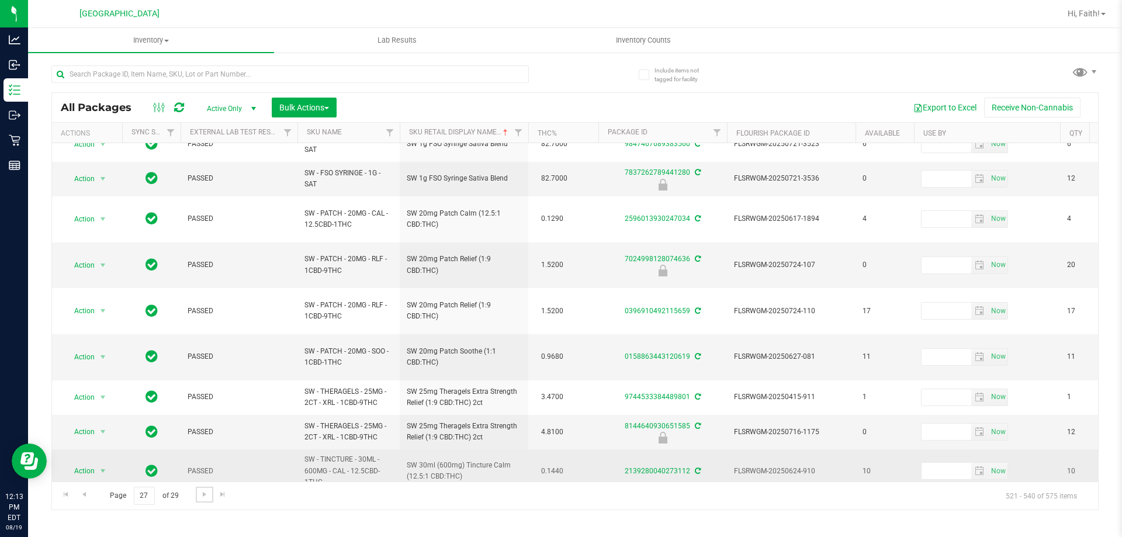
scroll to position [417, 0]
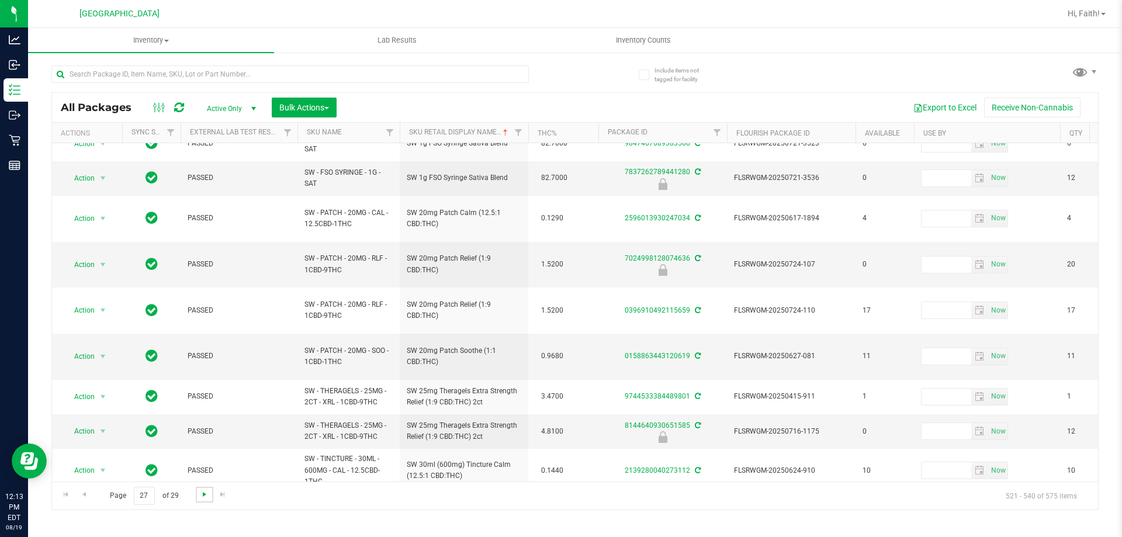
click at [204, 495] on span "Go to the next page" at bounding box center [204, 494] width 9 height 9
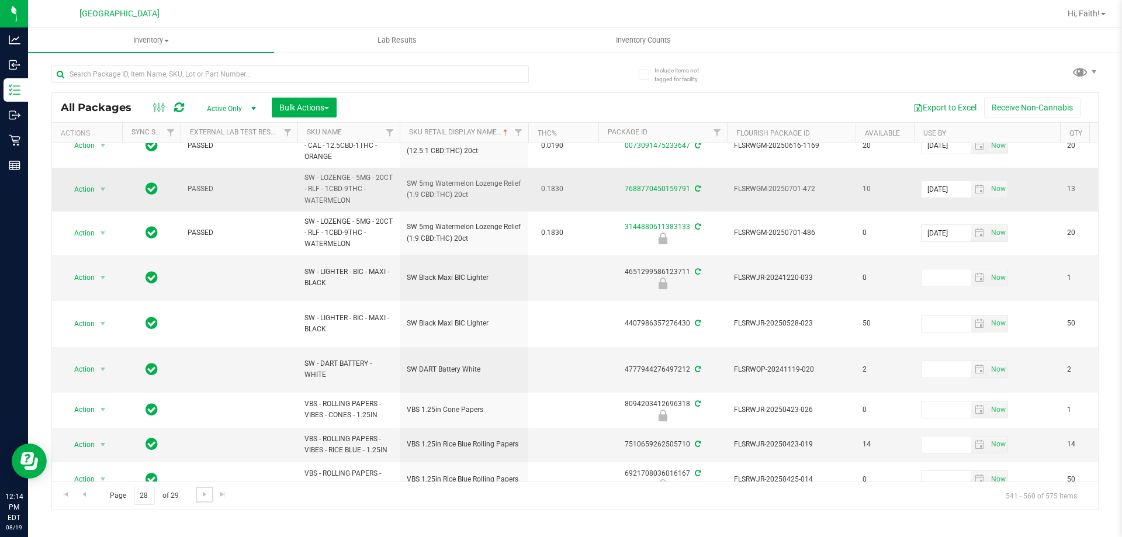
scroll to position [434, 0]
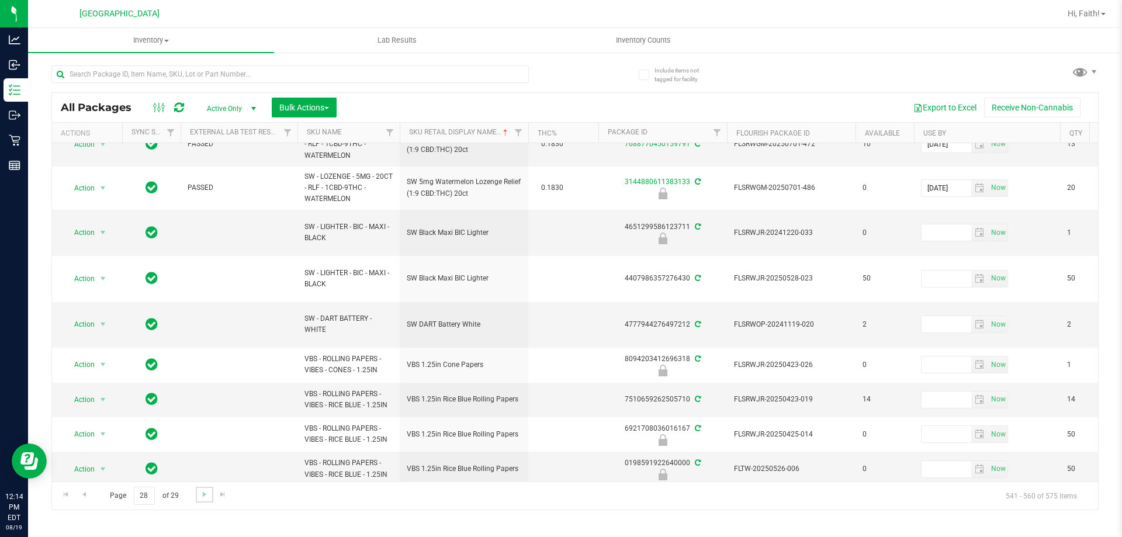
click at [206, 500] on link "Go to the next page" at bounding box center [204, 495] width 17 height 16
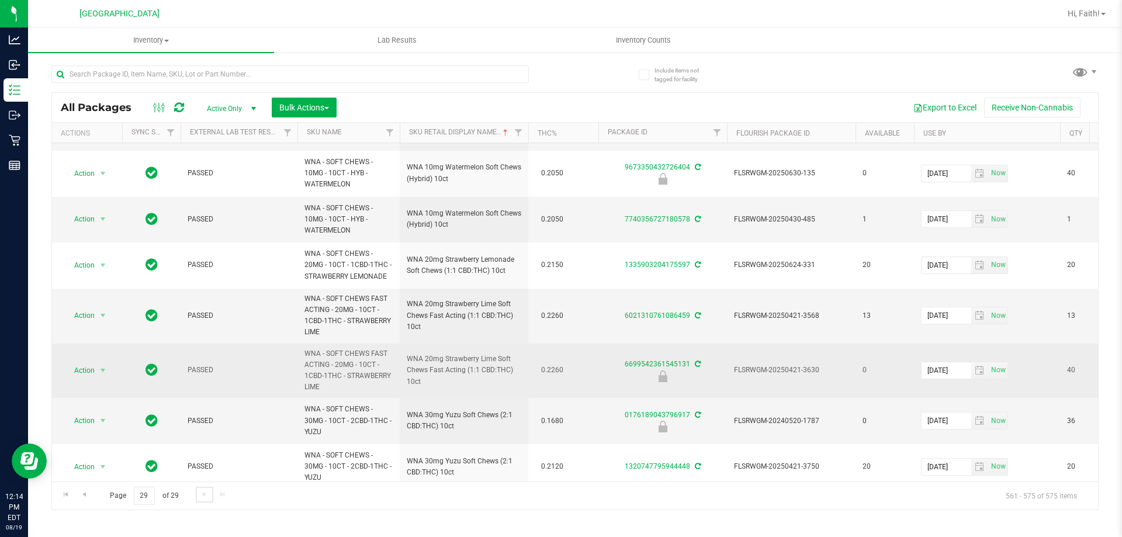
scroll to position [368, 0]
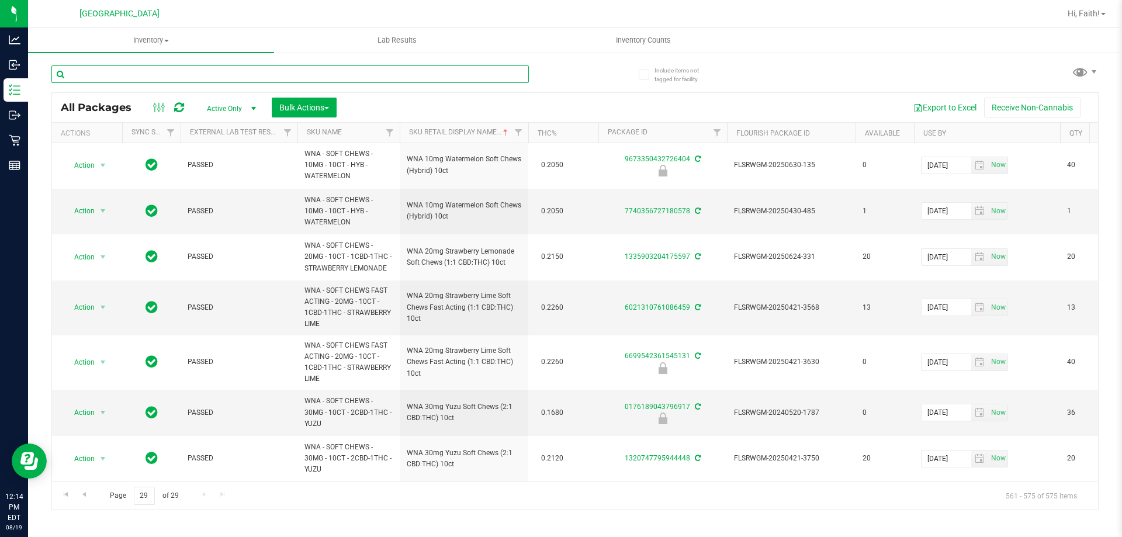
click at [142, 73] on input "text" at bounding box center [290, 74] width 478 height 18
type input "4"
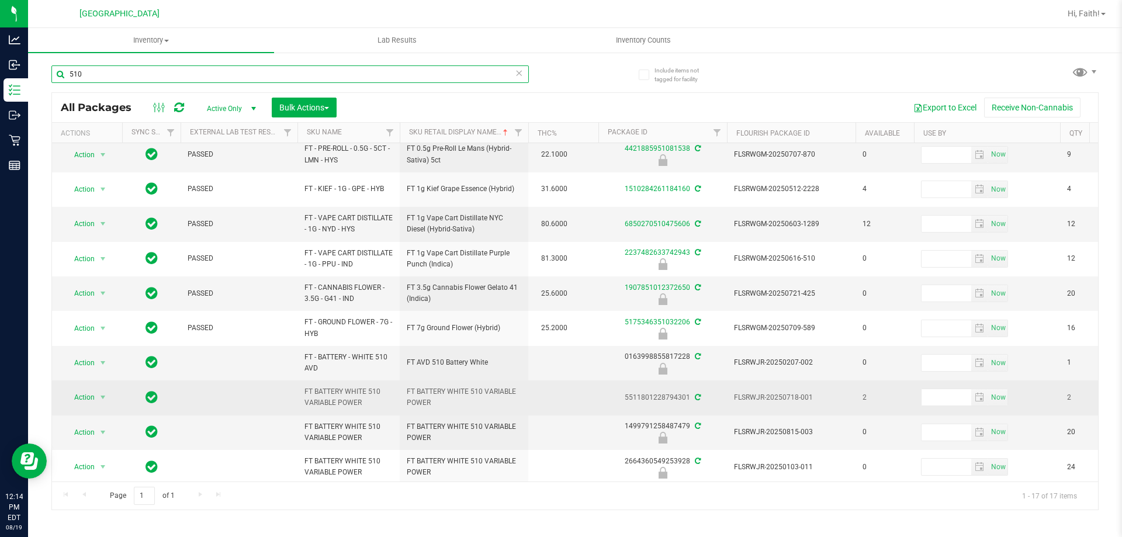
scroll to position [58, 0]
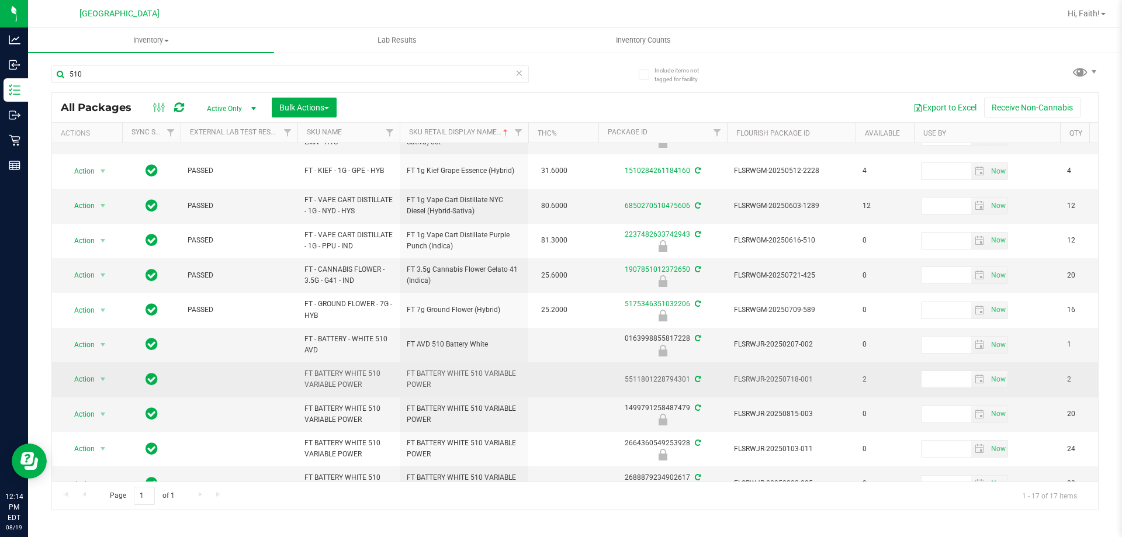
click at [409, 374] on span "FT BATTERY WHITE 510 VARIABLE POWER" at bounding box center [464, 379] width 115 height 22
copy tr "FT BATTERY WHITE 510 VARIABLE POWER"
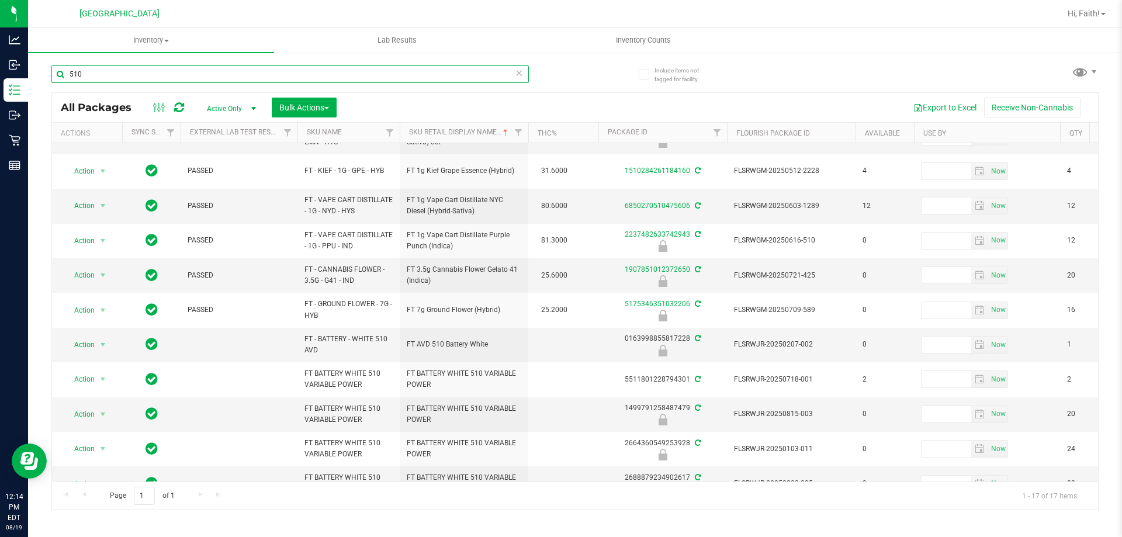
click at [126, 71] on input "510" at bounding box center [290, 74] width 478 height 18
paste input "FT BATTERY WHITE 510 VARIABLE POWER"
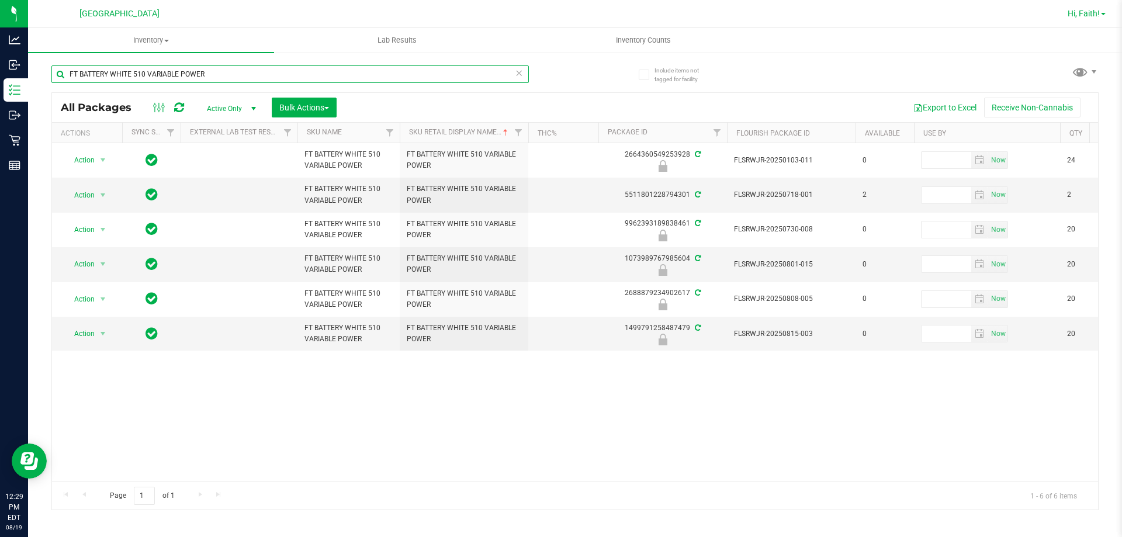
type input "FT BATTERY WHITE 510 VARIABLE POWER"
click at [1093, 11] on span "Hi, Faith!" at bounding box center [1084, 13] width 32 height 9
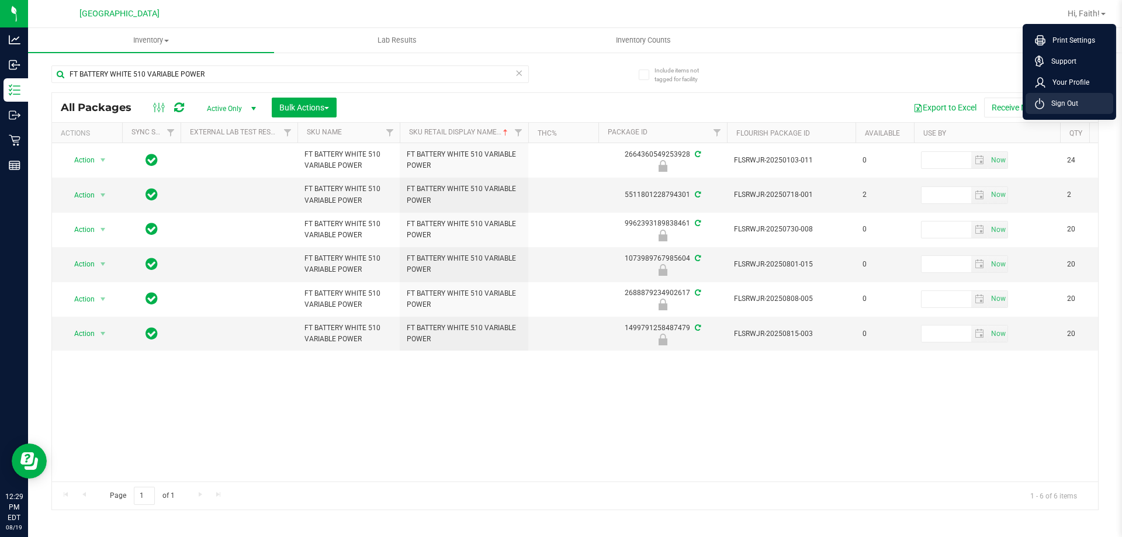
click at [1069, 110] on li "Sign Out" at bounding box center [1070, 103] width 88 height 21
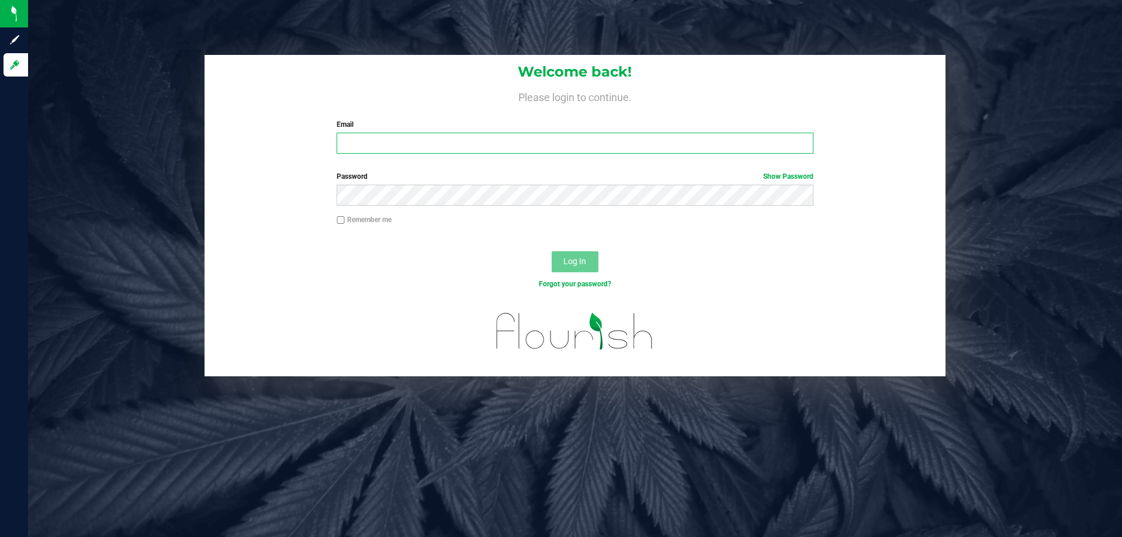
click at [427, 150] on input "Email" at bounding box center [575, 143] width 476 height 21
type input "[EMAIL_ADDRESS][DOMAIN_NAME]"
click at [552, 251] on button "Log In" at bounding box center [575, 261] width 47 height 21
